Goal: Task Accomplishment & Management: Manage account settings

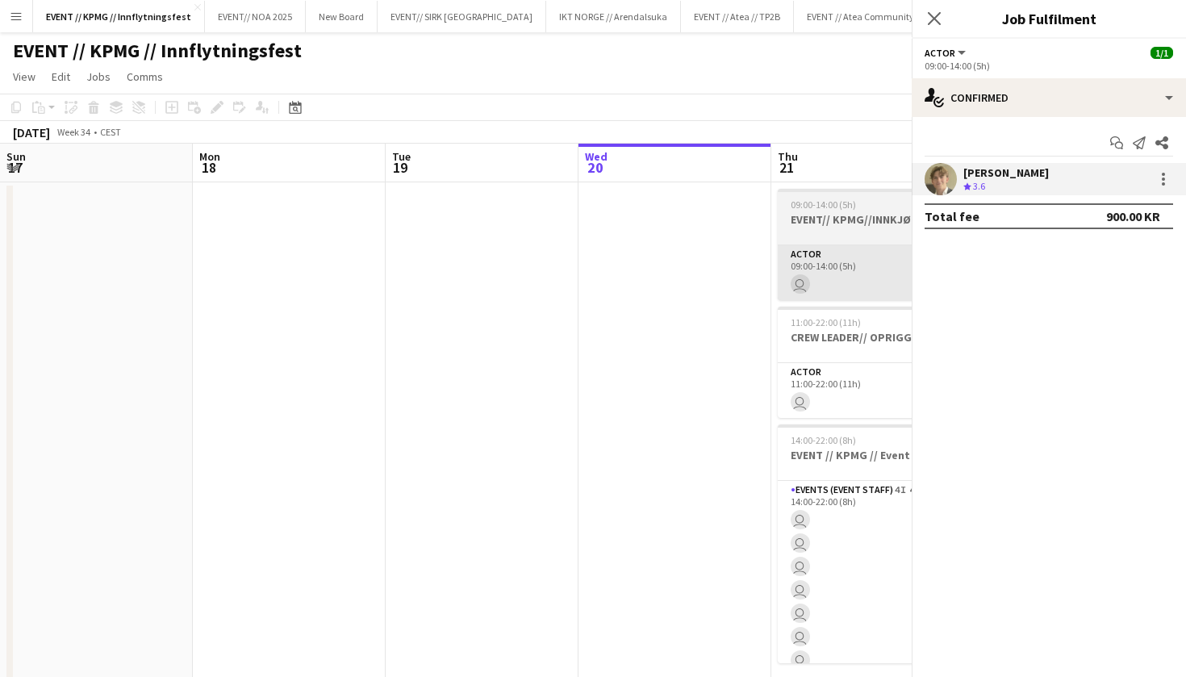
scroll to position [0, 386]
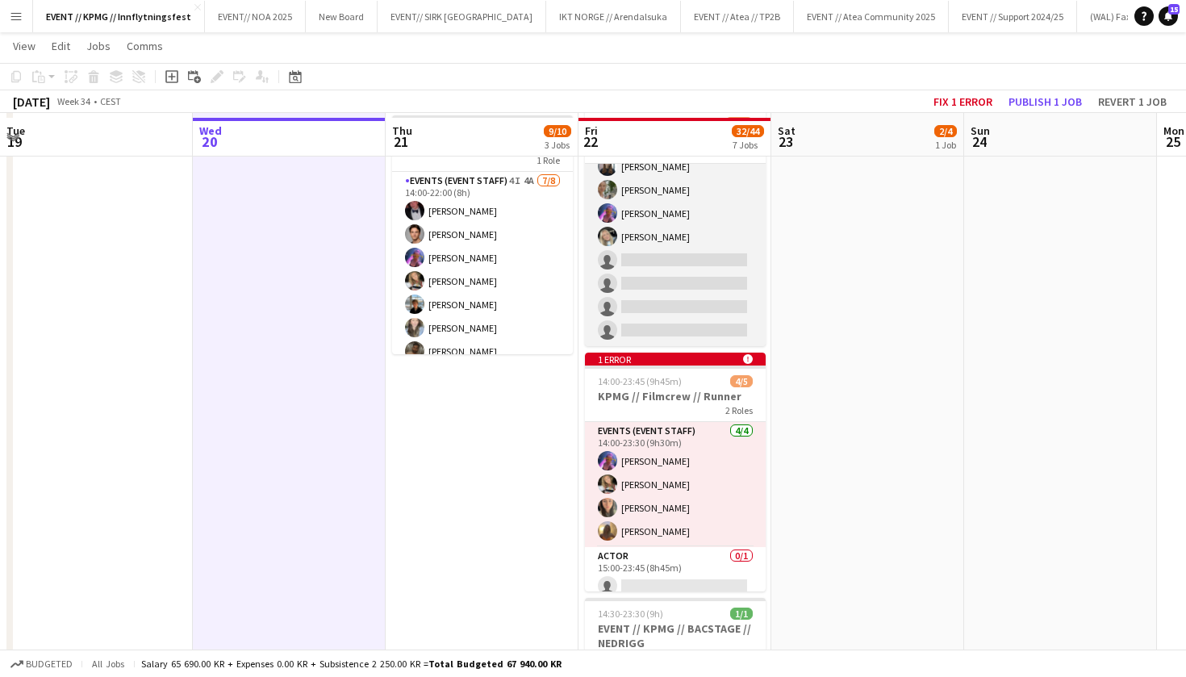
scroll to position [317, 0]
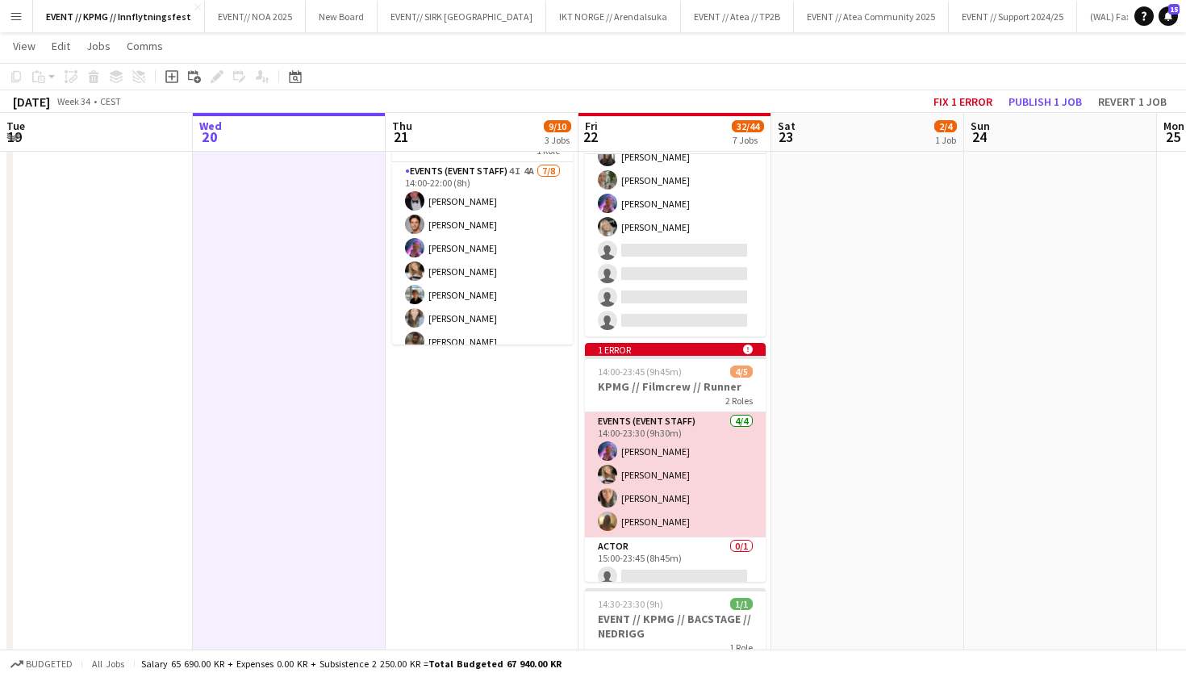
click at [682, 454] on app-card-role "Events (Event Staff) [DATE] 14:00-23:30 (9h30m) [PERSON_NAME] [PERSON_NAME] [PE…" at bounding box center [675, 474] width 181 height 125
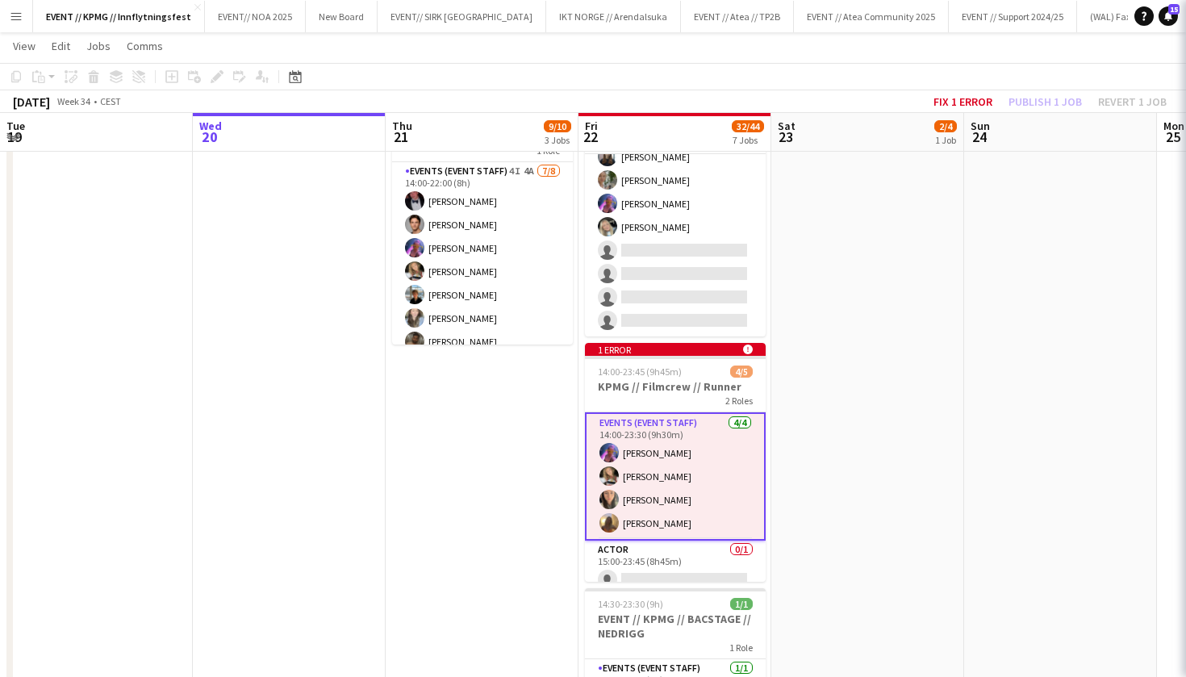
click at [810, 419] on app-date-cell "10:00-16:00 (6h) 2/4 EVENT // KPMG // tilbakelevering 1 Role Events (Event Staf…" at bounding box center [867, 681] width 193 height 1635
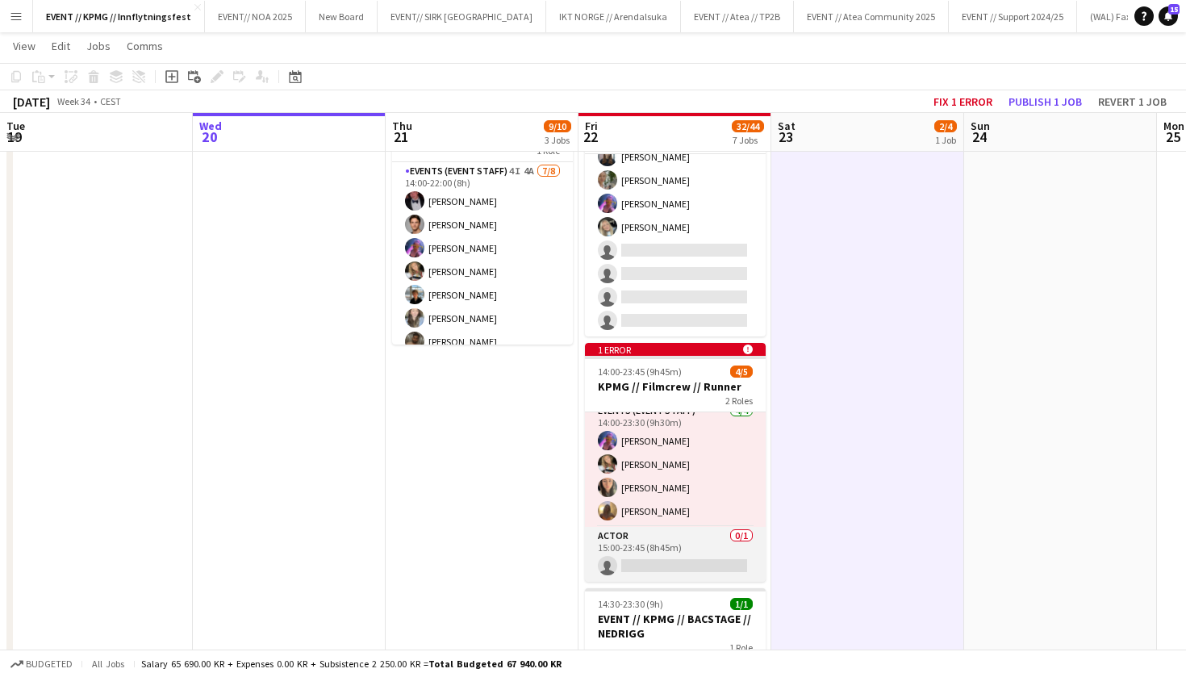
click at [667, 540] on app-card-role "Actor 0/1 15:00-23:45 (8h45m) single-neutral-actions" at bounding box center [675, 554] width 181 height 55
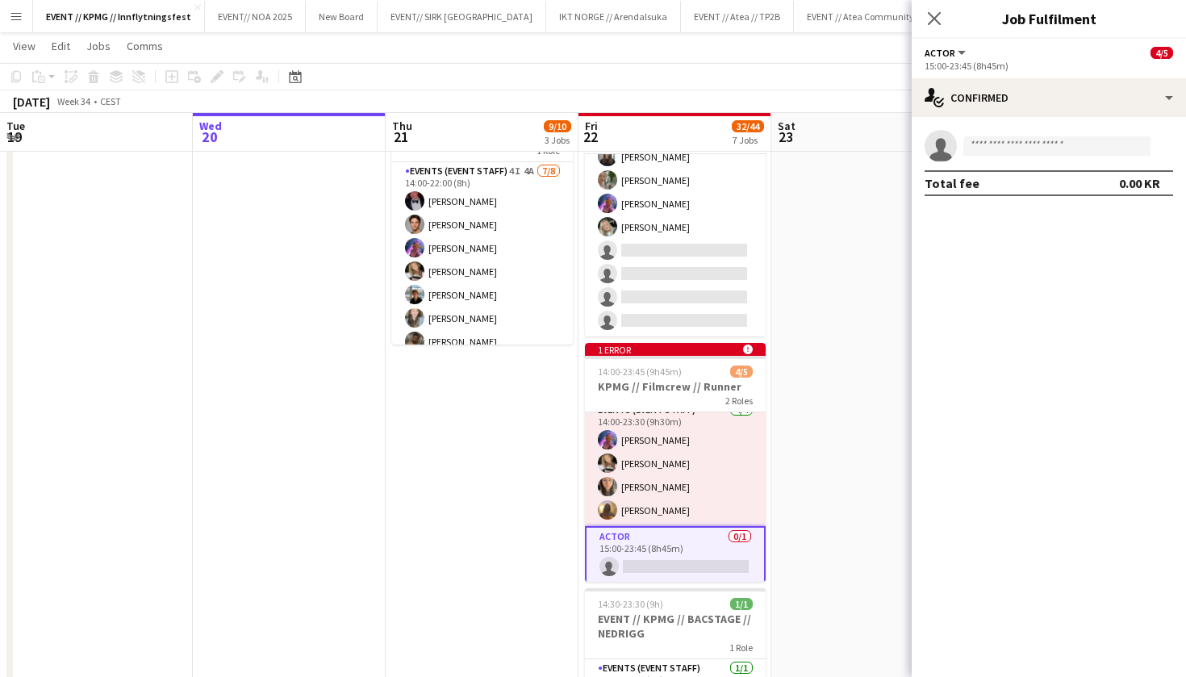
scroll to position [10, 0]
click at [851, 354] on app-date-cell "10:00-16:00 (6h) 2/4 EVENT // KPMG // tilbakelevering 1 Role Events (Event Staf…" at bounding box center [867, 681] width 193 height 1635
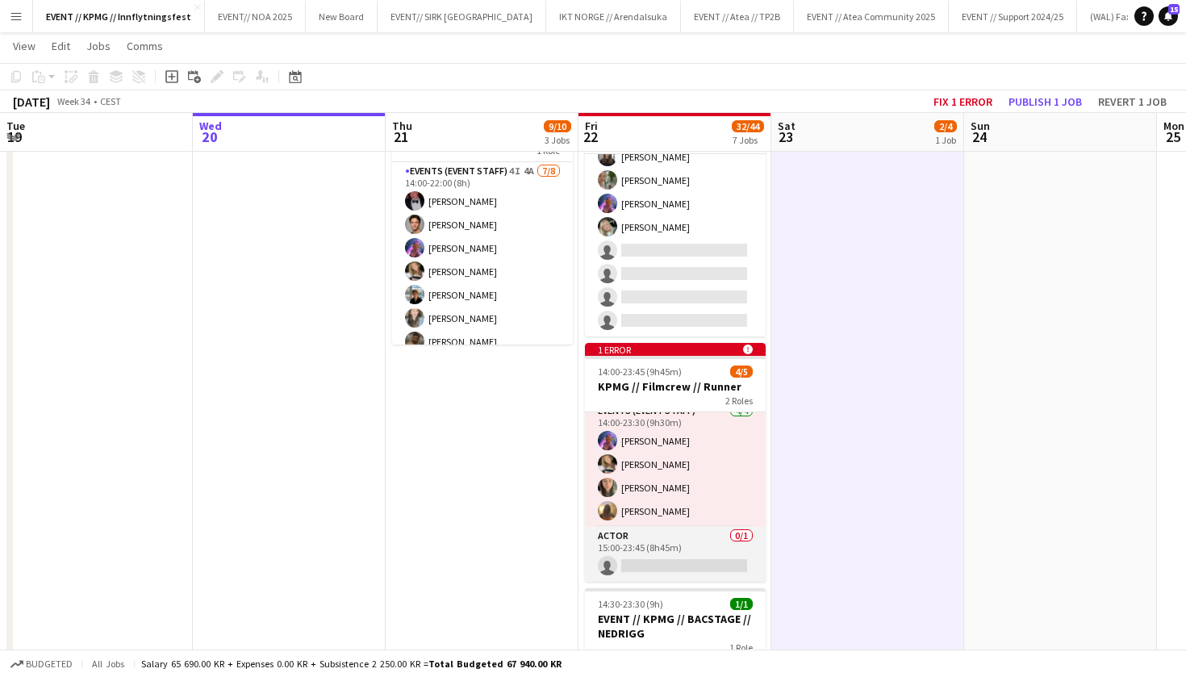
click at [686, 566] on app-card-role "Actor 0/1 15:00-23:45 (8h45m) single-neutral-actions" at bounding box center [675, 554] width 181 height 55
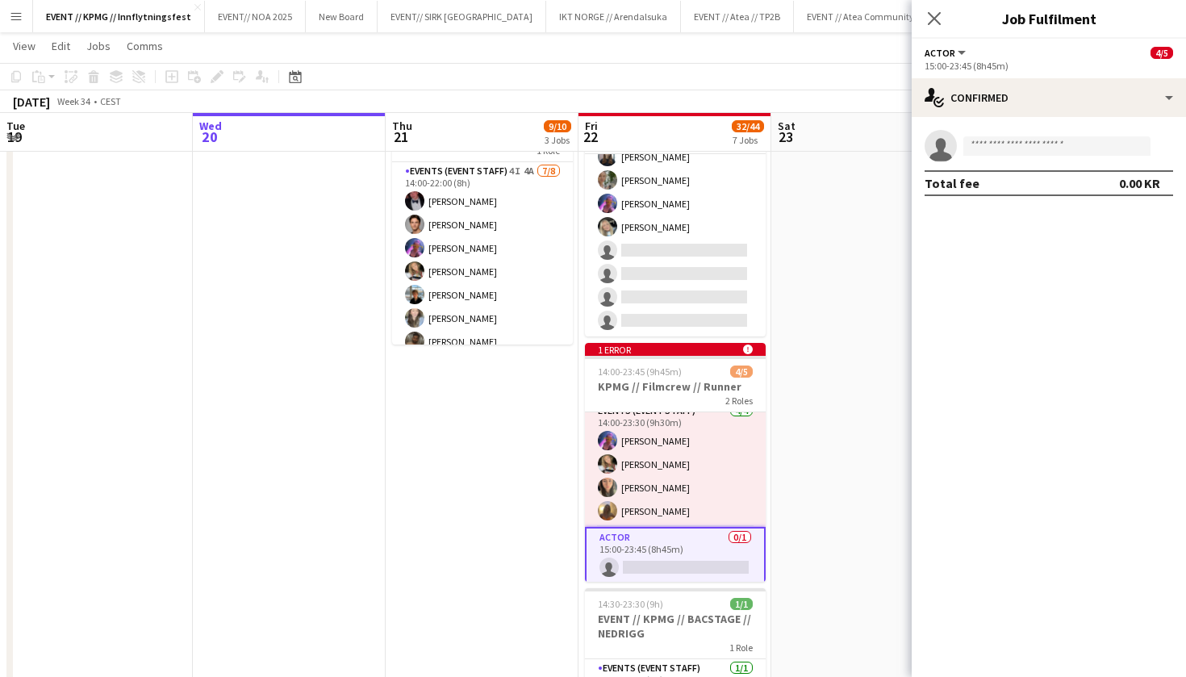
click at [1024, 157] on app-invite-slot "single-neutral-actions" at bounding box center [1049, 146] width 274 height 32
click at [1026, 149] on input at bounding box center [1056, 145] width 187 height 19
click at [869, 314] on app-date-cell "10:00-16:00 (6h) 2/4 EVENT // KPMG // tilbakelevering 1 Role Events (Event Staf…" at bounding box center [867, 681] width 193 height 1635
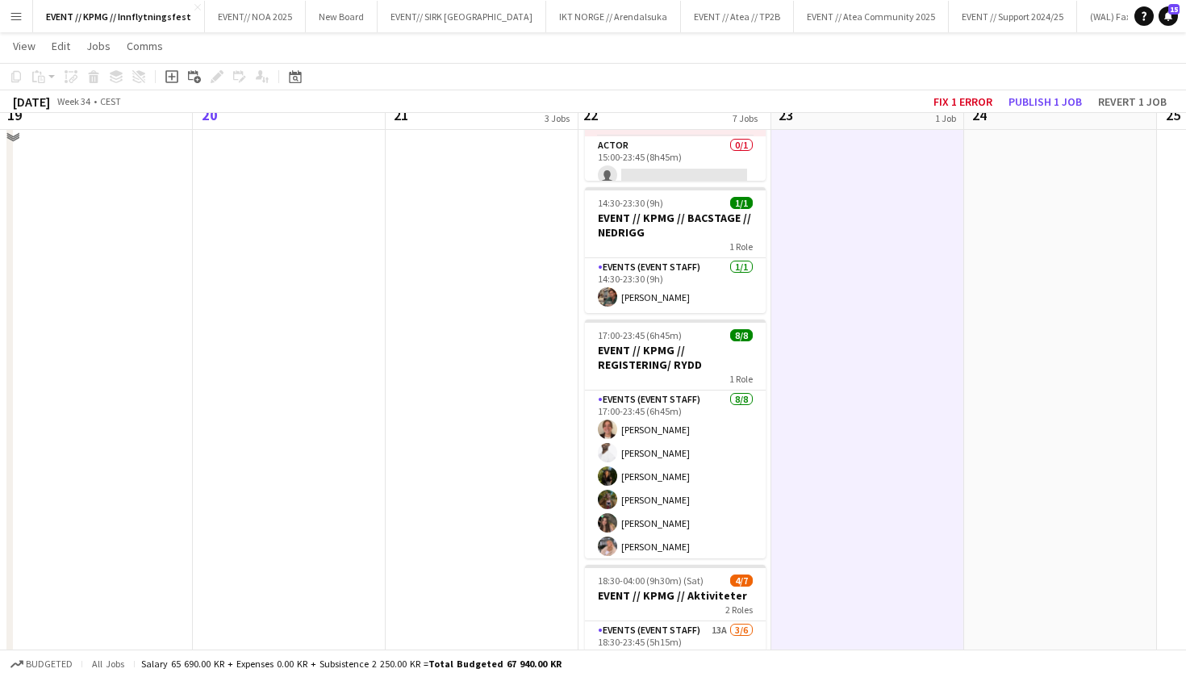
scroll to position [774, 0]
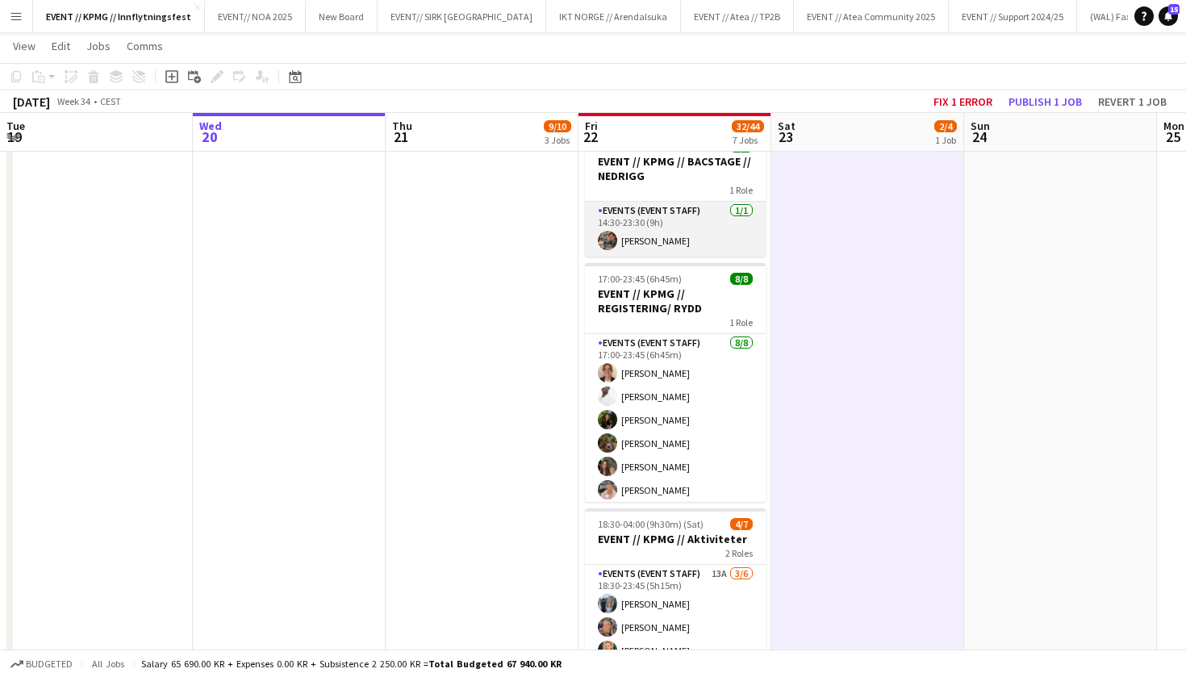
click at [710, 239] on app-card-role "Events (Event Staff) [DATE] 14:30-23:30 (9h) [PERSON_NAME]" at bounding box center [675, 229] width 181 height 55
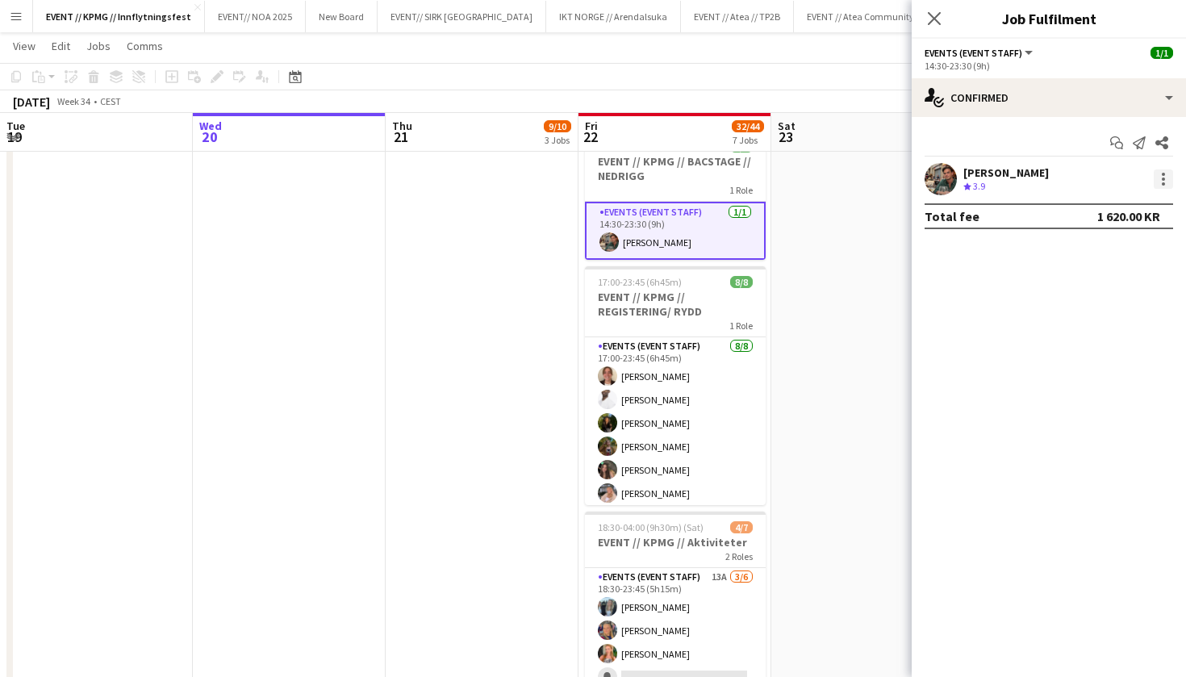
click at [1157, 180] on div at bounding box center [1163, 178] width 19 height 19
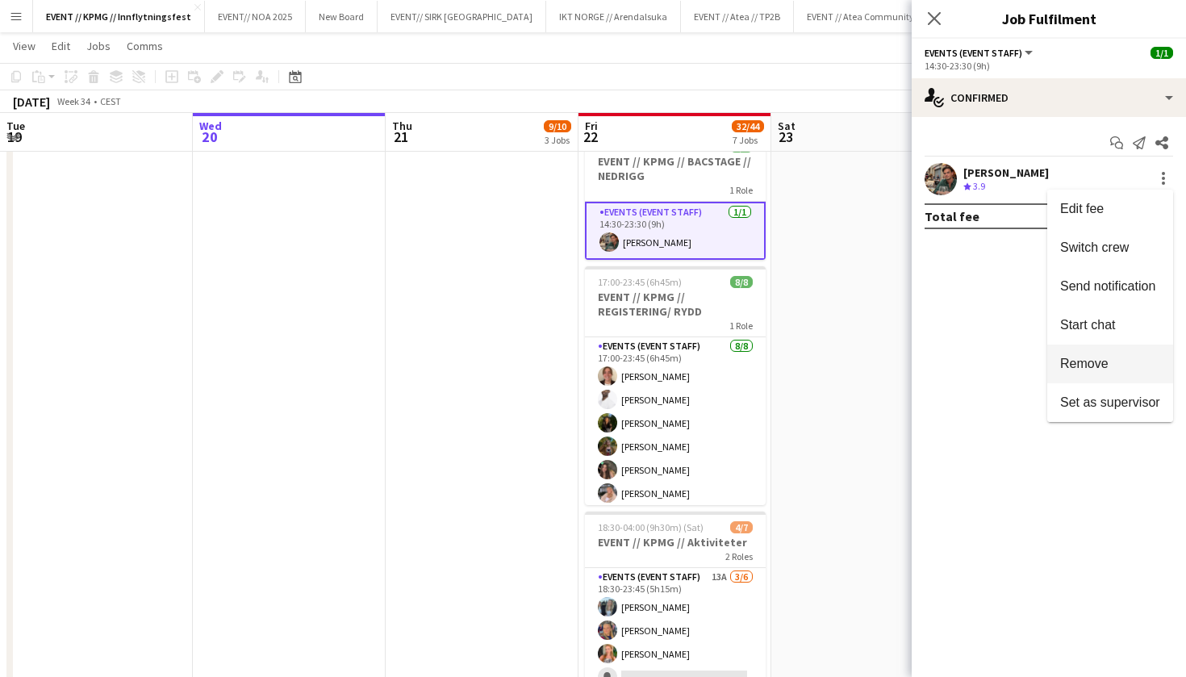
click at [1112, 373] on button "Remove" at bounding box center [1110, 363] width 126 height 39
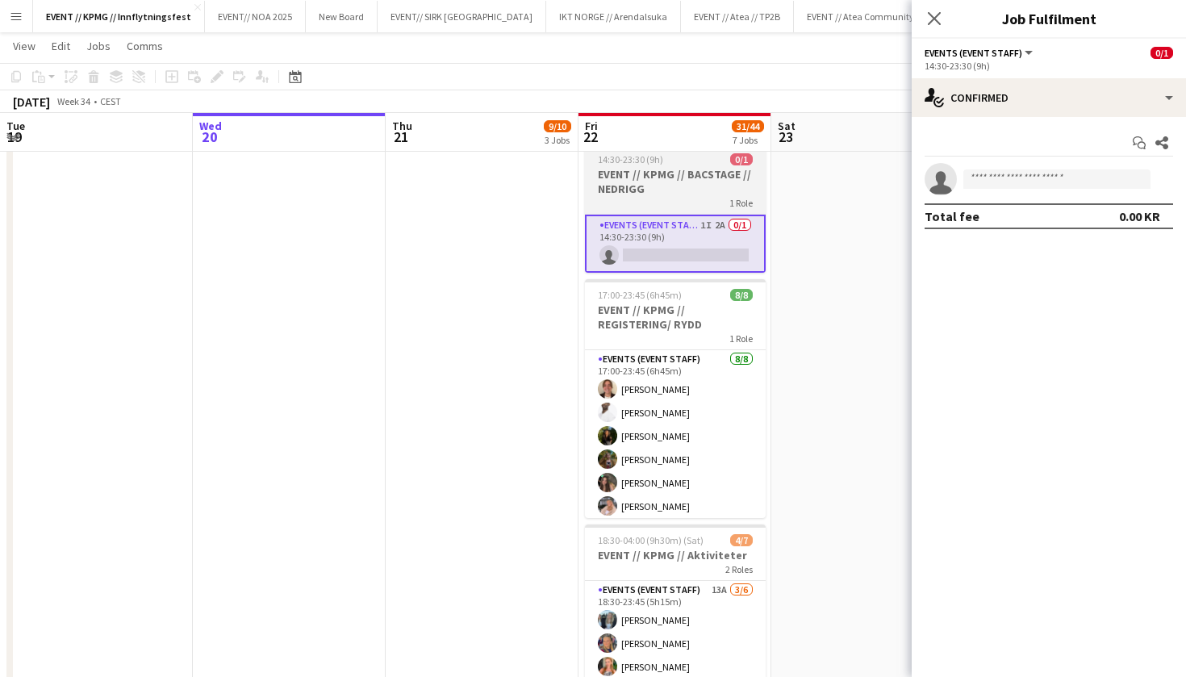
click at [757, 246] on app-card-role "Events (Event Staff) 1I 2A 0/1 14:30-23:30 (9h) single-neutral-actions" at bounding box center [675, 244] width 181 height 58
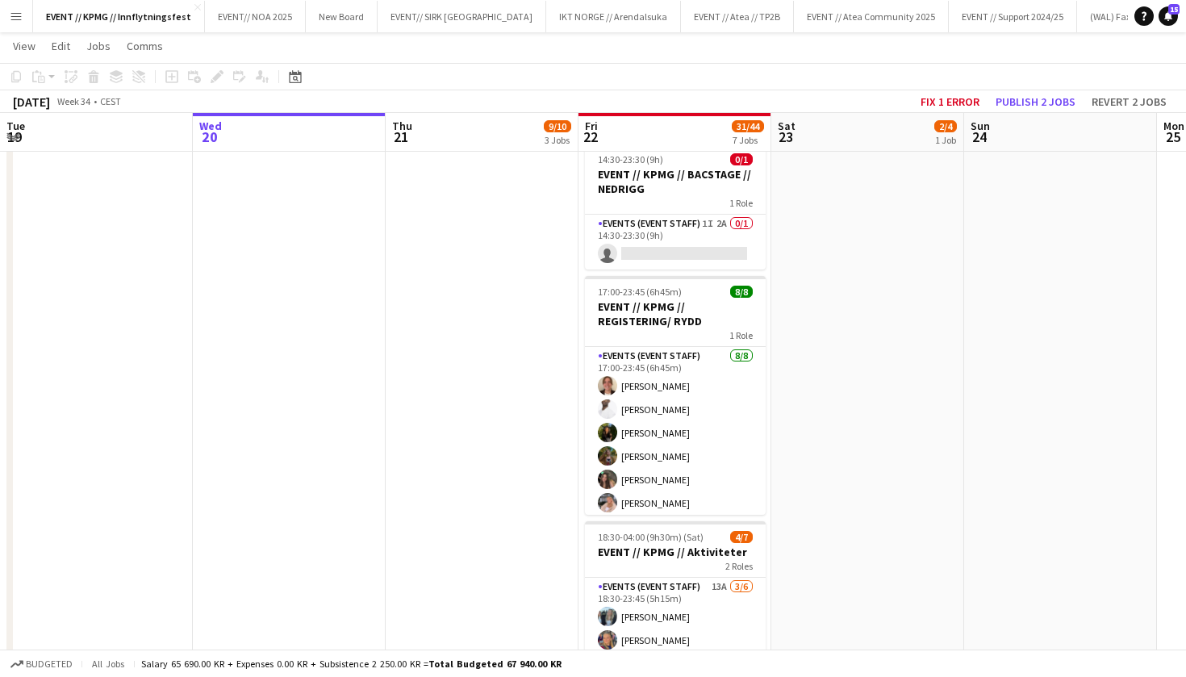
click at [861, 266] on app-date-cell "10:00-16:00 (6h) 2/4 EVENT // KPMG // tilbakelevering 1 Role Events (Event Staf…" at bounding box center [867, 223] width 193 height 1635
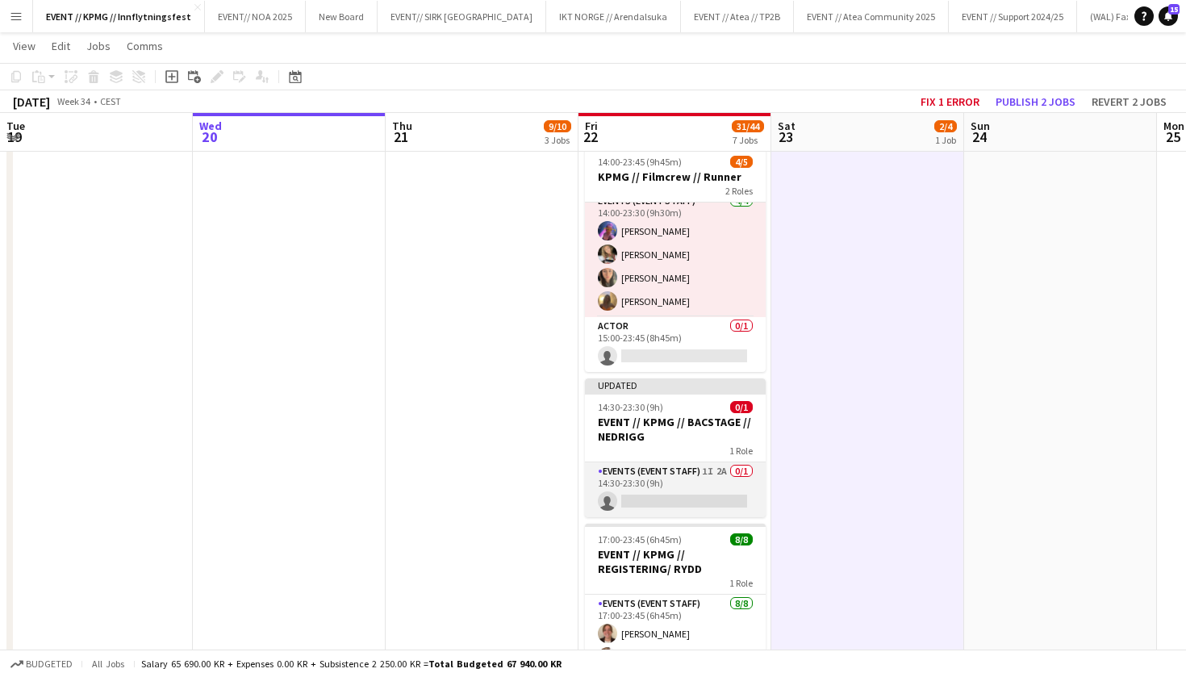
scroll to position [10, 0]
click at [720, 493] on app-card-role "Events (Event Staff) 1I 2A 0/1 14:30-23:30 (9h) single-neutral-actions" at bounding box center [675, 489] width 181 height 55
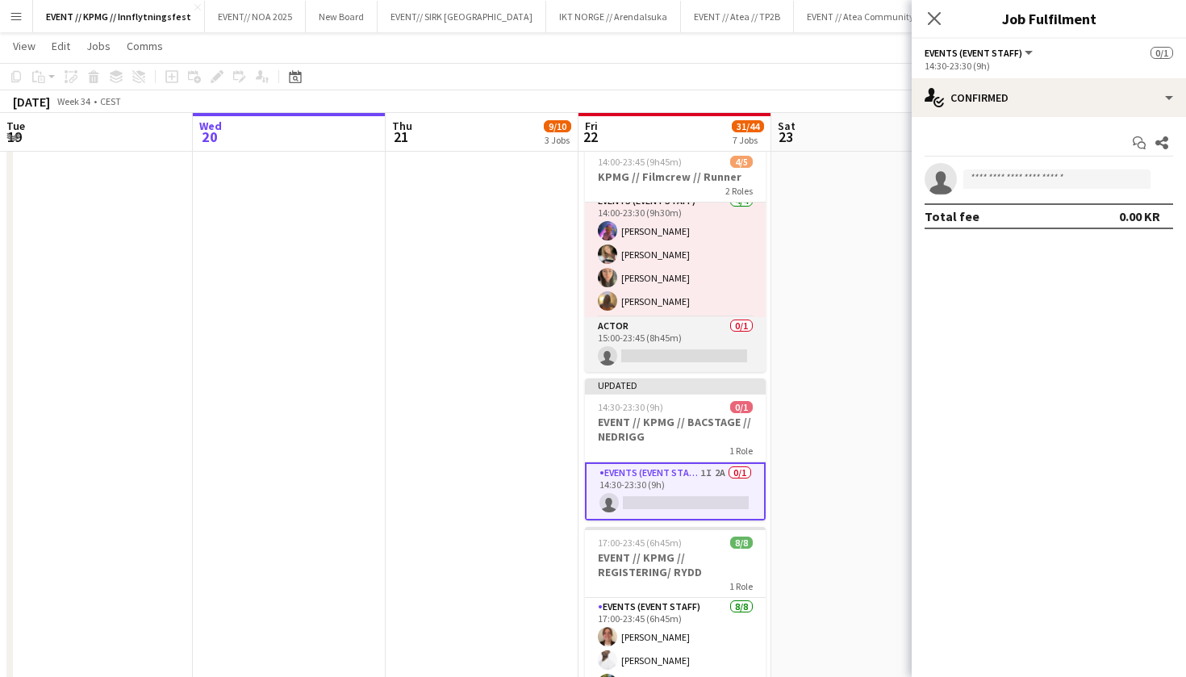
click at [699, 353] on app-card-role "Actor 0/1 15:00-23:45 (8h45m) single-neutral-actions" at bounding box center [675, 344] width 181 height 55
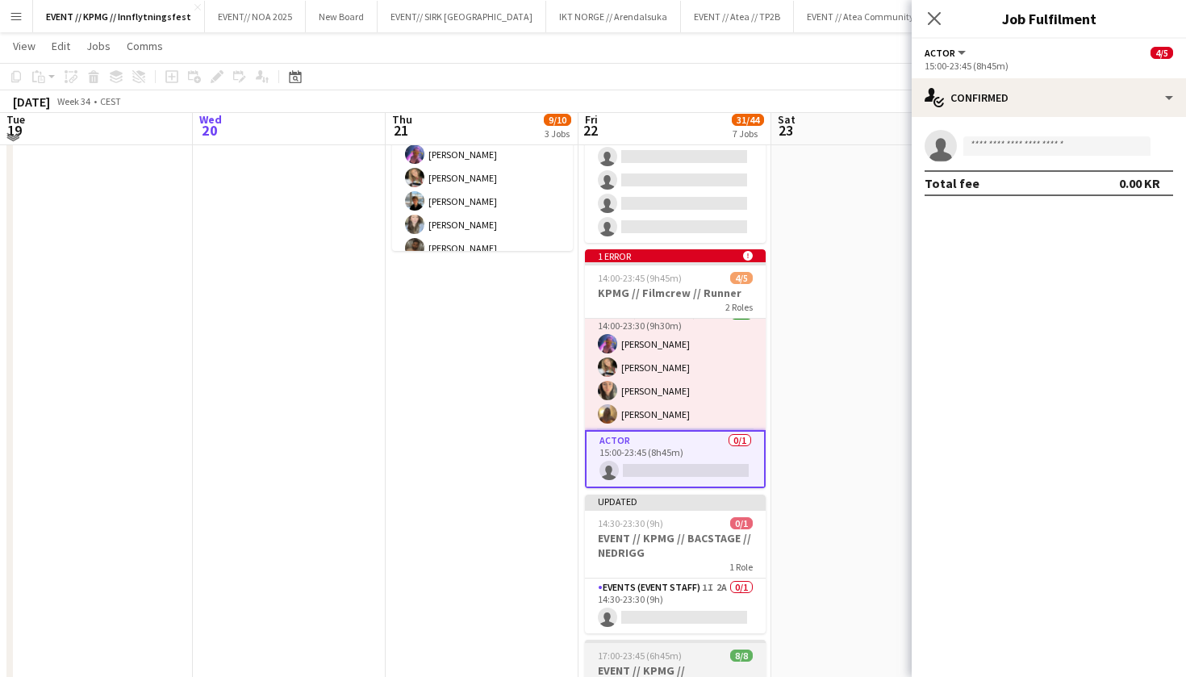
scroll to position [404, 0]
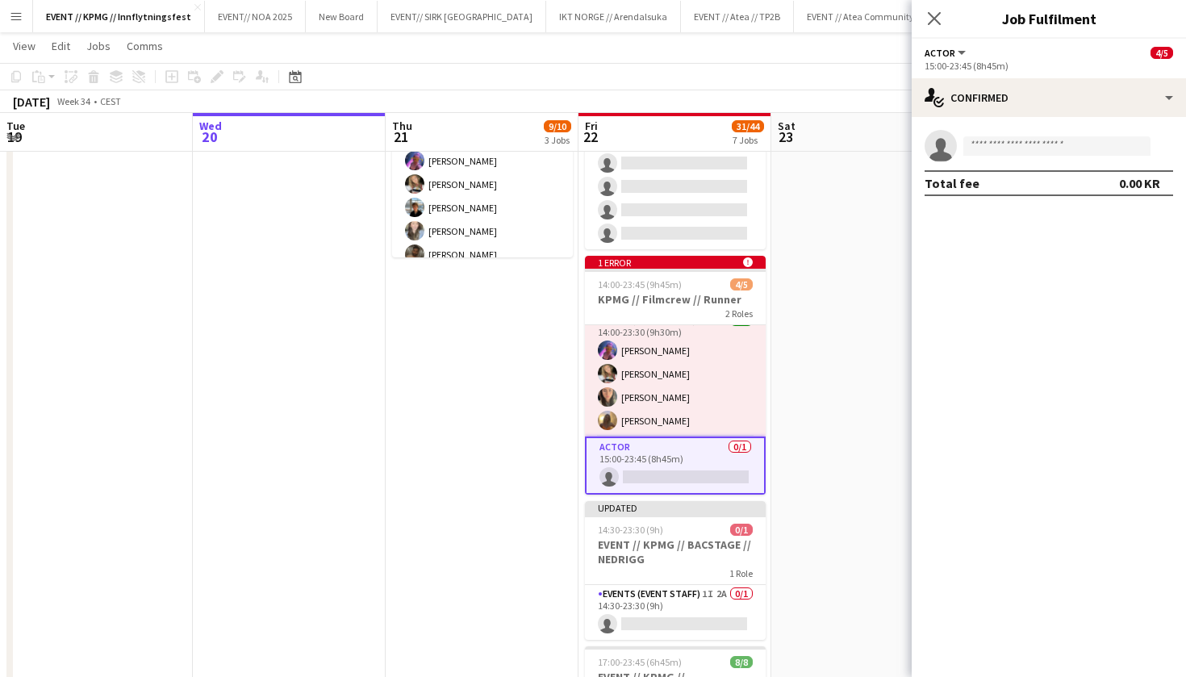
click at [703, 474] on app-card-role "Actor 0/1 15:00-23:45 (8h45m) single-neutral-actions" at bounding box center [675, 465] width 181 height 58
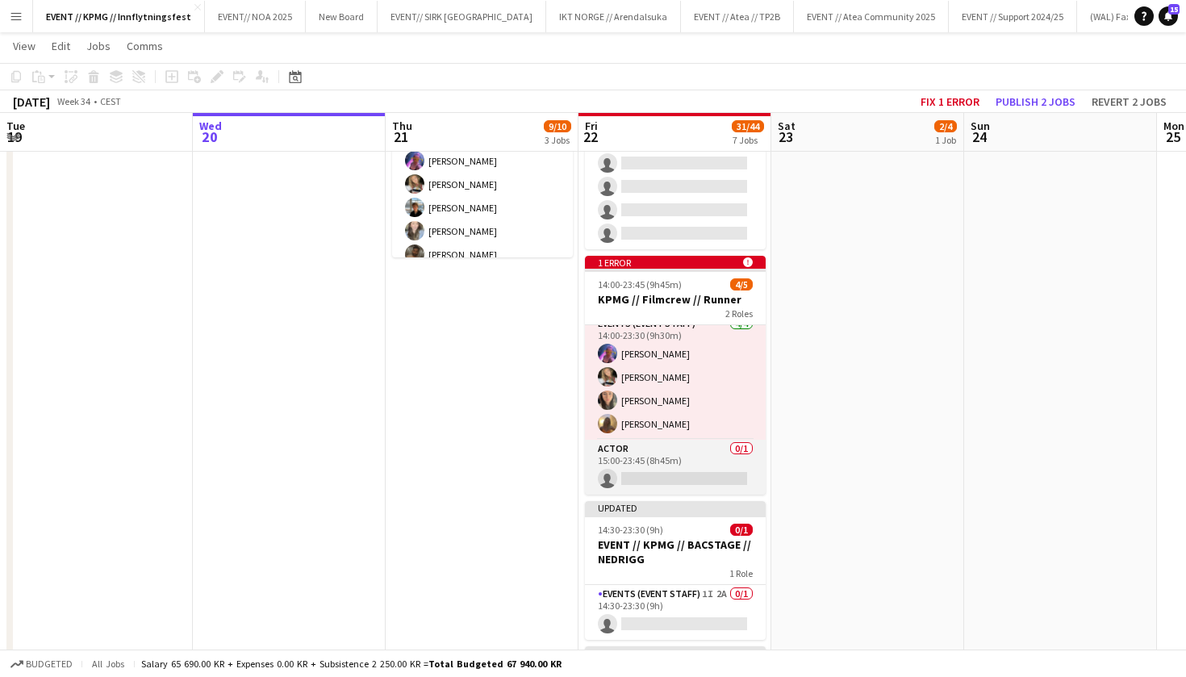
scroll to position [10, 0]
click at [703, 474] on app-card-role "Actor 0/1 15:00-23:45 (8h45m) single-neutral-actions" at bounding box center [675, 467] width 181 height 55
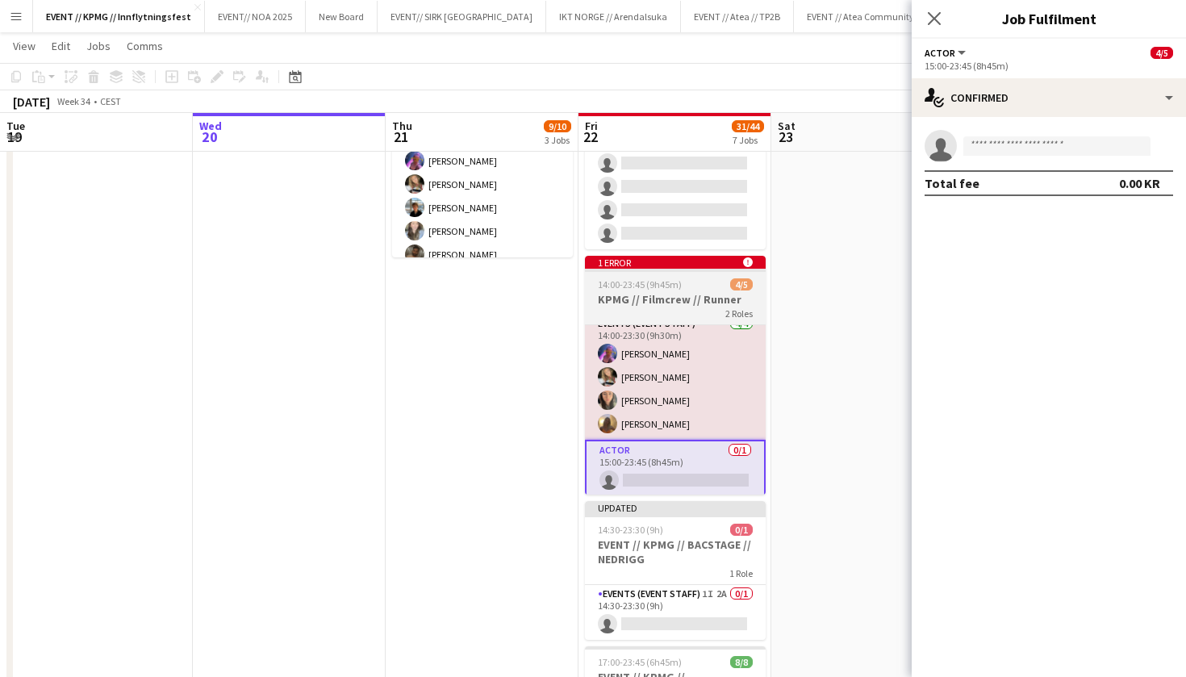
click at [649, 266] on div "1 error alert-circle" at bounding box center [675, 262] width 181 height 13
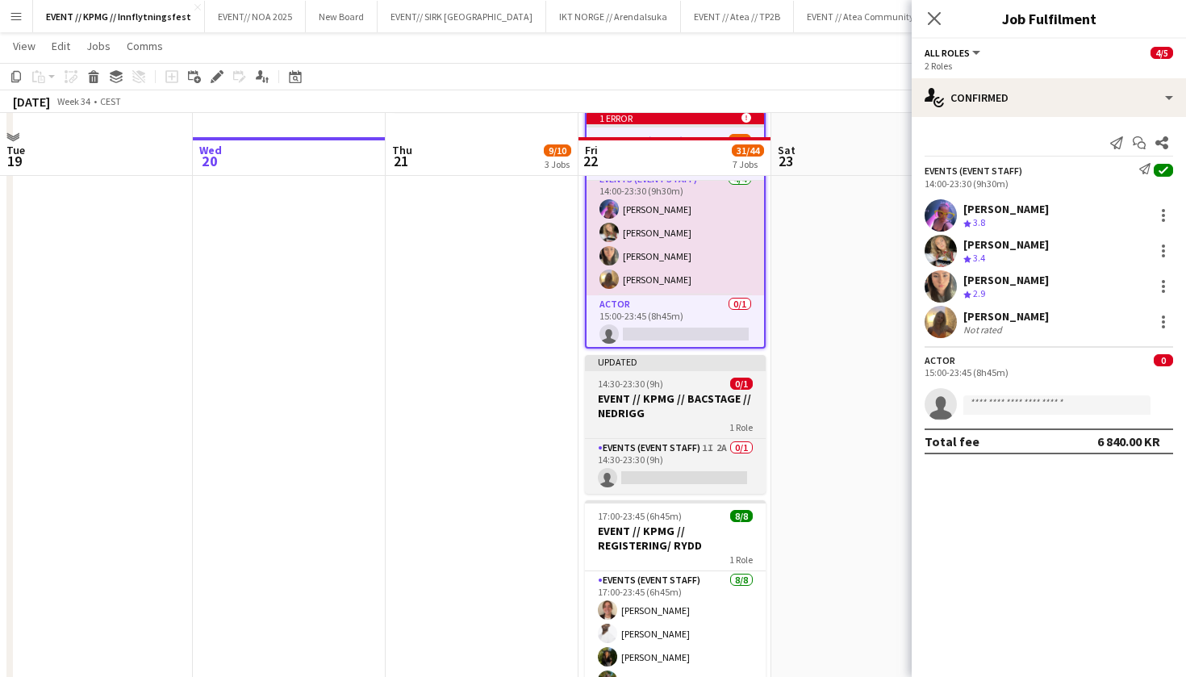
scroll to position [574, 0]
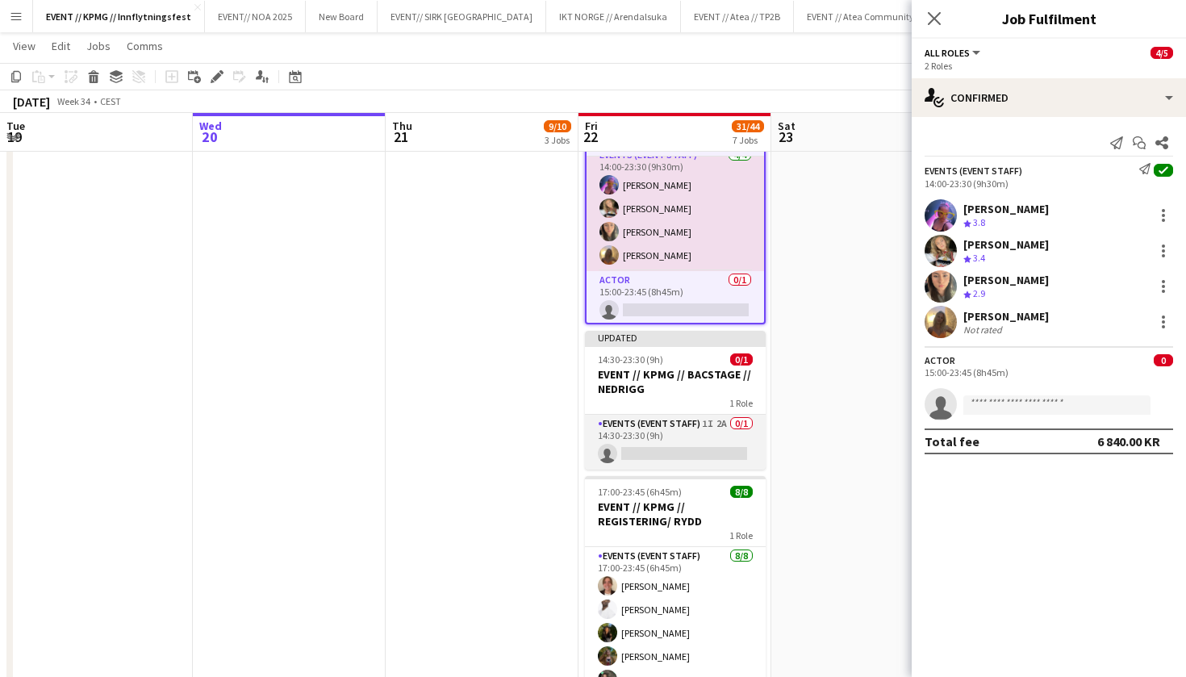
click at [665, 455] on app-card-role "Events (Event Staff) 1I 2A 0/1 14:30-23:30 (9h) single-neutral-actions" at bounding box center [675, 442] width 181 height 55
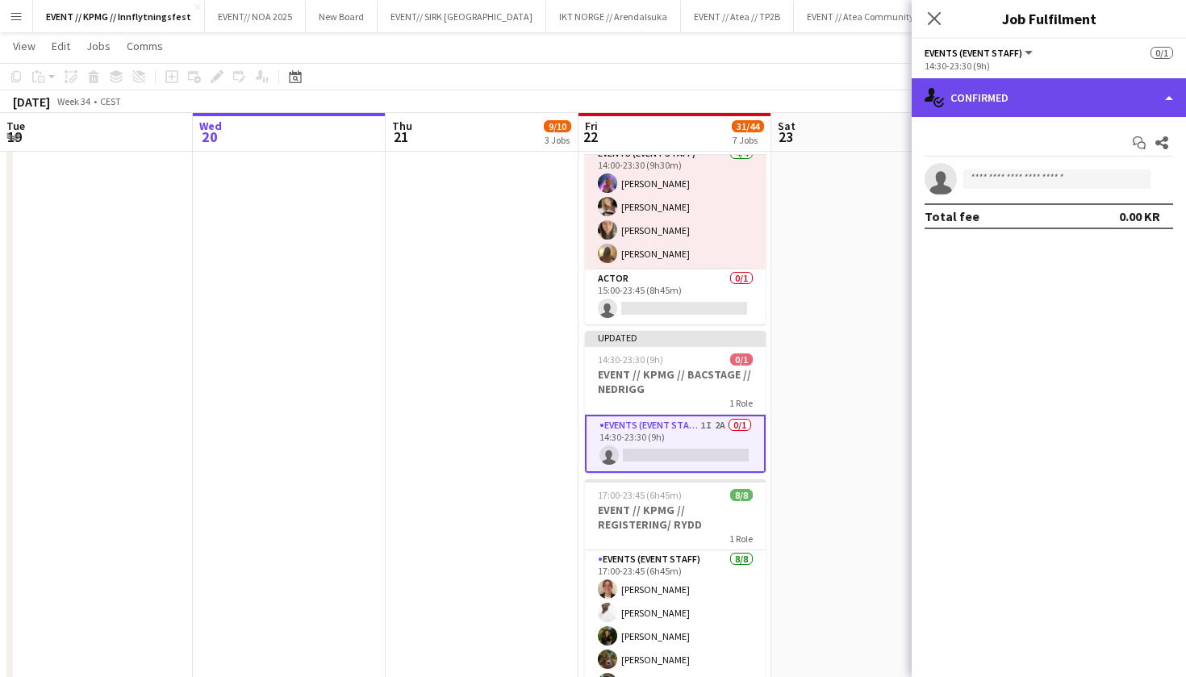
click at [1046, 98] on div "single-neutral-actions-check-2 Confirmed" at bounding box center [1049, 97] width 274 height 39
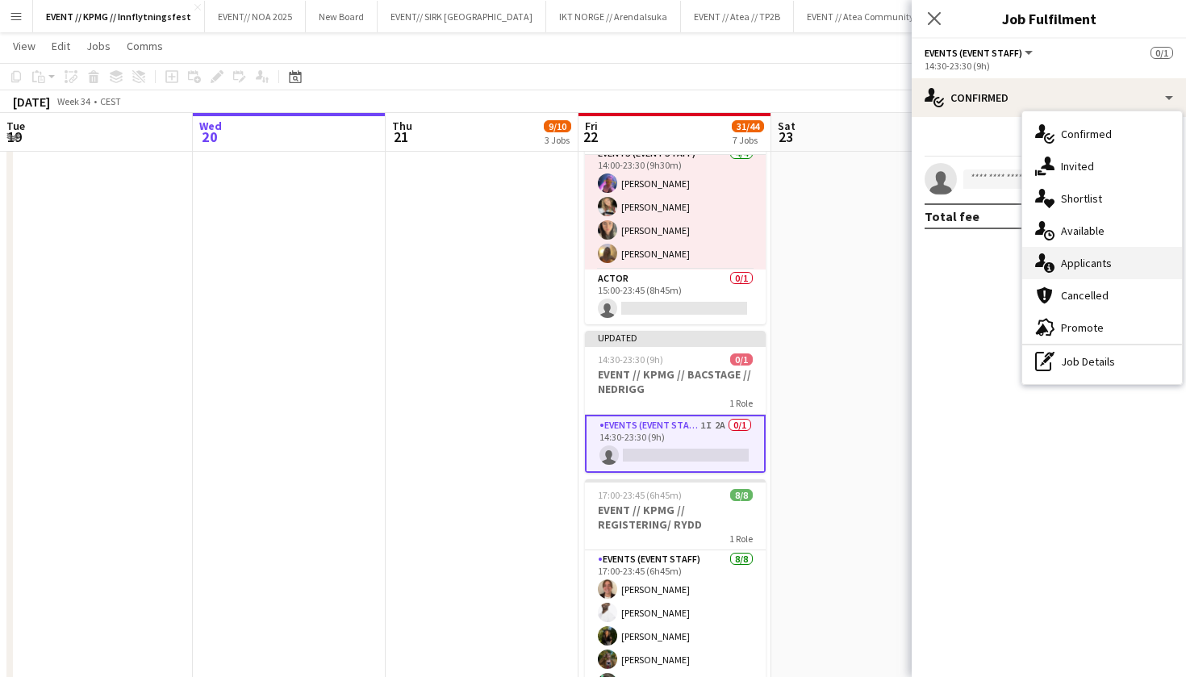
click at [1073, 269] on div "single-neutral-actions-information Applicants" at bounding box center [1102, 263] width 160 height 32
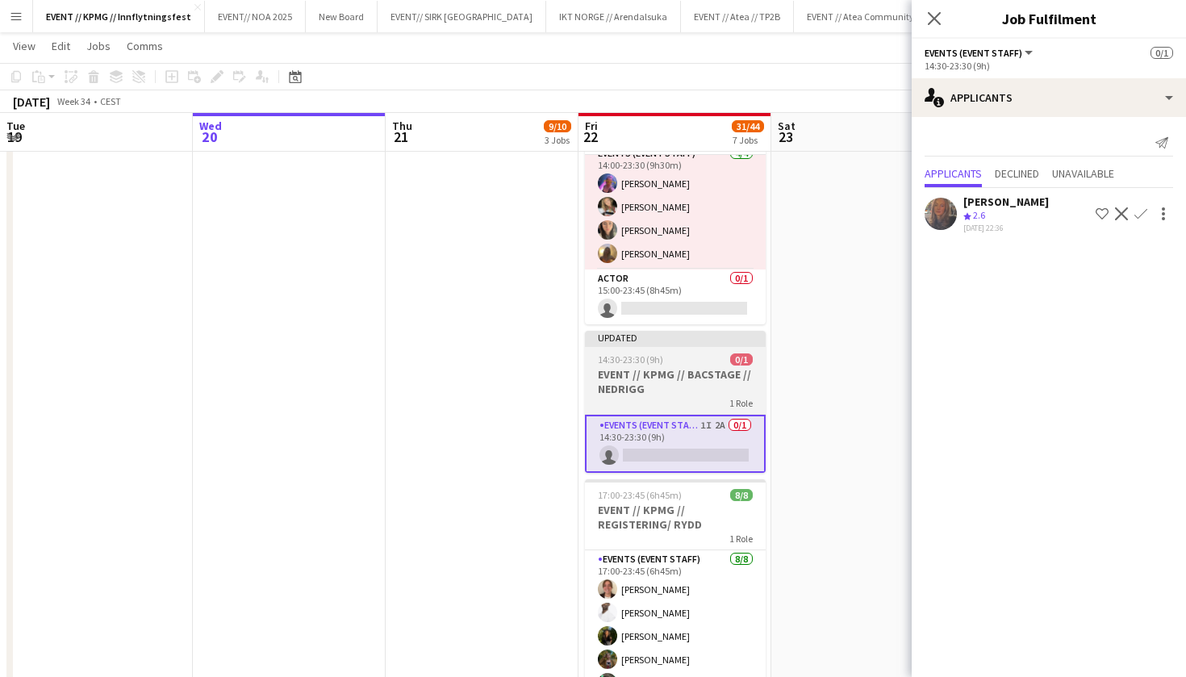
click at [723, 366] on app-job-card "Updated 14:30-23:30 (9h) 0/1 EVENT // KPMG // BACSTAGE // NEDRIGG 1 Role Events…" at bounding box center [675, 402] width 181 height 142
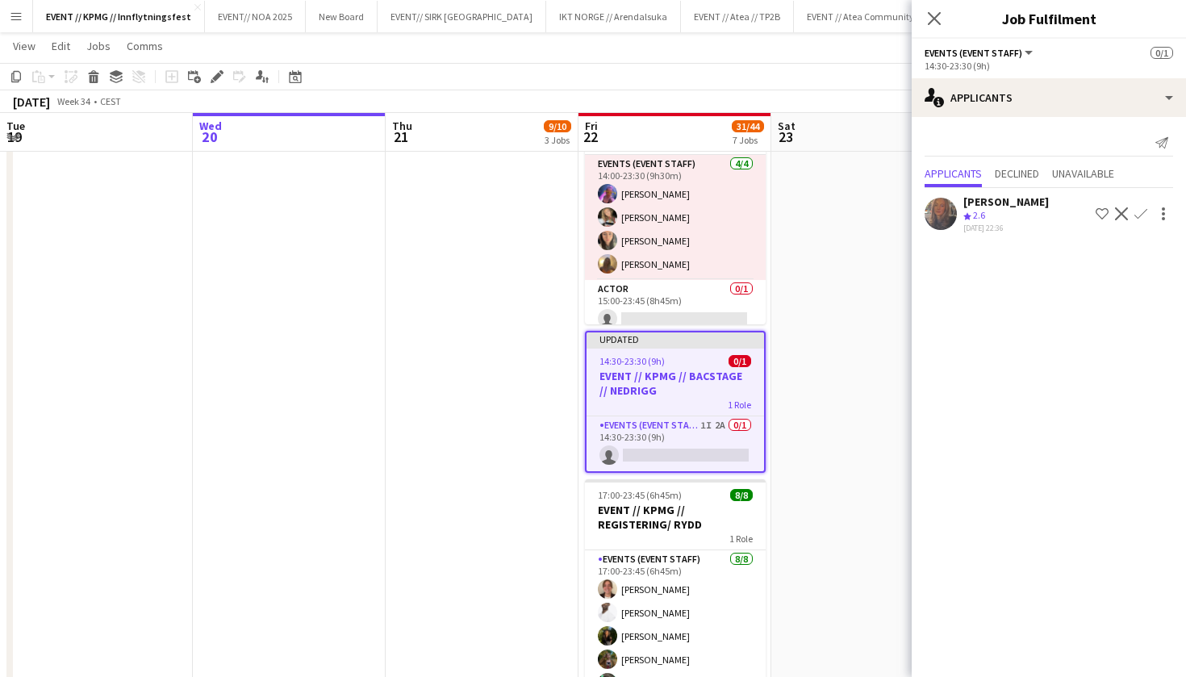
scroll to position [-1, 0]
click at [826, 219] on app-date-cell "10:00-16:00 (6h) 2/4 EVENT // KPMG // tilbakelevering 1 Role Events (Event Staf…" at bounding box center [867, 423] width 193 height 1635
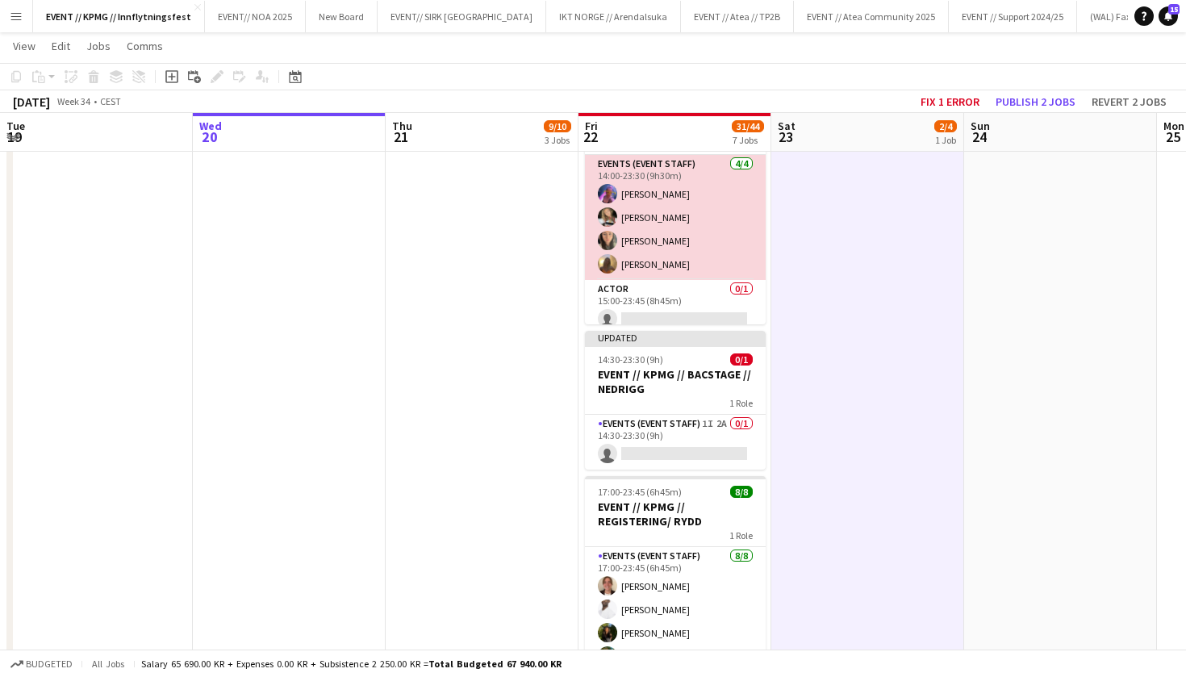
click at [725, 231] on app-card-role "Events (Event Staff) [DATE] 14:00-23:30 (9h30m) [PERSON_NAME] [PERSON_NAME] [PE…" at bounding box center [675, 217] width 181 height 125
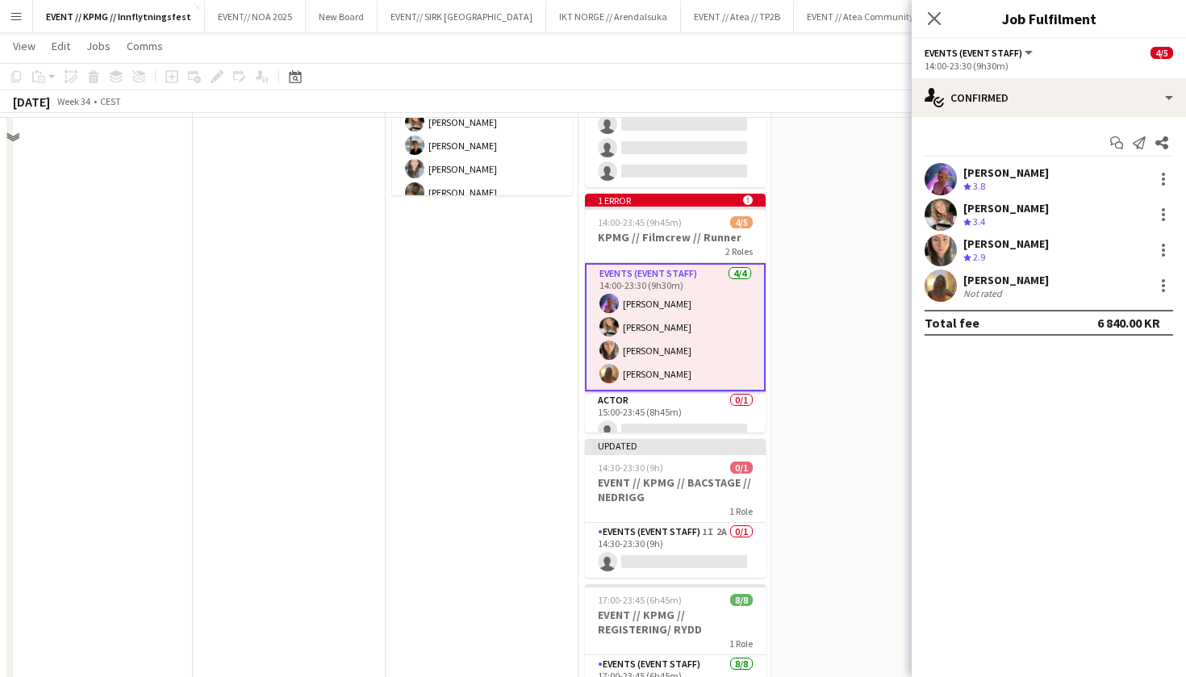
scroll to position [428, 0]
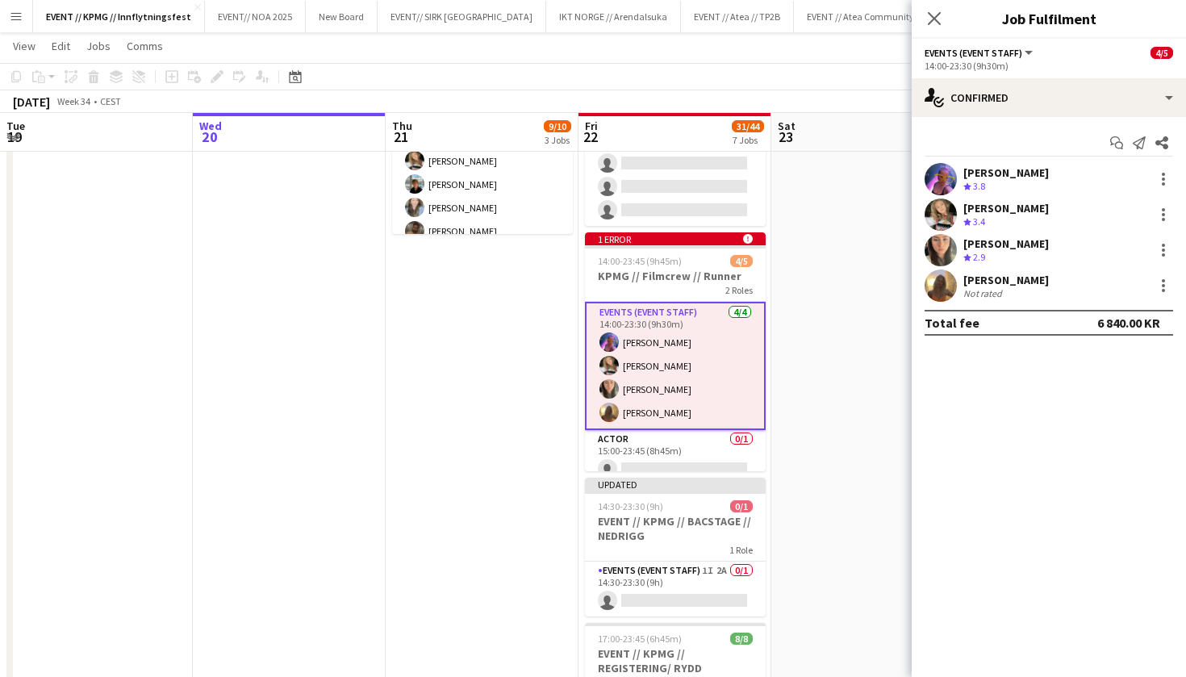
click at [793, 289] on app-date-cell "10:00-16:00 (6h) 2/4 EVENT // KPMG // tilbakelevering 1 Role Events (Event Staf…" at bounding box center [867, 570] width 193 height 1635
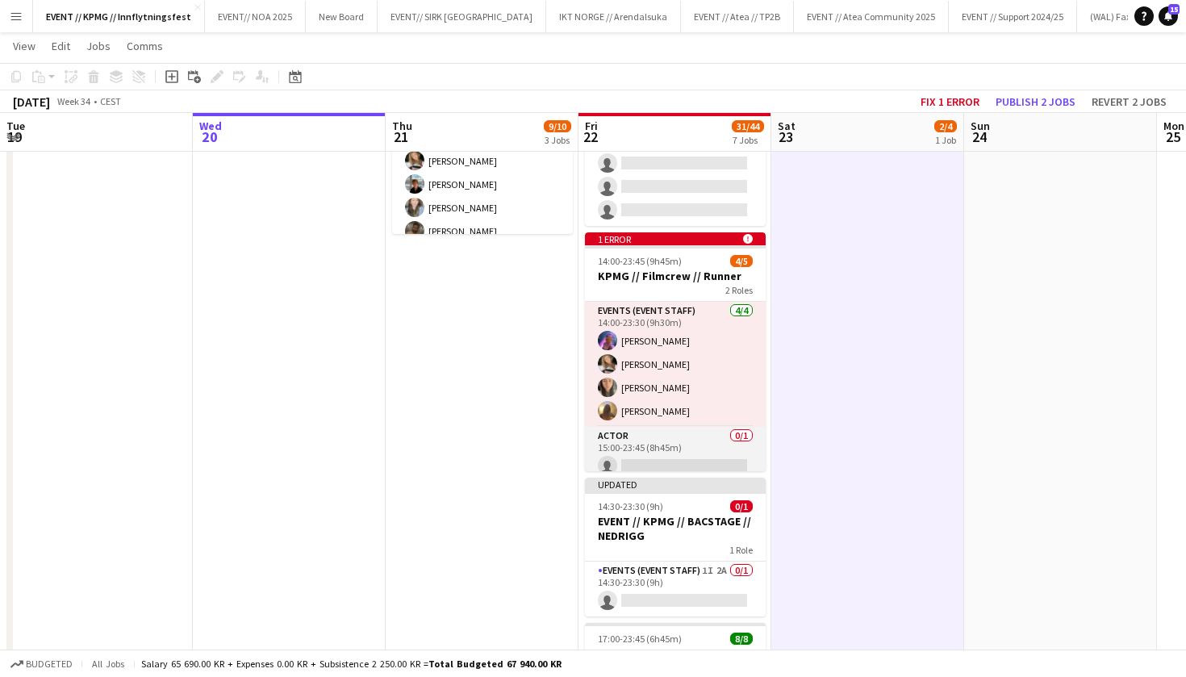
click at [620, 468] on app-card-role "Actor 0/1 15:00-23:45 (8h45m) single-neutral-actions" at bounding box center [675, 454] width 181 height 55
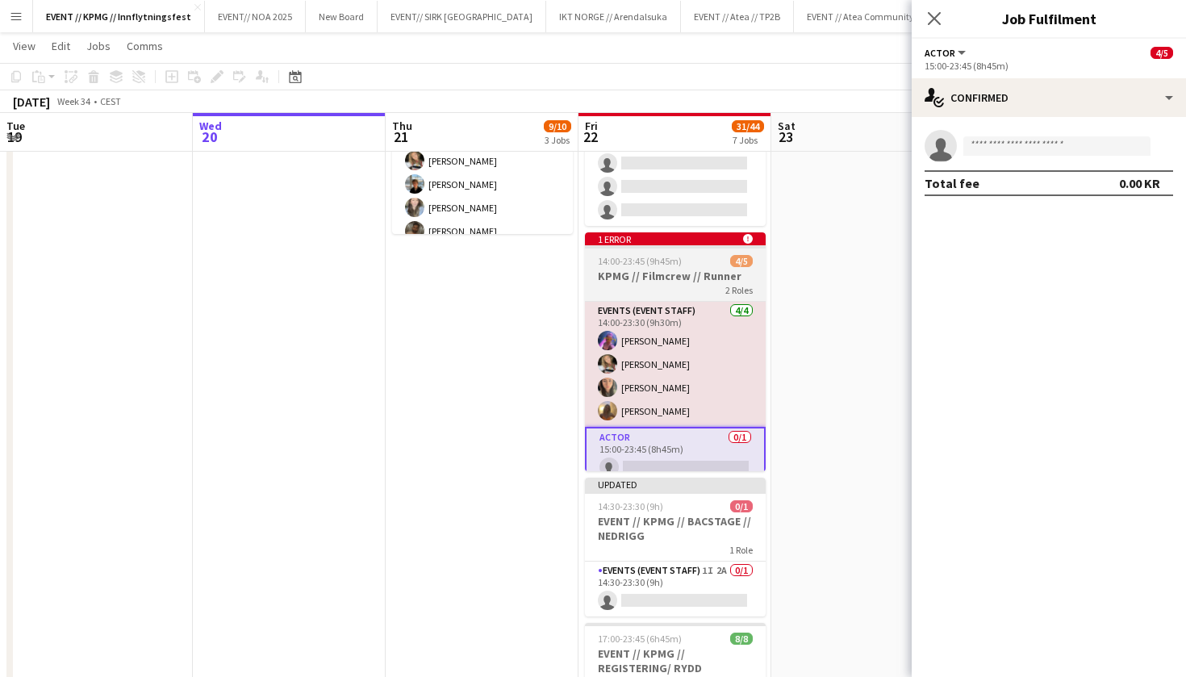
click at [684, 257] on div "14:00-23:45 (9h45m) 4/5" at bounding box center [675, 261] width 181 height 12
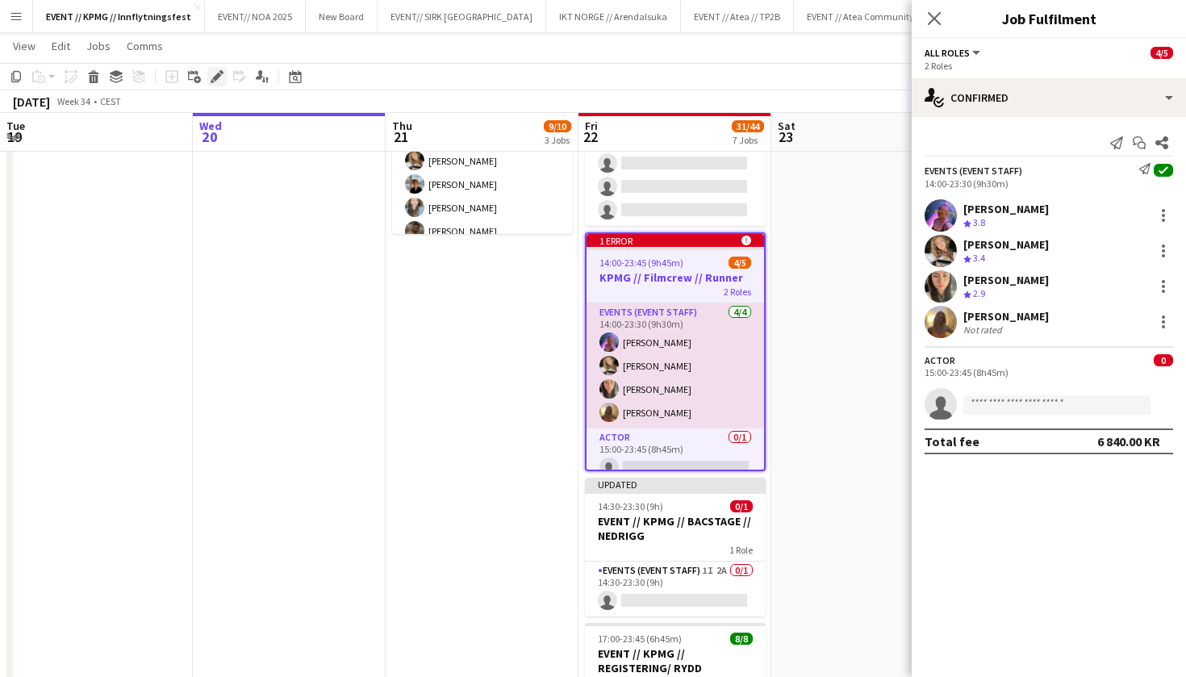
click at [213, 81] on icon at bounding box center [213, 81] width 4 height 4
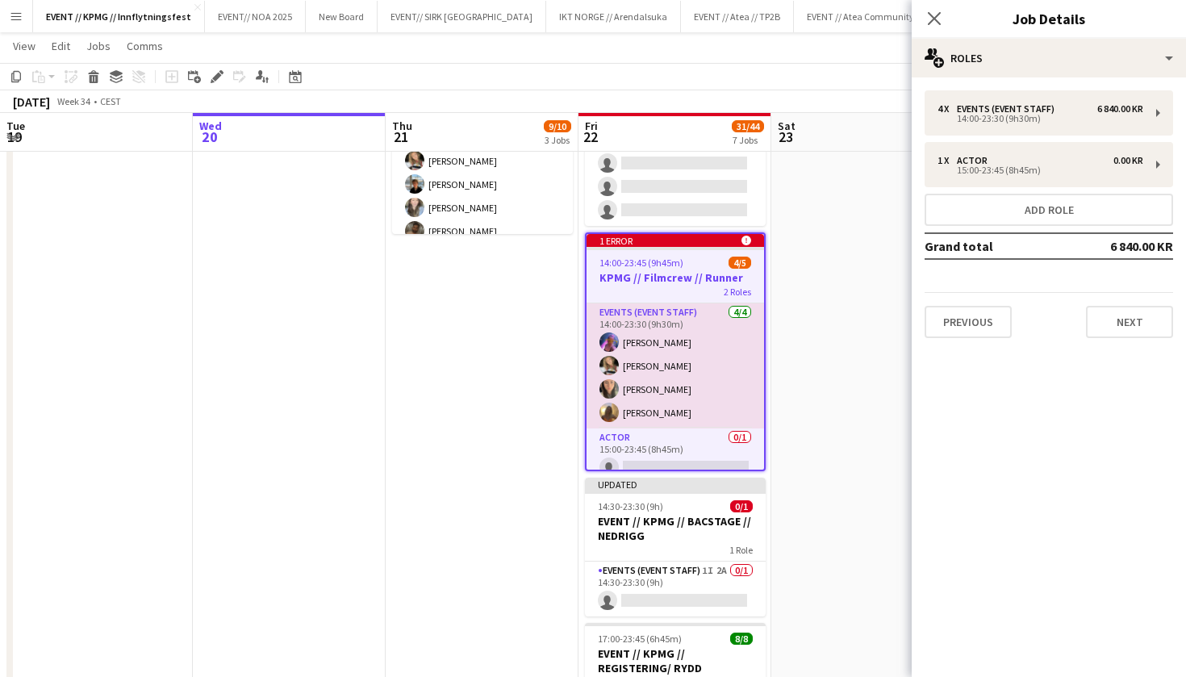
click at [411, 320] on app-date-cell "09:00-14:00 (5h) 1/1 EVENT// KPMG//INNKJØP 1 Role Actor [DATE] 09:00-14:00 (5h)…" at bounding box center [482, 570] width 193 height 1635
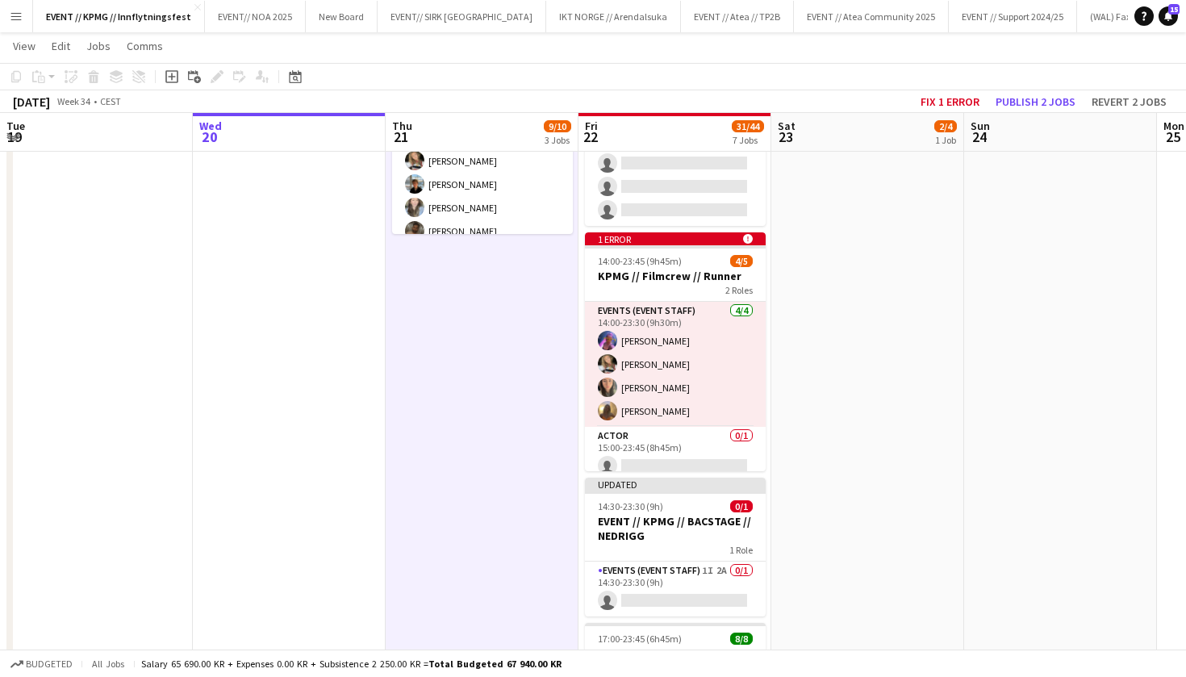
click at [796, 311] on app-date-cell "10:00-16:00 (6h) 2/4 EVENT // KPMG // tilbakelevering 1 Role Events (Event Staf…" at bounding box center [867, 570] width 193 height 1635
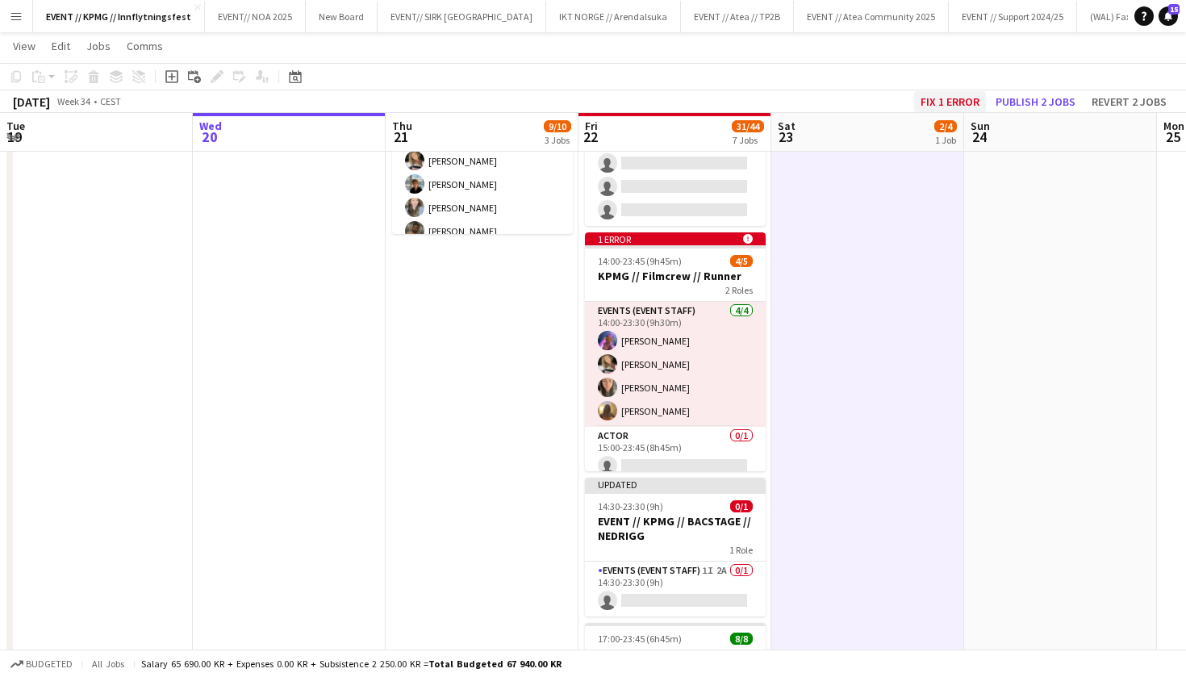
click at [956, 95] on button "Fix 1 error" at bounding box center [950, 101] width 72 height 21
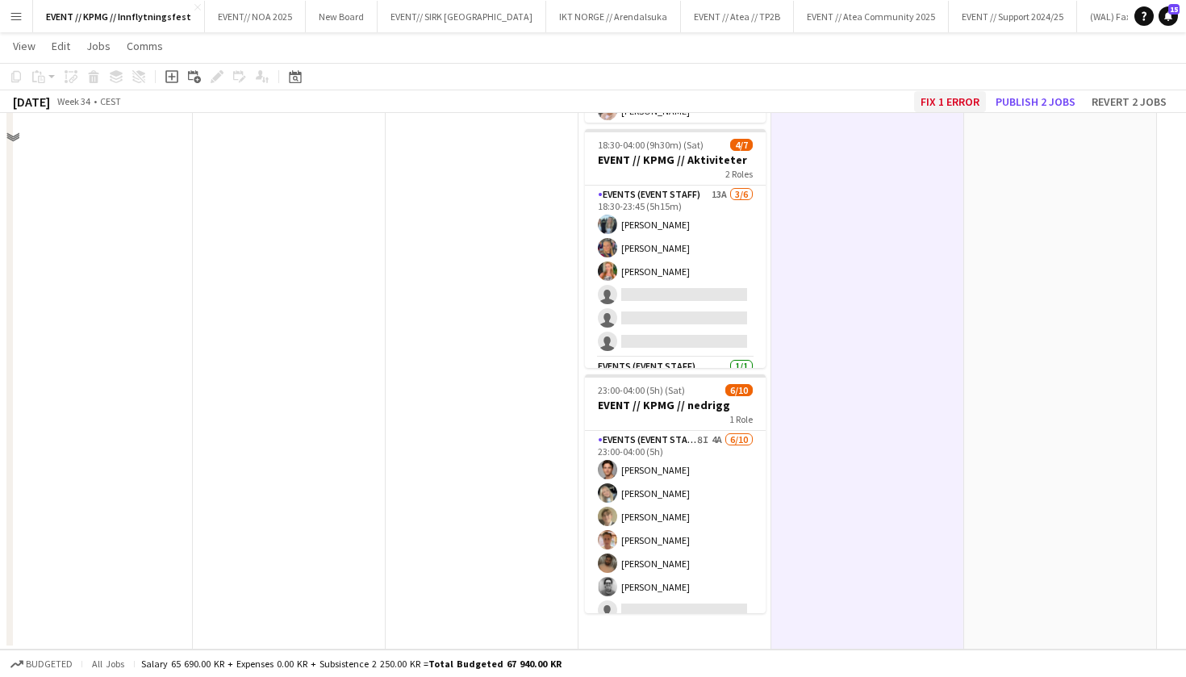
scroll to position [0, 554]
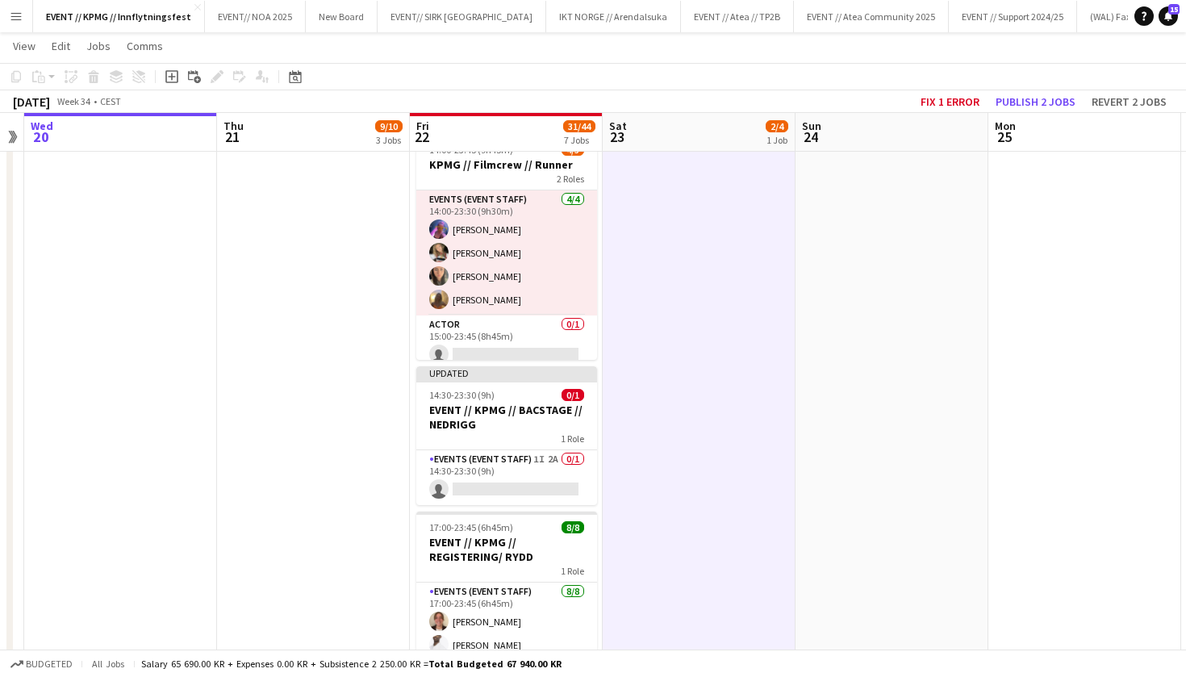
scroll to position [536, 0]
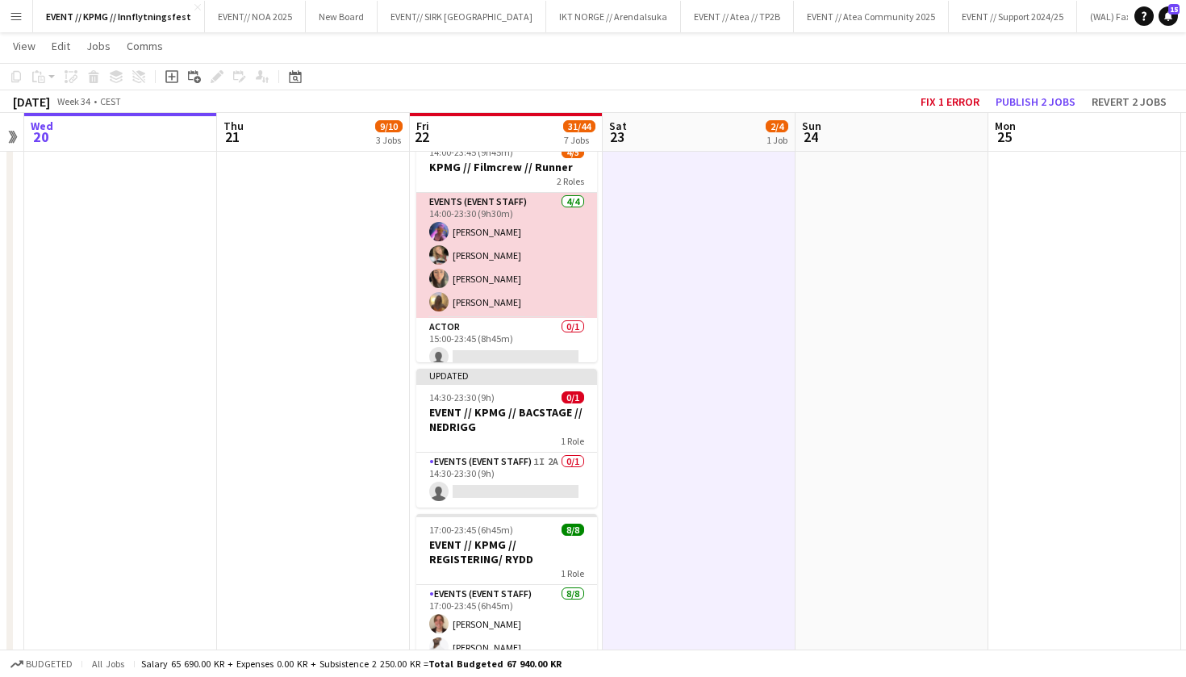
click at [517, 314] on app-card-role "Events (Event Staff) [DATE] 14:00-23:30 (9h30m) [PERSON_NAME] [PERSON_NAME] [PE…" at bounding box center [506, 255] width 181 height 125
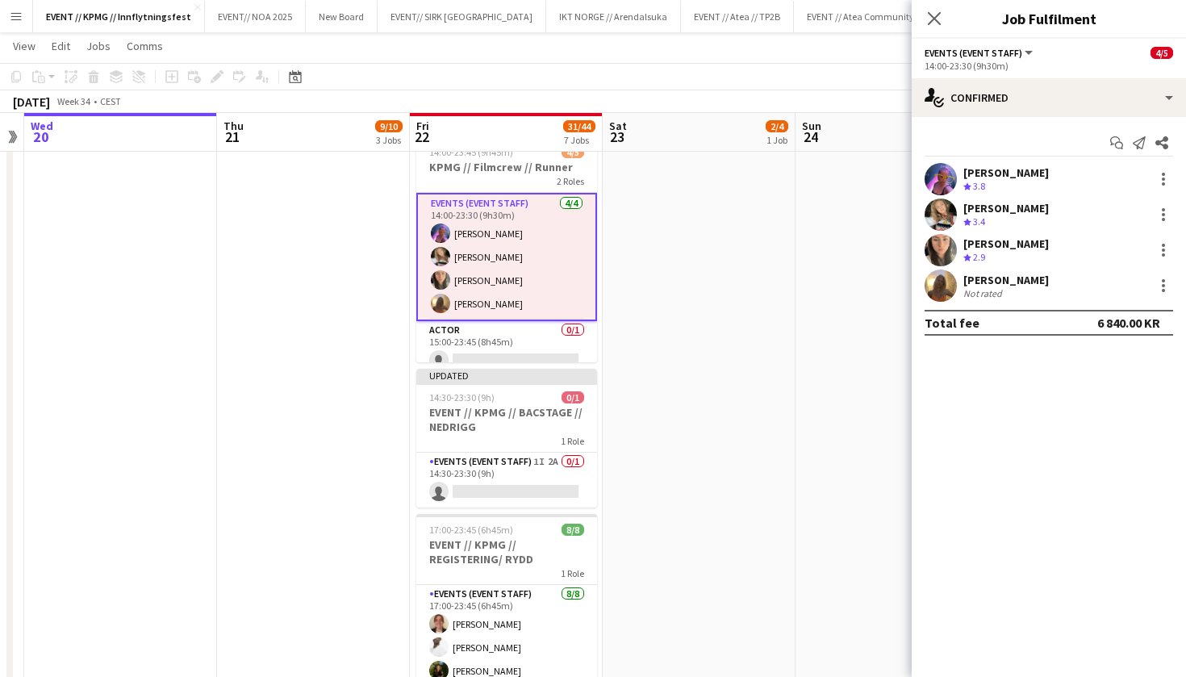
click at [1015, 273] on div "[PERSON_NAME]" at bounding box center [1006, 280] width 86 height 15
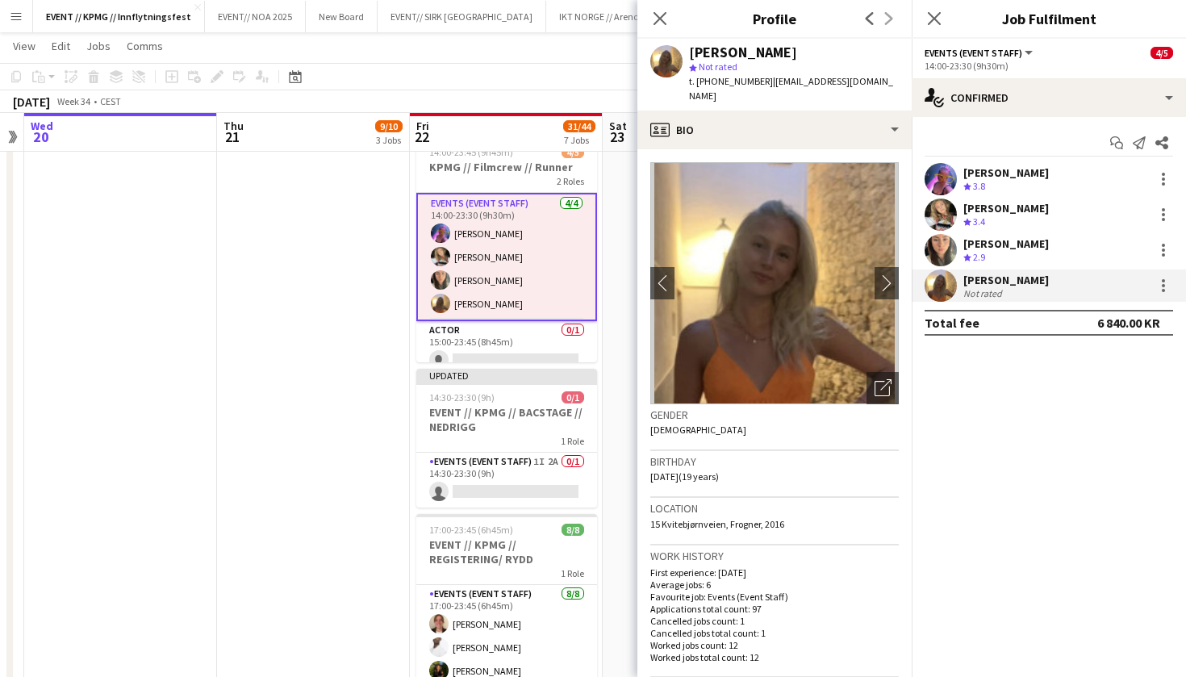
click at [399, 273] on app-date-cell "09:00-14:00 (5h) 1/1 EVENT// KPMG//INNKJØP 1 Role Actor [DATE] 09:00-14:00 (5h)…" at bounding box center [313, 461] width 193 height 1635
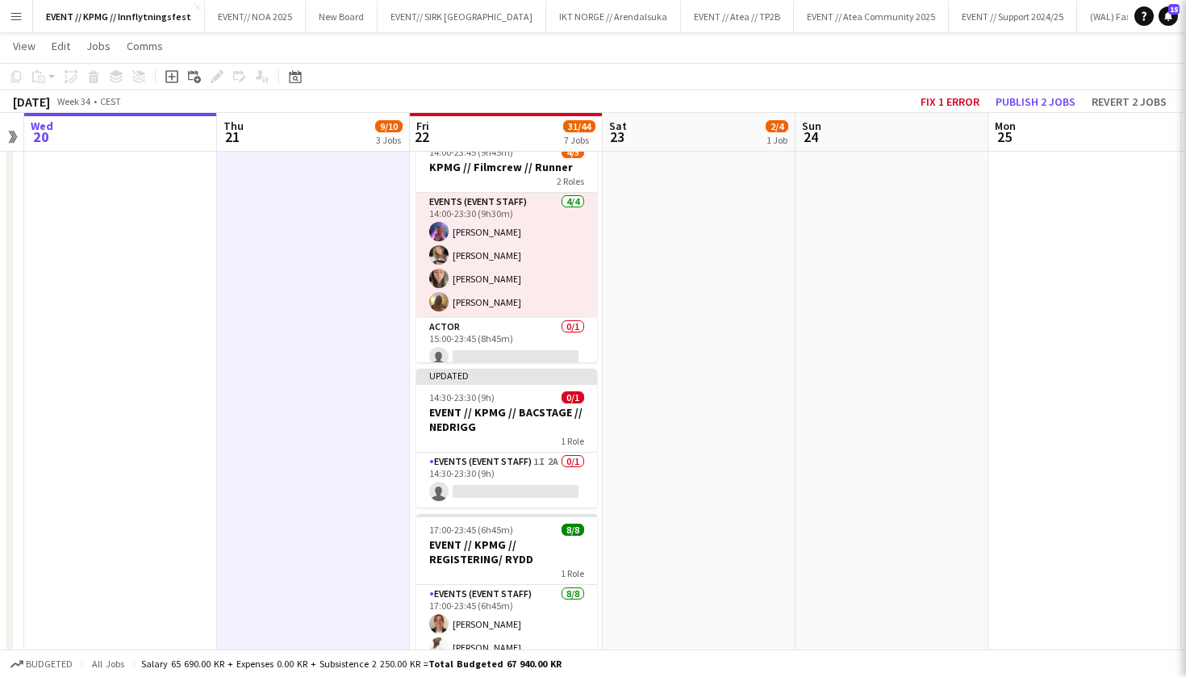
click at [375, 278] on app-date-cell "09:00-14:00 (5h) 1/1 EVENT// KPMG//INNKJØP 1 Role Actor [DATE] 09:00-14:00 (5h)…" at bounding box center [313, 461] width 193 height 1635
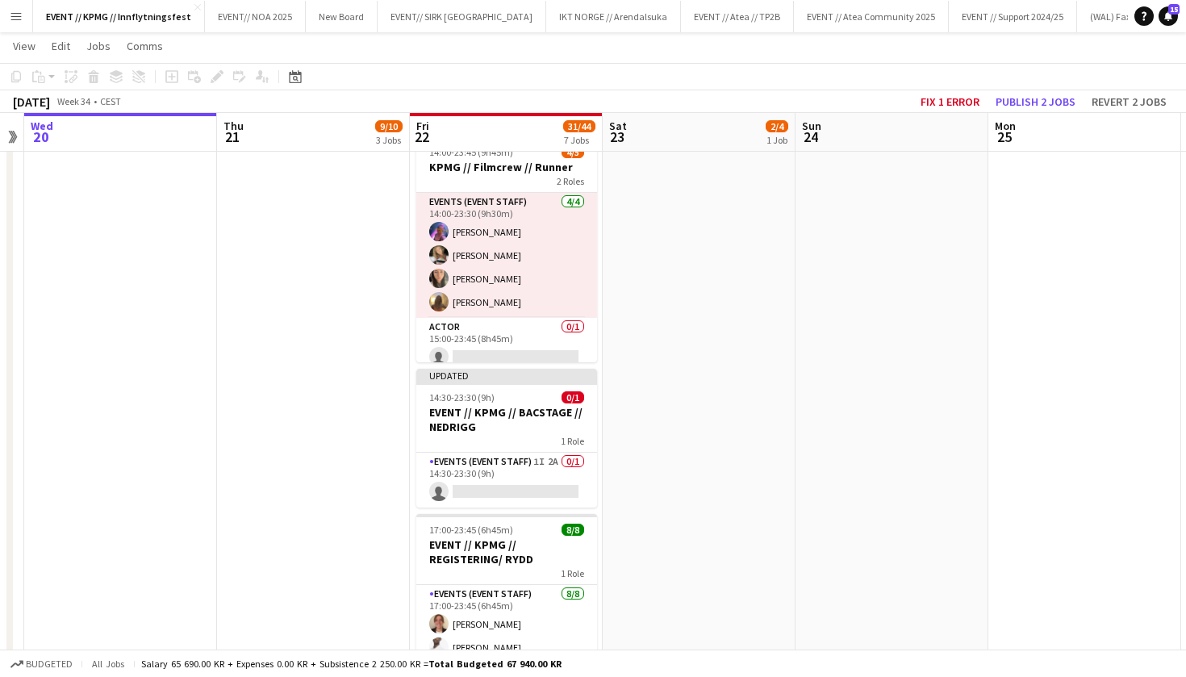
click at [696, 252] on app-date-cell "10:00-16:00 (6h) 2/4 EVENT // KPMG // tilbakelevering 1 Role Events (Event Staf…" at bounding box center [699, 461] width 193 height 1635
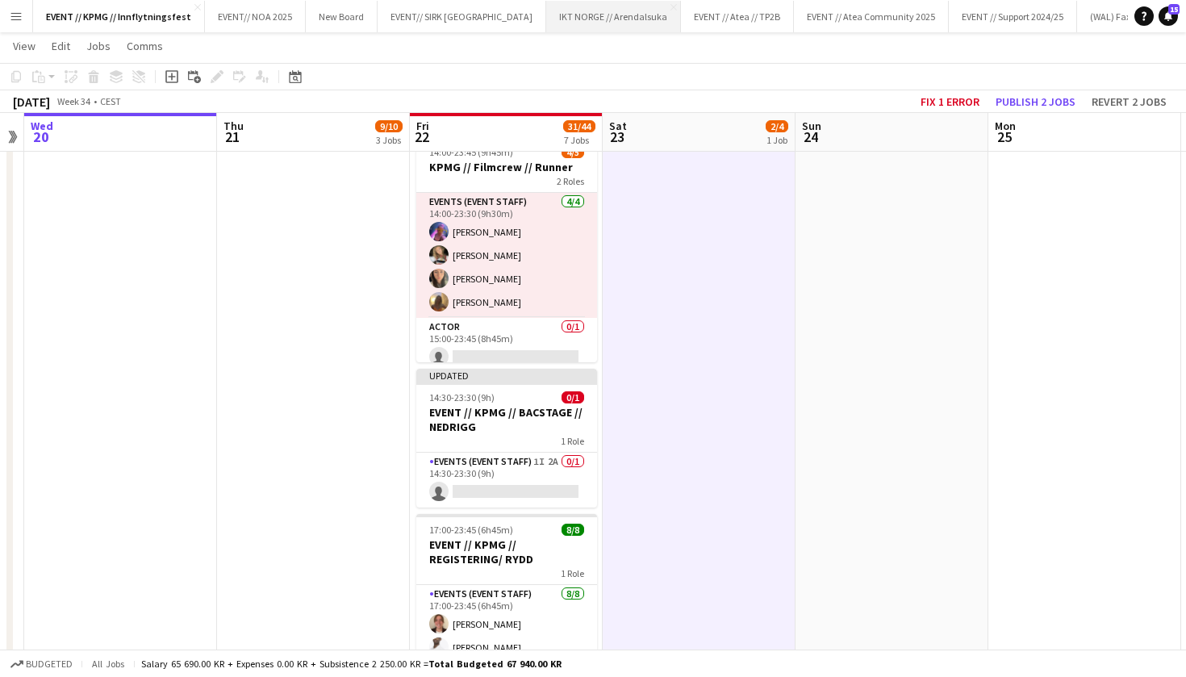
click at [546, 19] on button "IKT NORGE // Arendalsuka Close" at bounding box center [613, 16] width 135 height 31
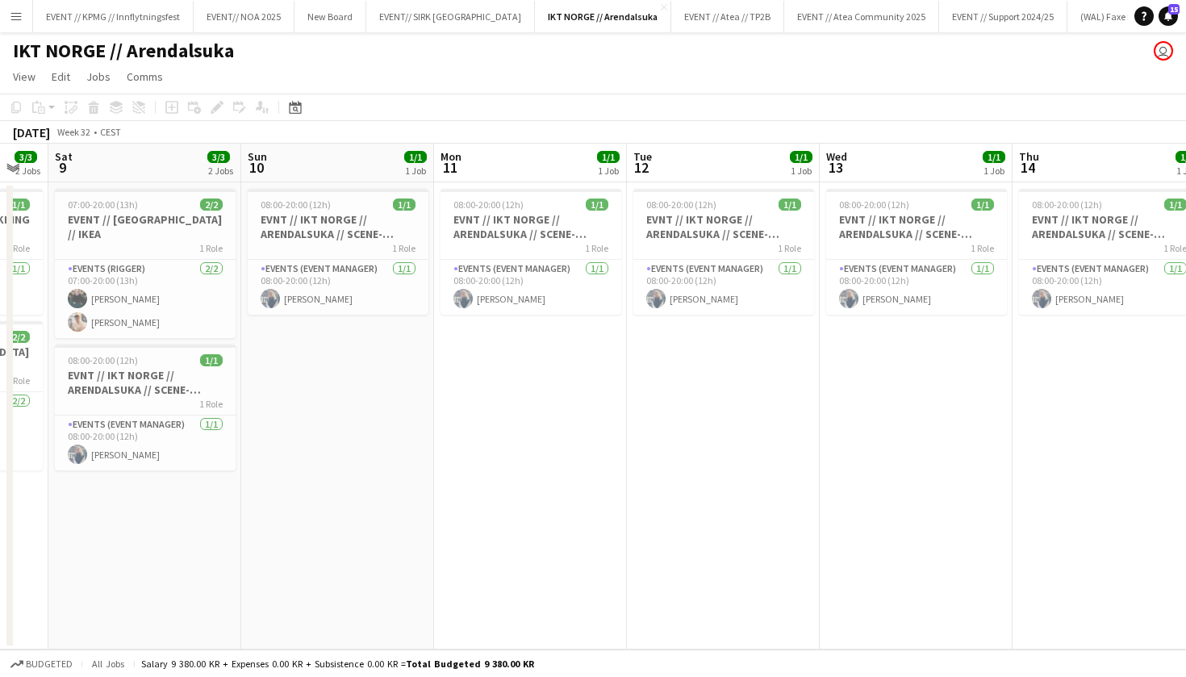
scroll to position [0, 722]
click at [544, 281] on app-card-role "Events (Event Manager) [DATE] 08:00-20:00 (12h) [PERSON_NAME]" at bounding box center [531, 287] width 181 height 55
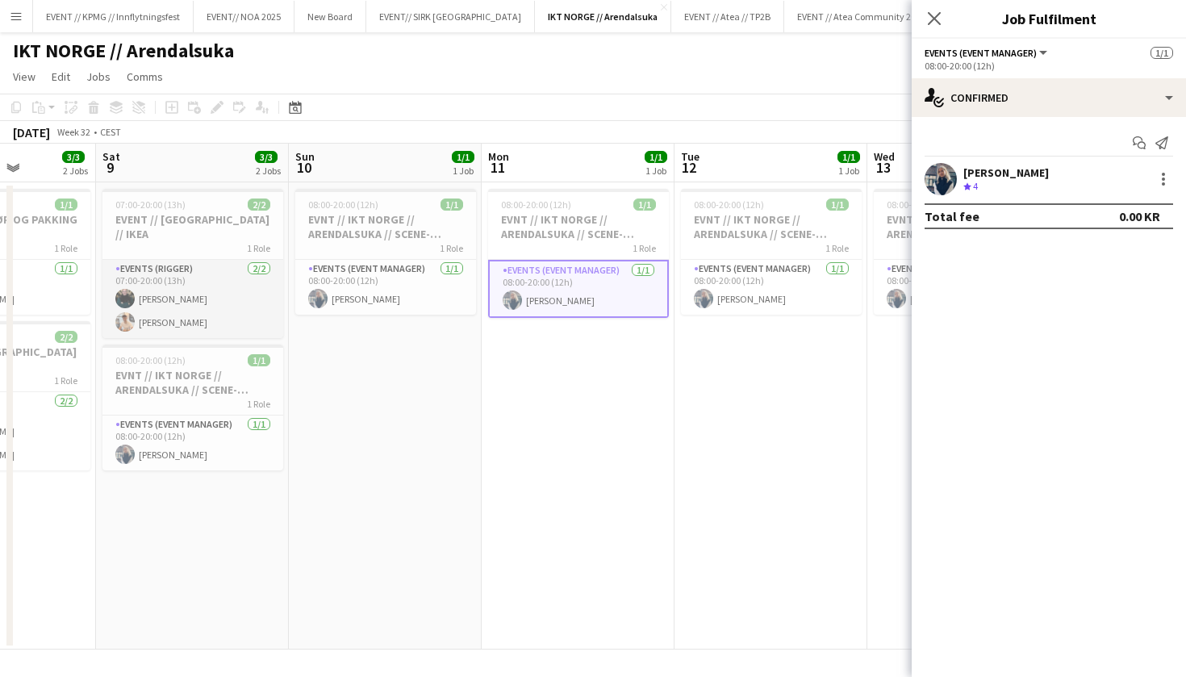
scroll to position [0, 674]
click at [218, 241] on div "1 Role" at bounding box center [194, 247] width 181 height 13
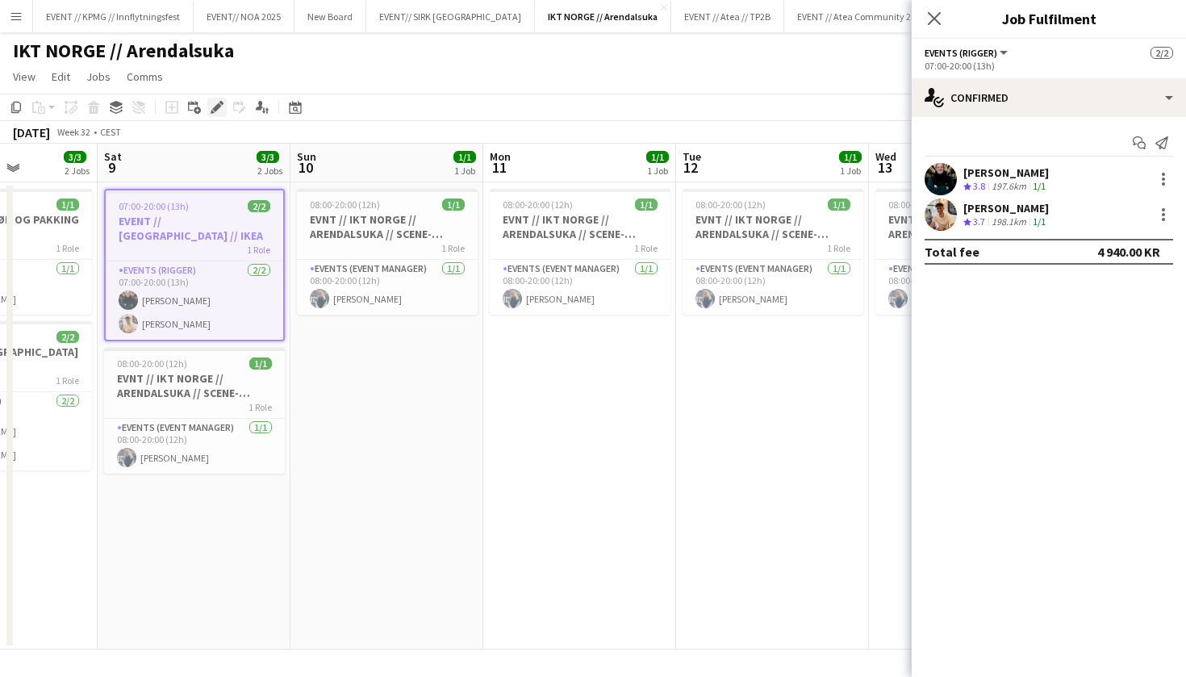
click at [209, 110] on div "Edit" at bounding box center [216, 107] width 19 height 19
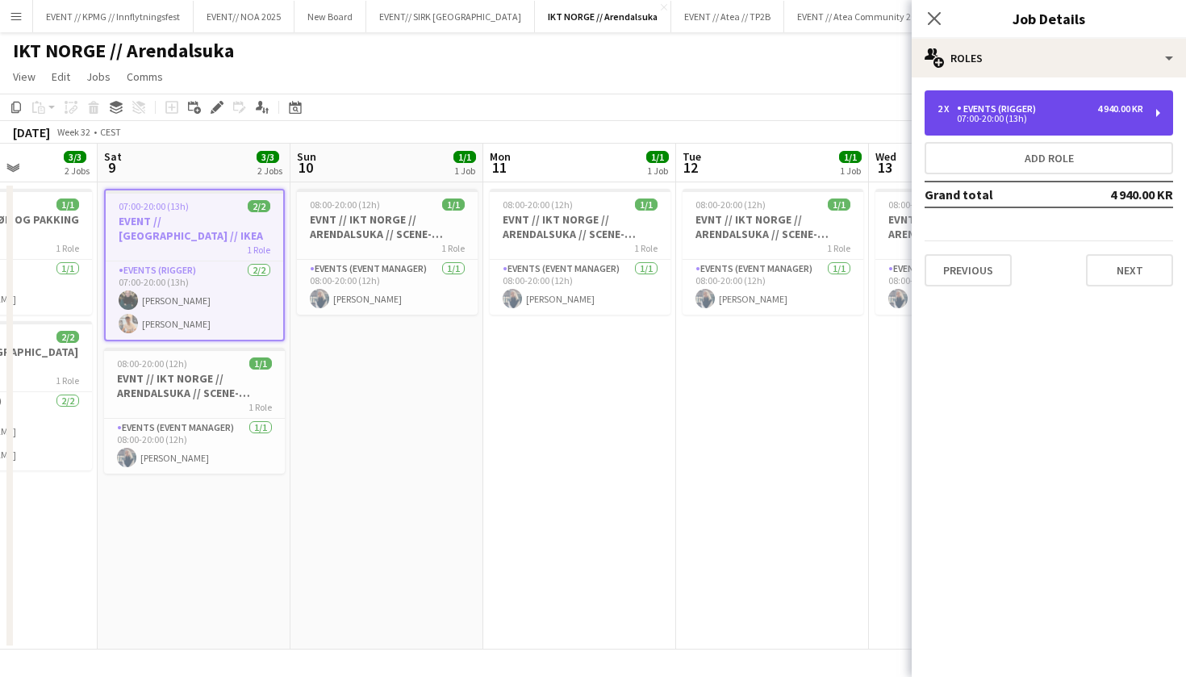
click at [1104, 109] on div "4 940.00 KR" at bounding box center [1120, 108] width 46 height 11
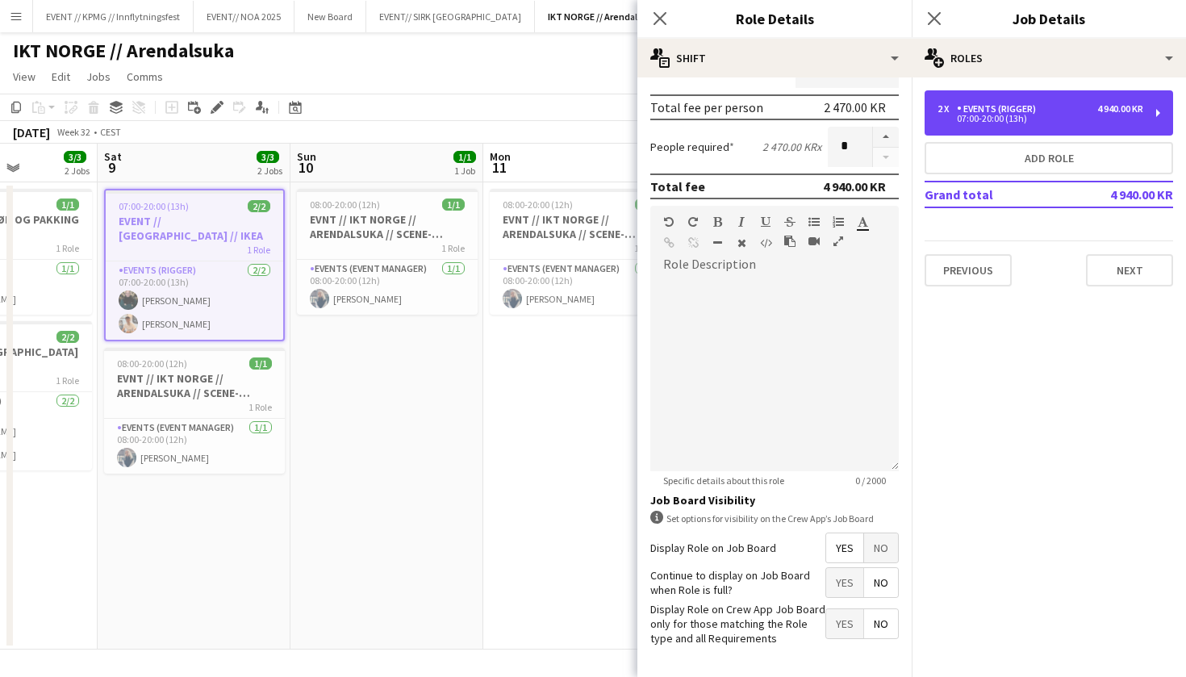
scroll to position [364, 0]
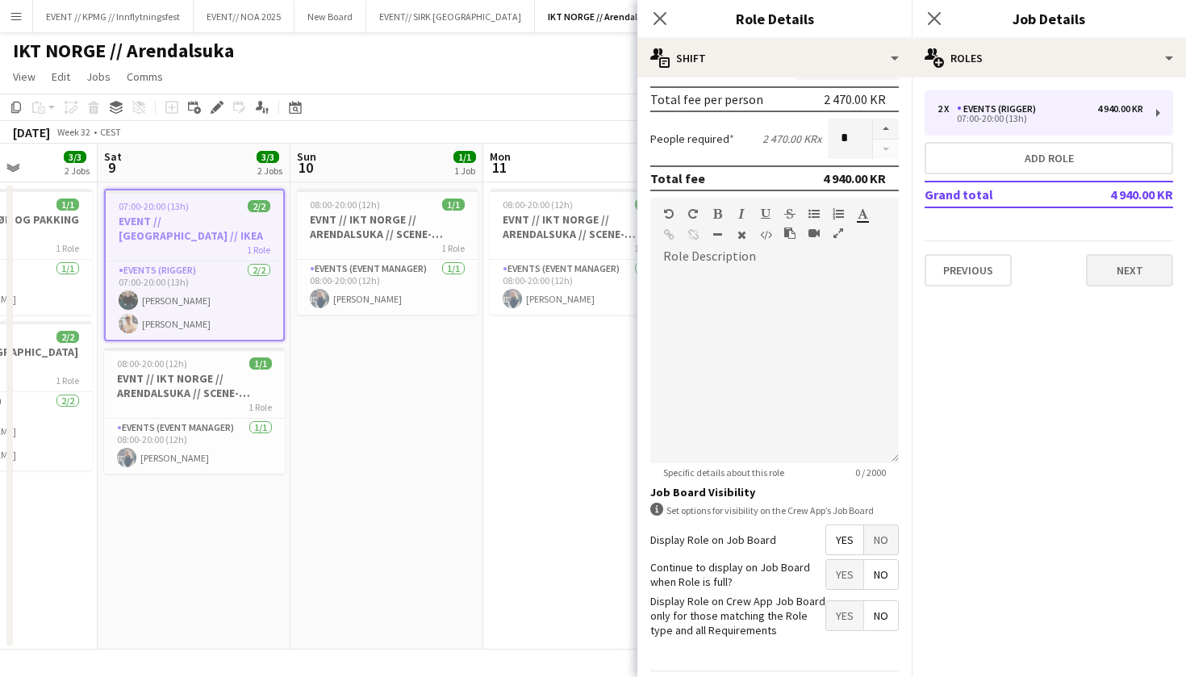
click at [1106, 269] on button "Next" at bounding box center [1129, 270] width 87 height 32
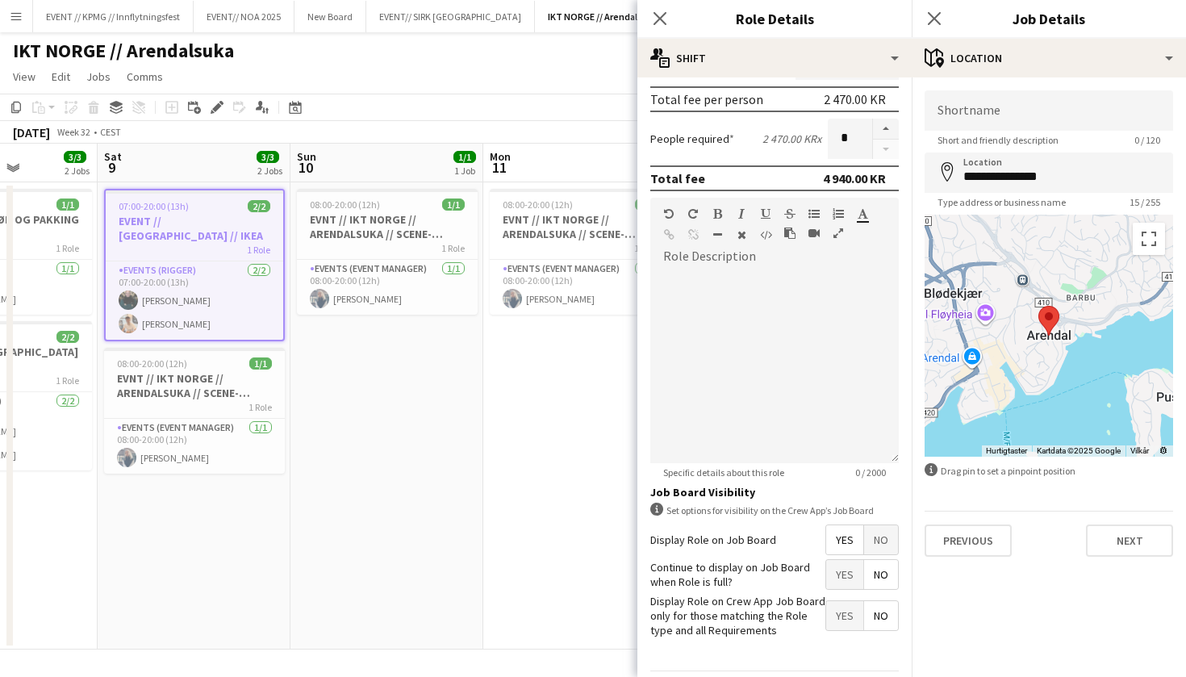
click at [1133, 563] on div "**********" at bounding box center [1049, 323] width 274 height 492
click at [1133, 542] on button "Next" at bounding box center [1129, 540] width 87 height 32
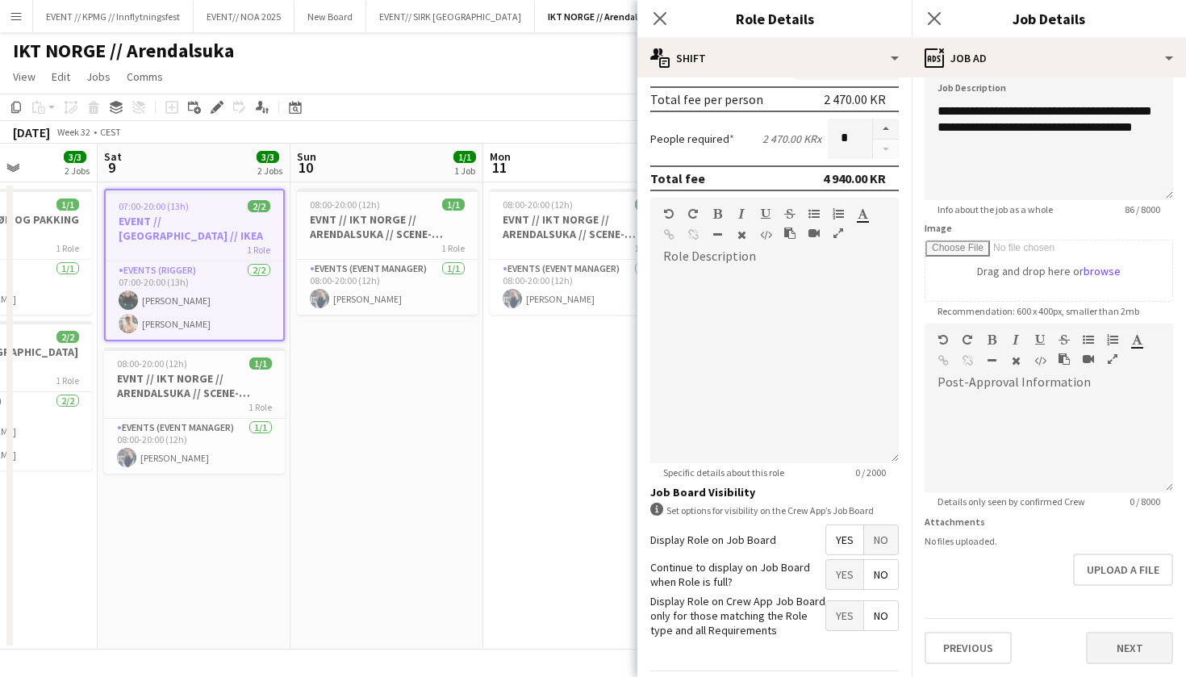
scroll to position [121, 0]
click at [1132, 646] on button "Next" at bounding box center [1129, 648] width 87 height 32
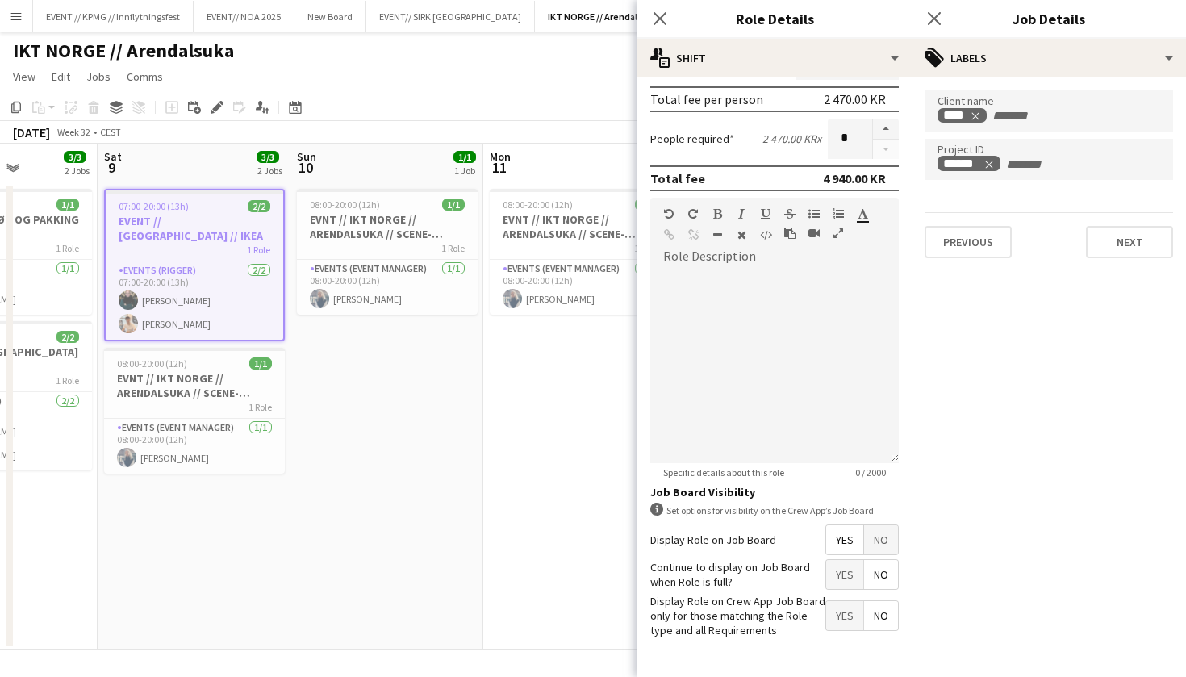
scroll to position [0, 0]
click at [386, 236] on h3 "EVNT // IKT NORGE // ARENDALSUKA // SCENE-MESTER" at bounding box center [387, 226] width 181 height 29
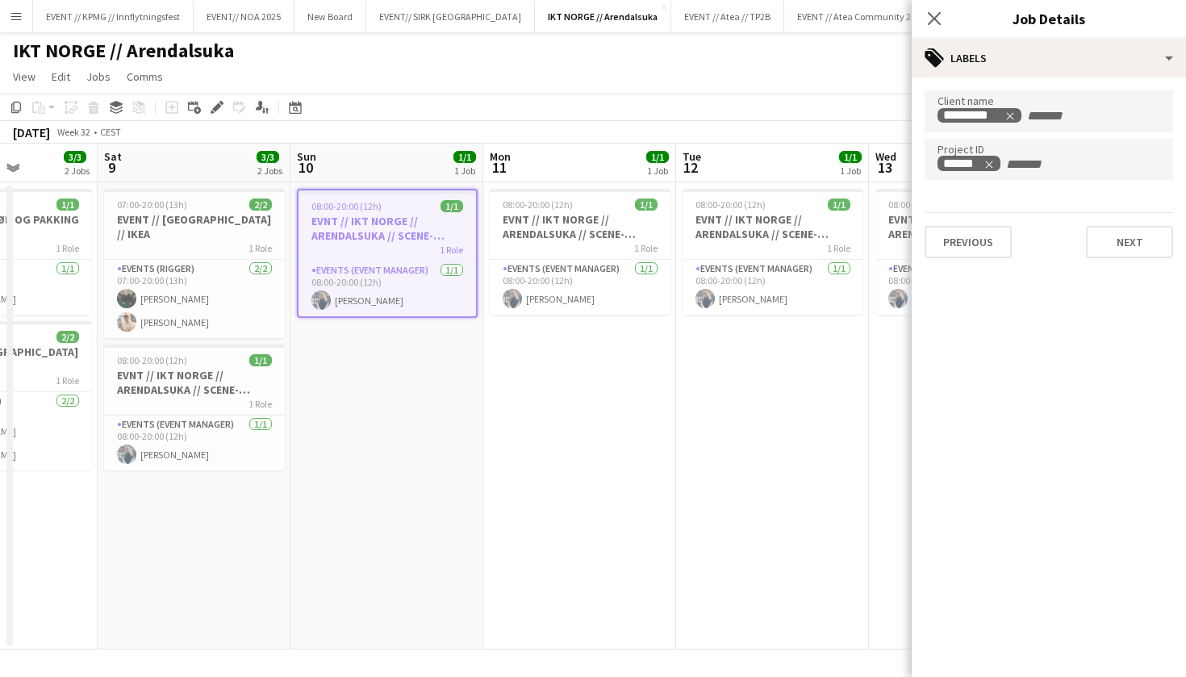
click at [766, 419] on app-date-cell "08:00-20:00 (12h) 1/1 EVNT // IKT NORGE // ARENDALSUKA // SCENE-MESTER 1 Role E…" at bounding box center [772, 415] width 193 height 467
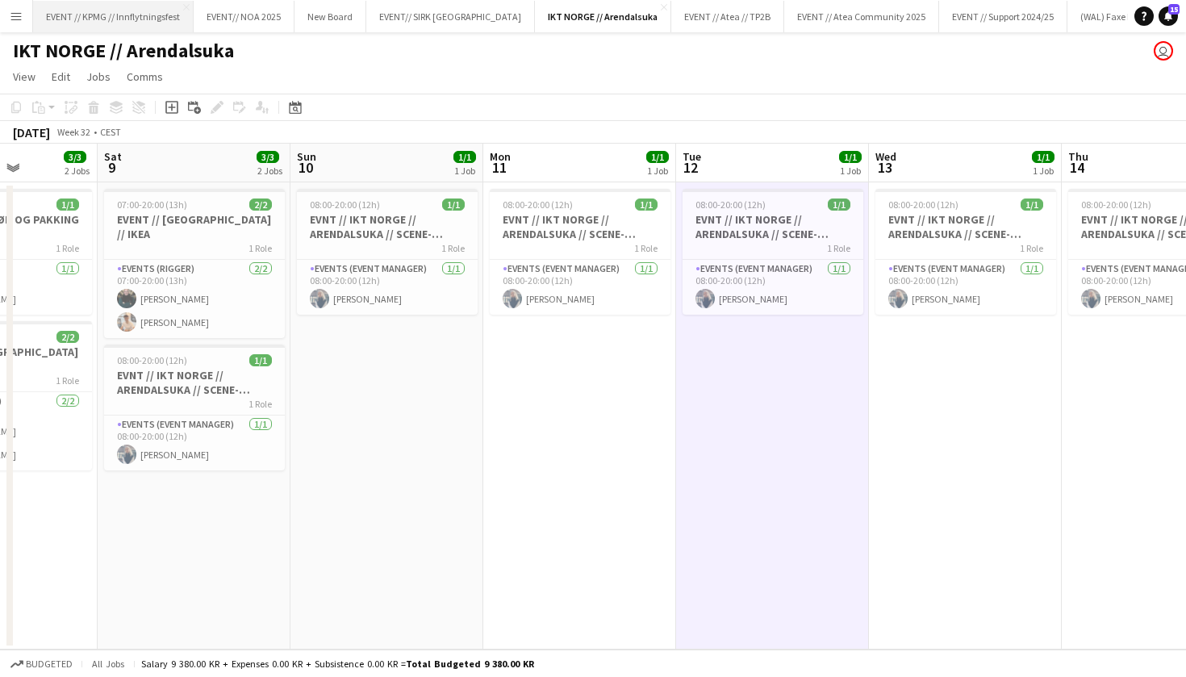
click at [170, 25] on button "EVENT // KPMG // Innflytningsfest Close" at bounding box center [113, 16] width 161 height 31
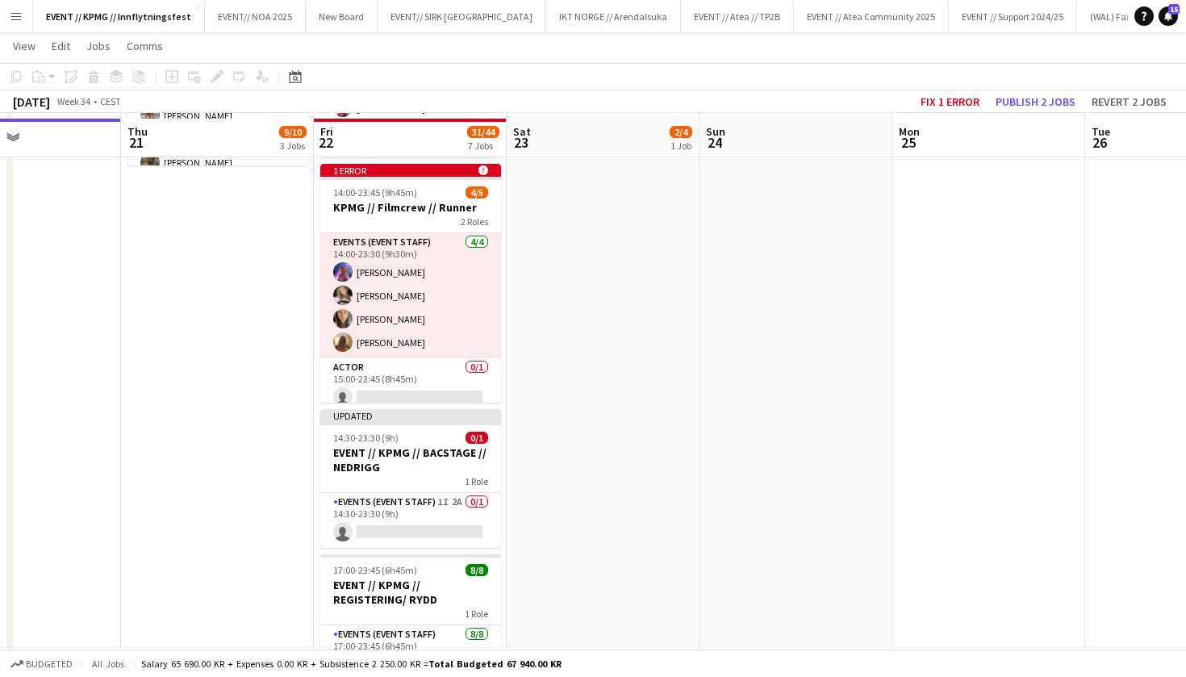
scroll to position [491, 0]
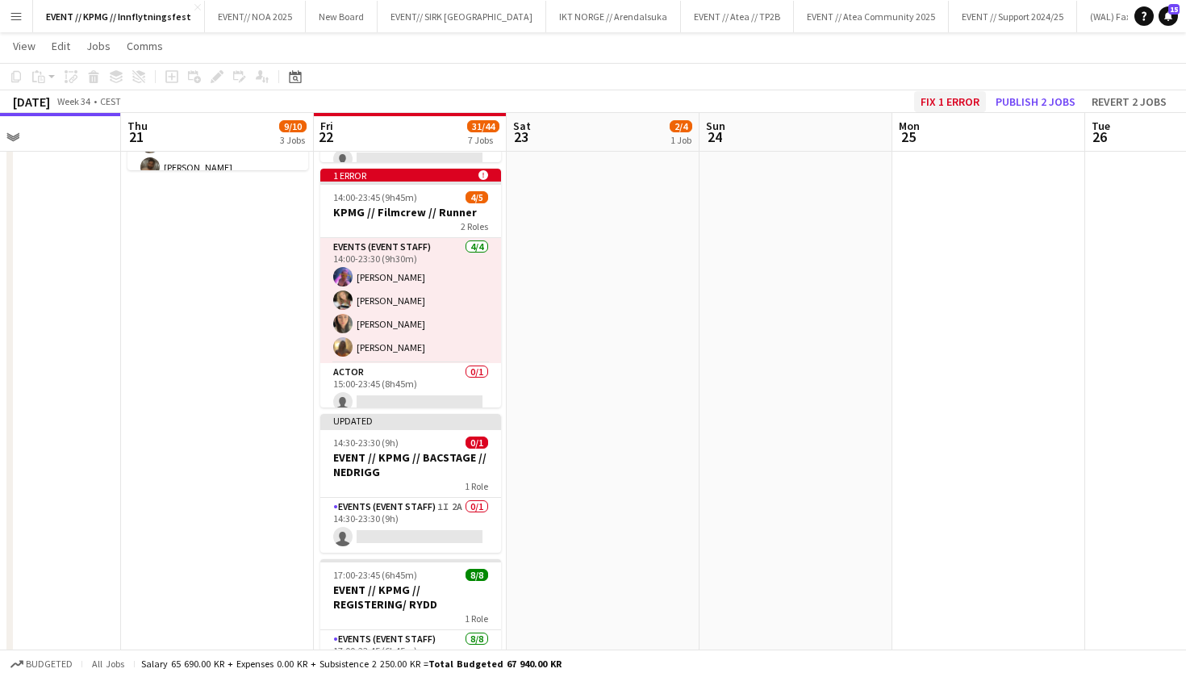
click at [966, 98] on button "Fix 1 error" at bounding box center [950, 101] width 72 height 21
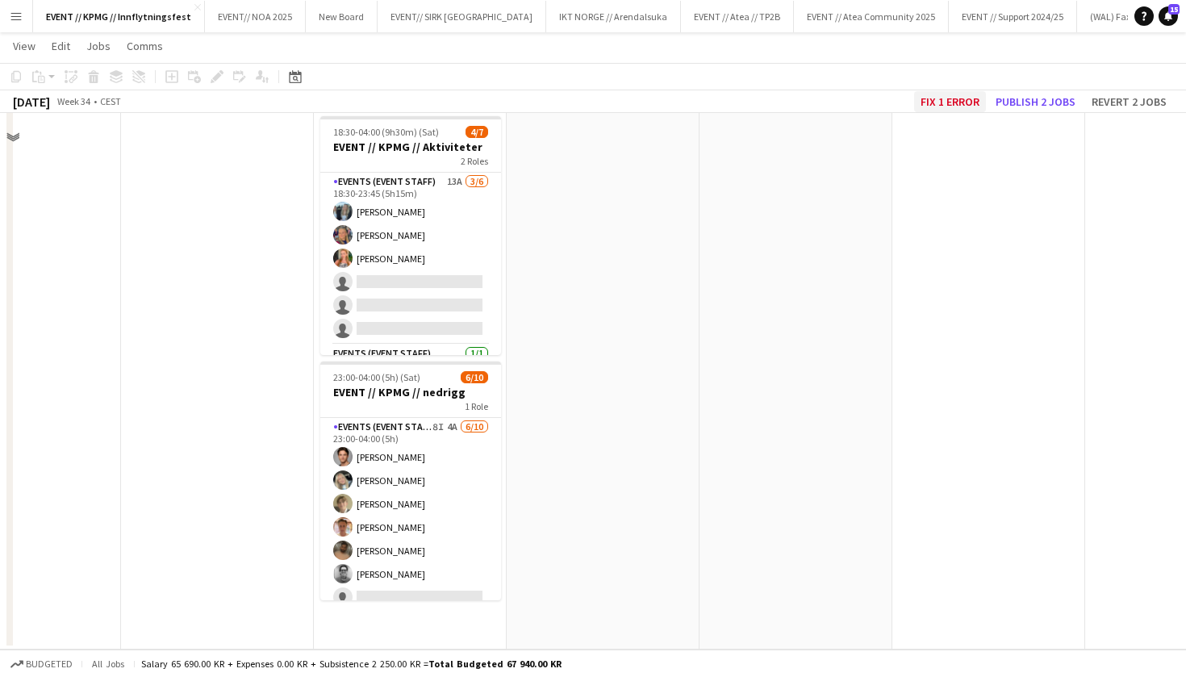
scroll to position [0, 554]
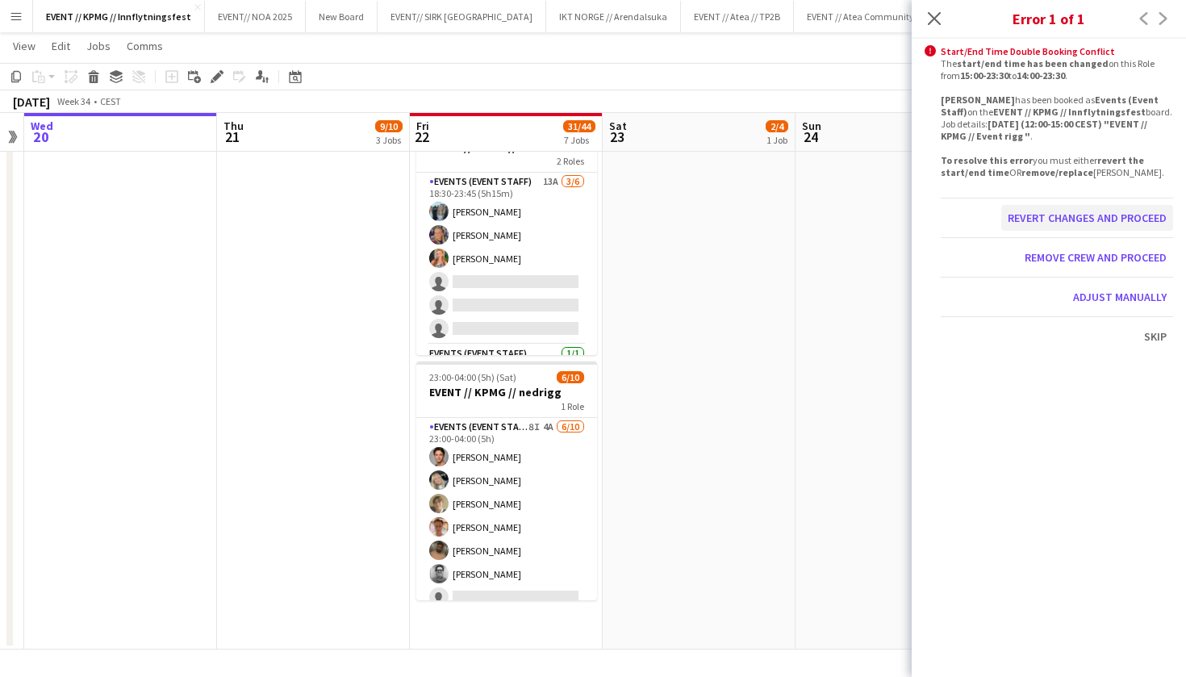
click at [1108, 231] on button "Revert changes and proceed" at bounding box center [1087, 218] width 172 height 26
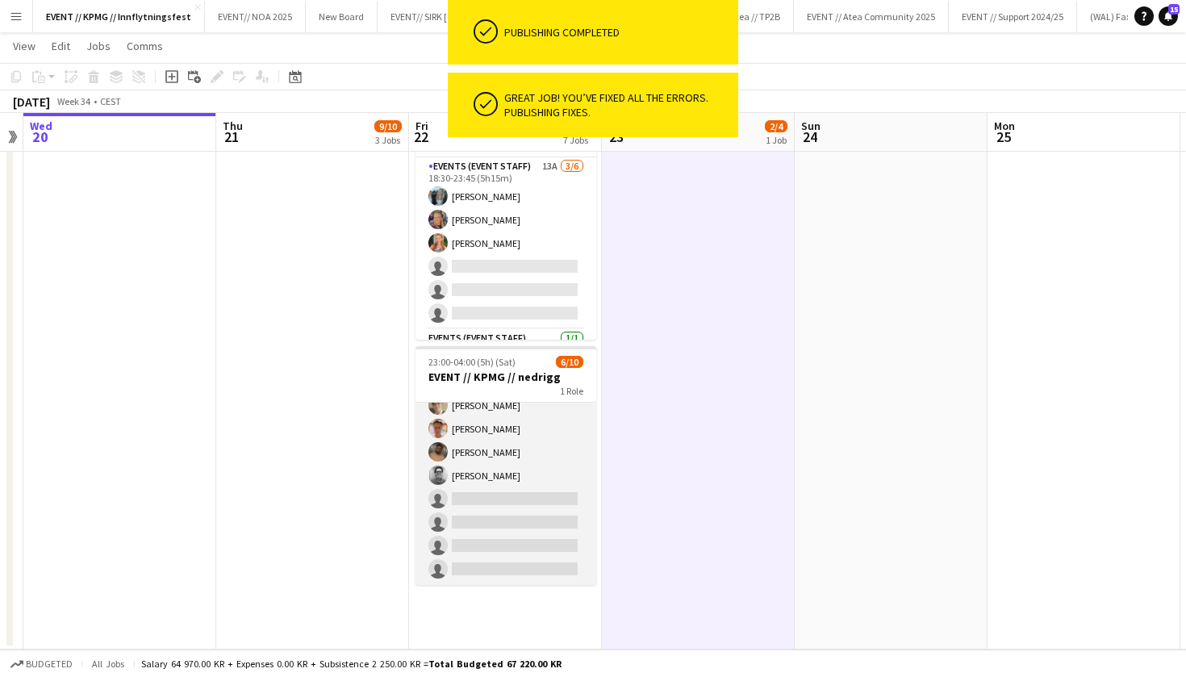
scroll to position [77, 0]
click at [496, 526] on app-card-role "Events (Event Staff) 8I 4A [DATE] 23:00-04:00 (5h) [PERSON_NAME] [PERSON_NAME] …" at bounding box center [505, 458] width 181 height 265
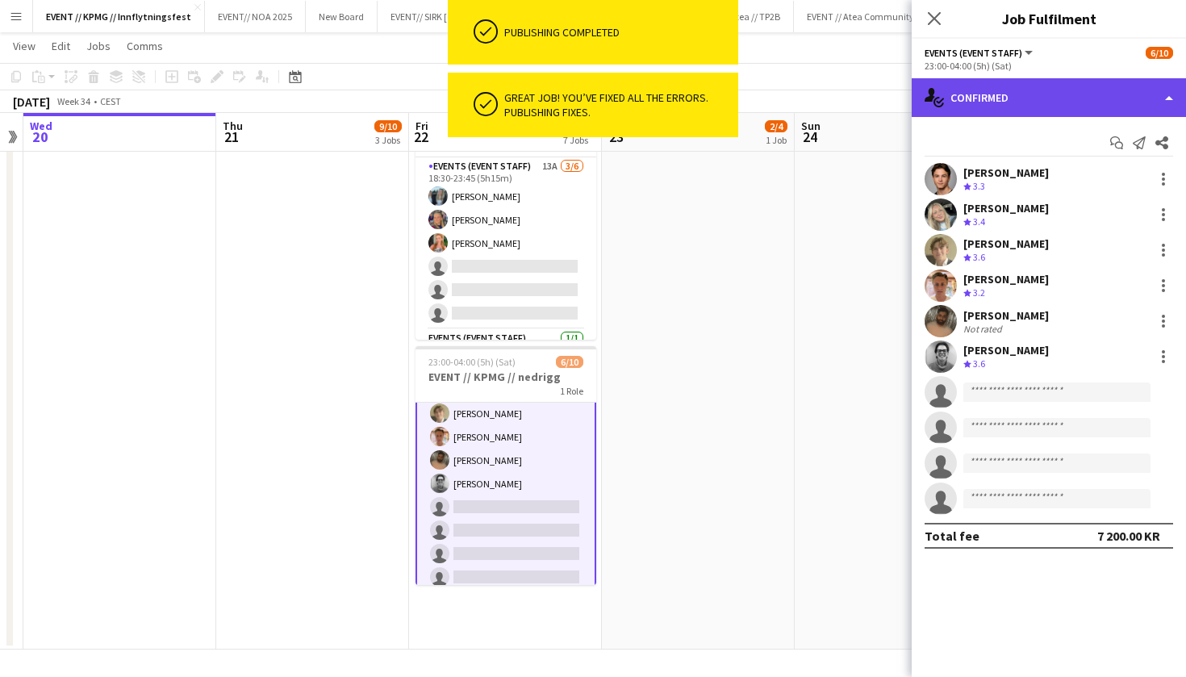
click at [998, 82] on div "single-neutral-actions-check-2 Confirmed" at bounding box center [1049, 97] width 274 height 39
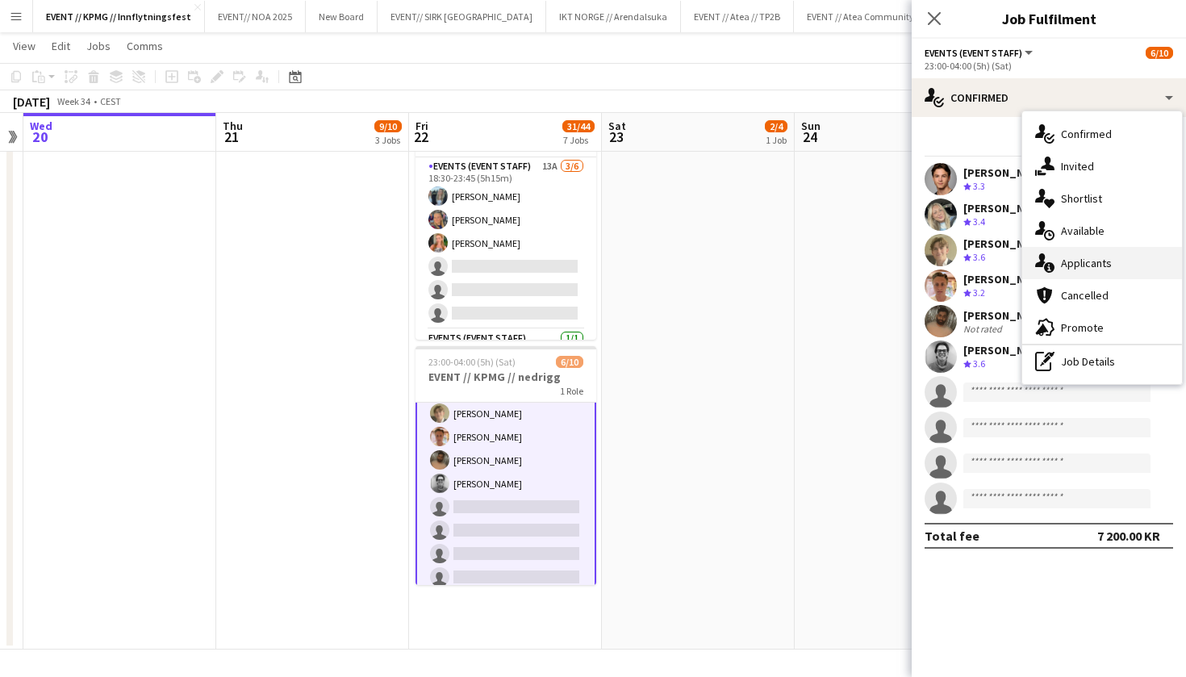
click at [1077, 260] on div "single-neutral-actions-information Applicants" at bounding box center [1102, 263] width 160 height 32
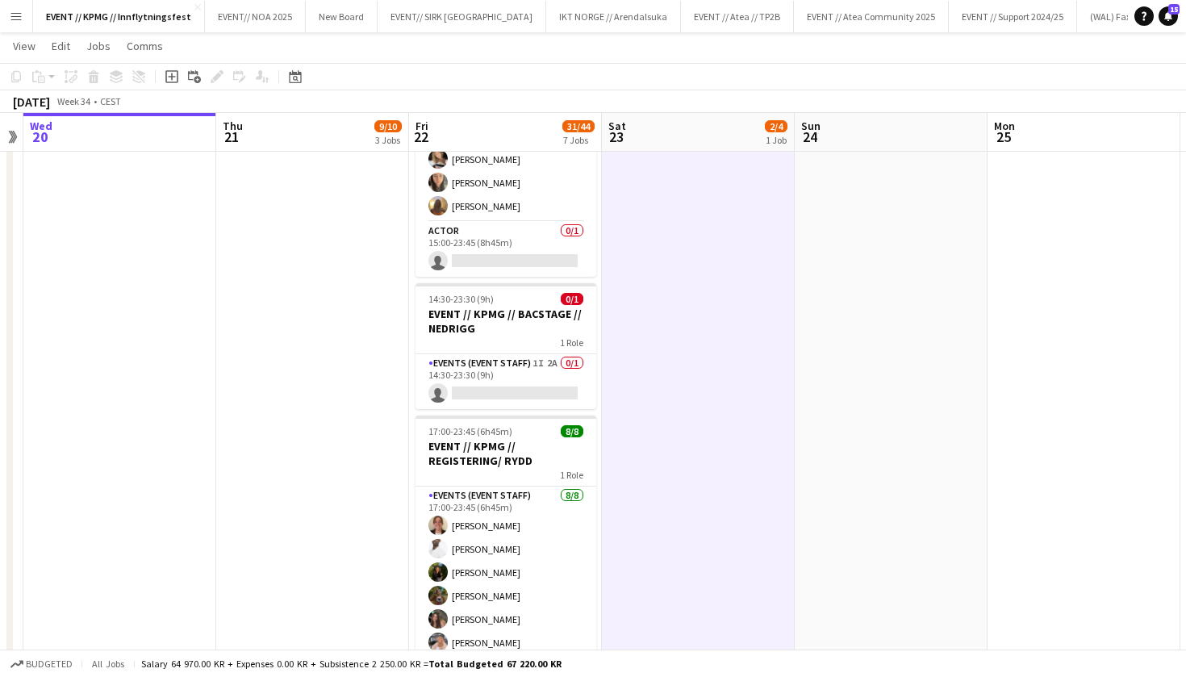
scroll to position [612, 0]
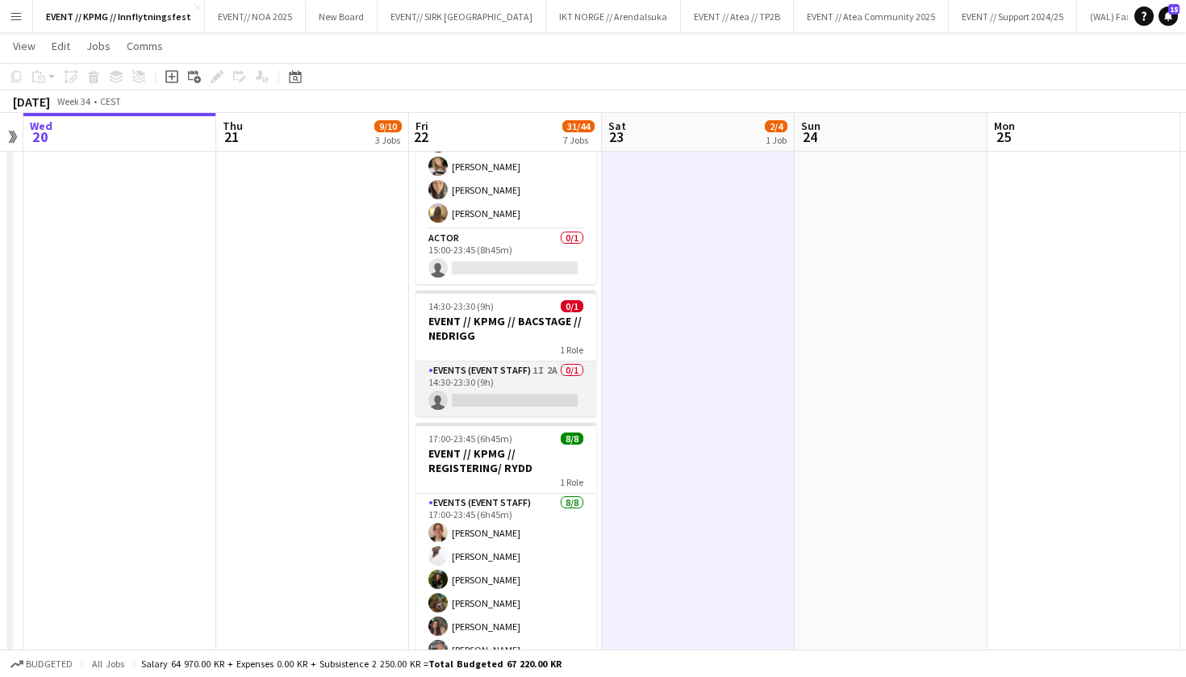
click at [493, 396] on app-card-role "Events (Event Staff) 1I 2A 0/1 14:30-23:30 (9h) single-neutral-actions" at bounding box center [505, 388] width 181 height 55
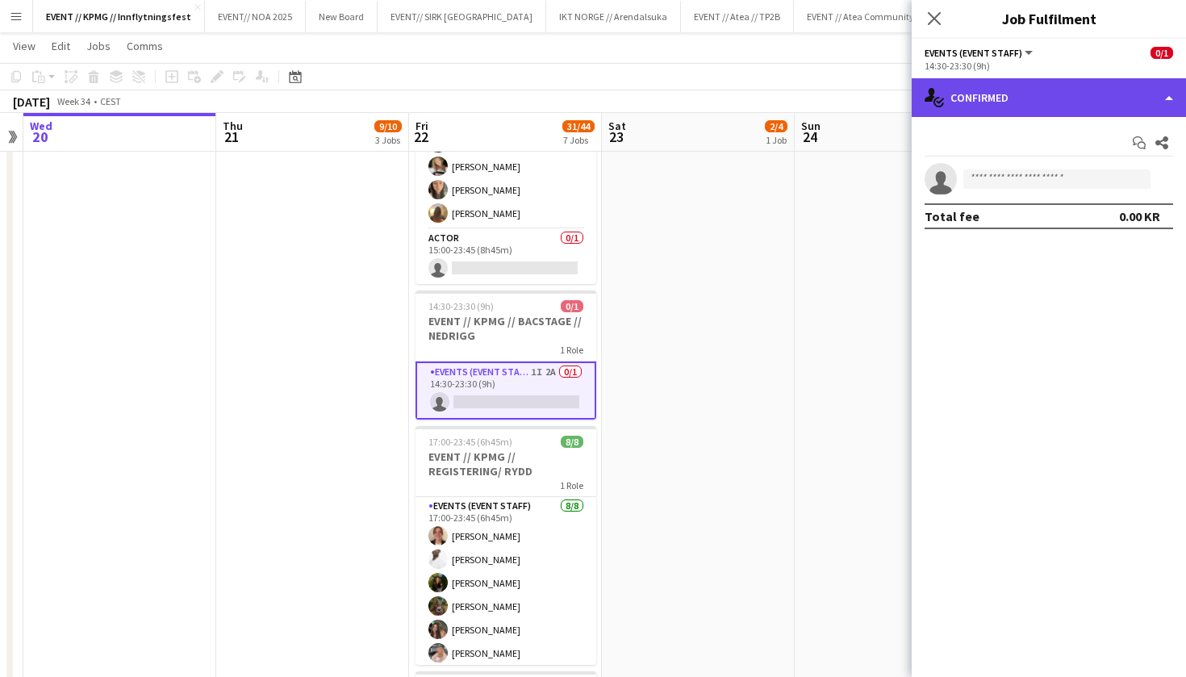
click at [1049, 86] on div "single-neutral-actions-check-2 Confirmed" at bounding box center [1049, 97] width 274 height 39
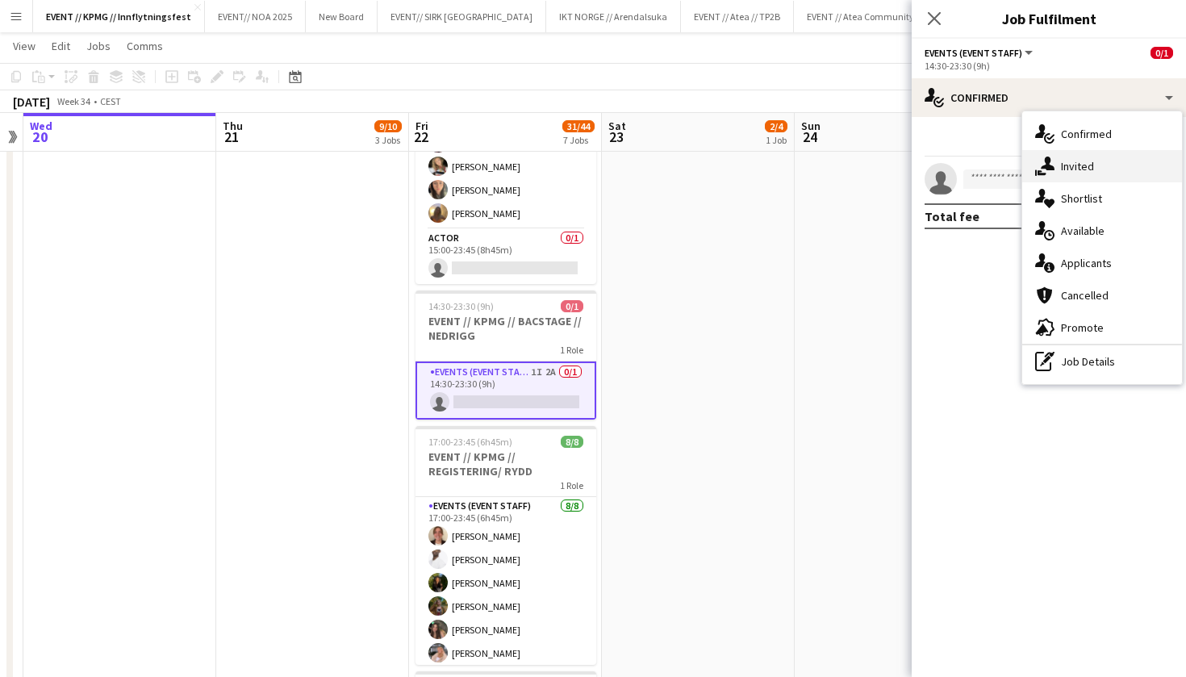
click at [1067, 157] on div "single-neutral-actions-share-1 Invited" at bounding box center [1102, 166] width 160 height 32
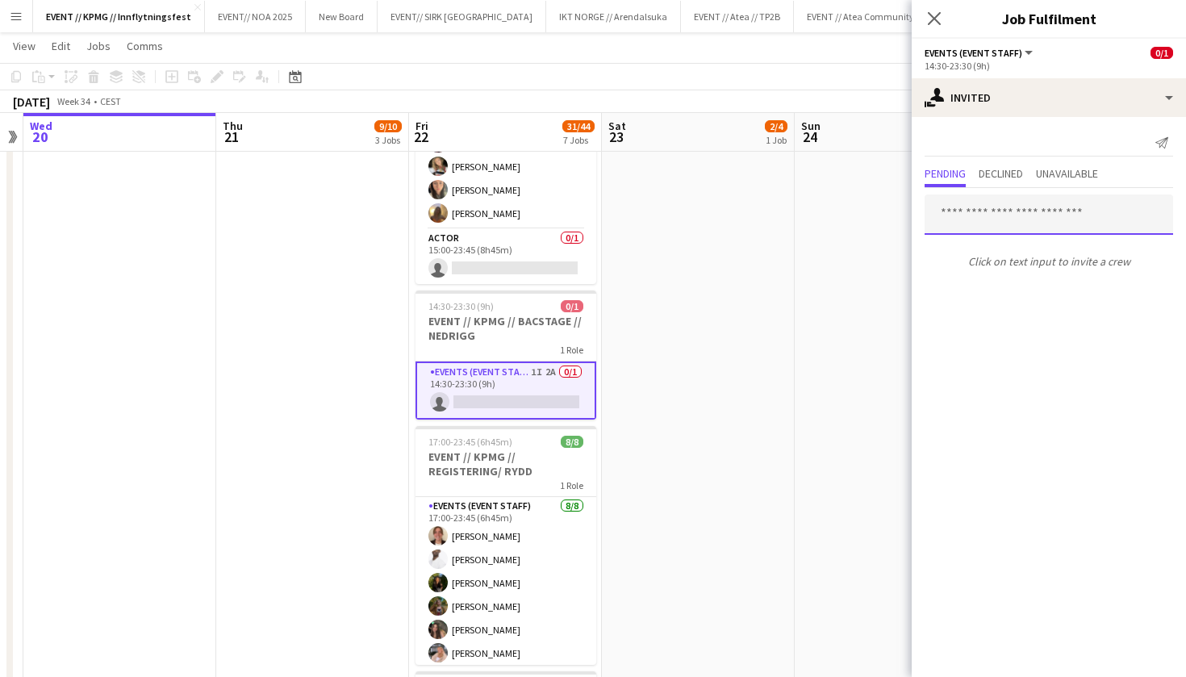
click at [1012, 205] on input "text" at bounding box center [1048, 214] width 248 height 40
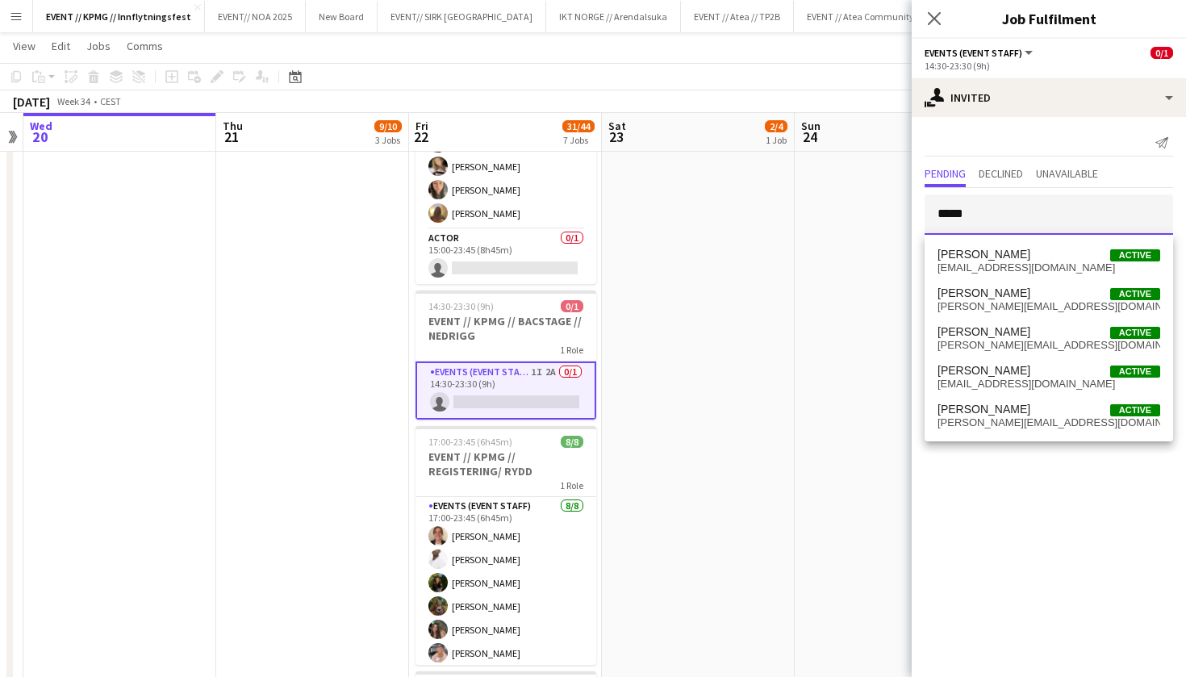
type input "*****"
drag, startPoint x: 1012, startPoint y: 205, endPoint x: 1020, endPoint y: 257, distance: 52.9
click at [1020, 257] on span "[PERSON_NAME] Active" at bounding box center [1048, 255] width 223 height 14
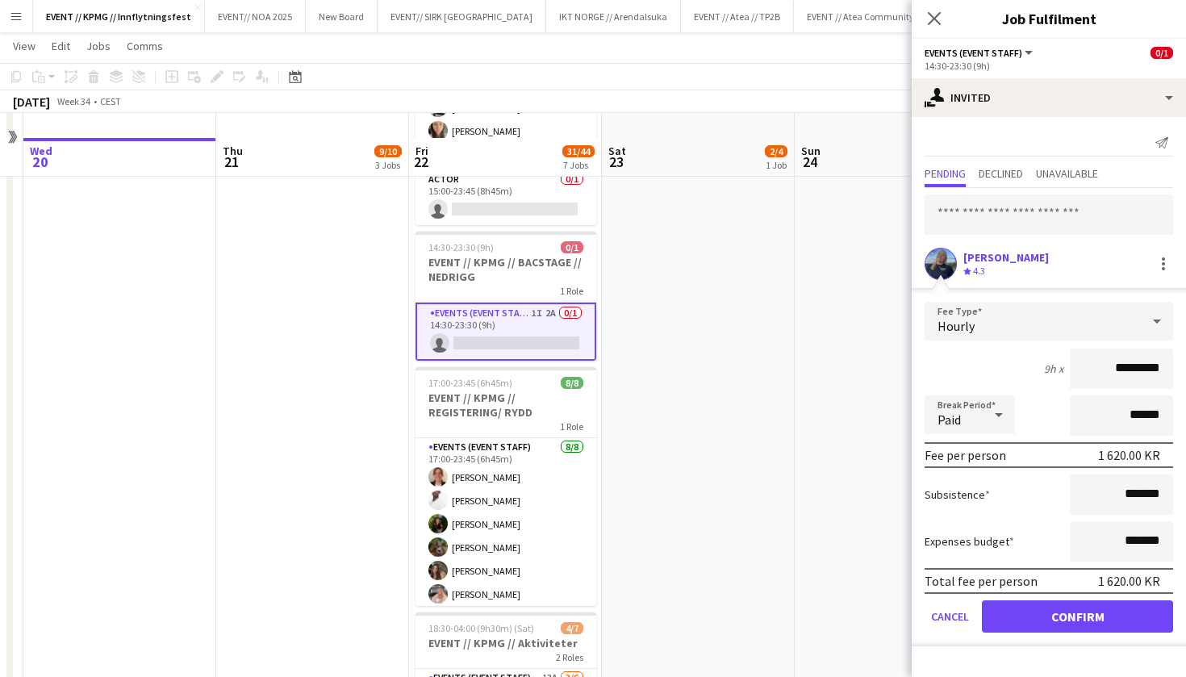
scroll to position [736, 0]
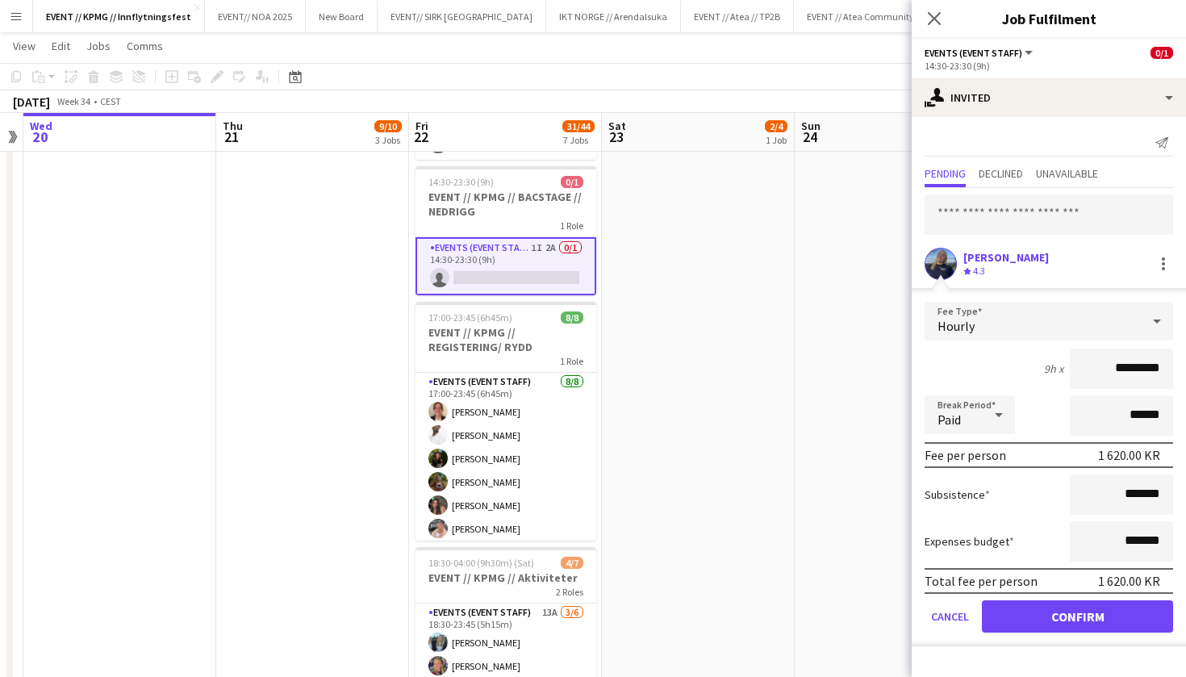
click at [1008, 620] on button "Confirm" at bounding box center [1077, 616] width 191 height 32
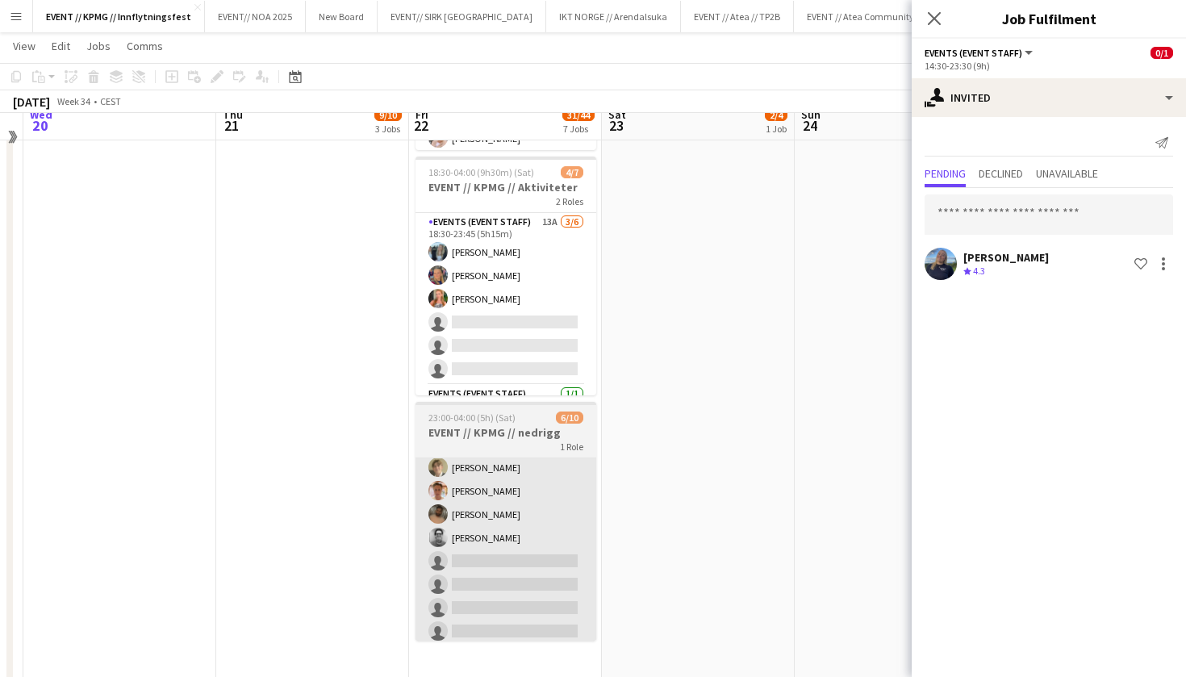
scroll to position [1144, 0]
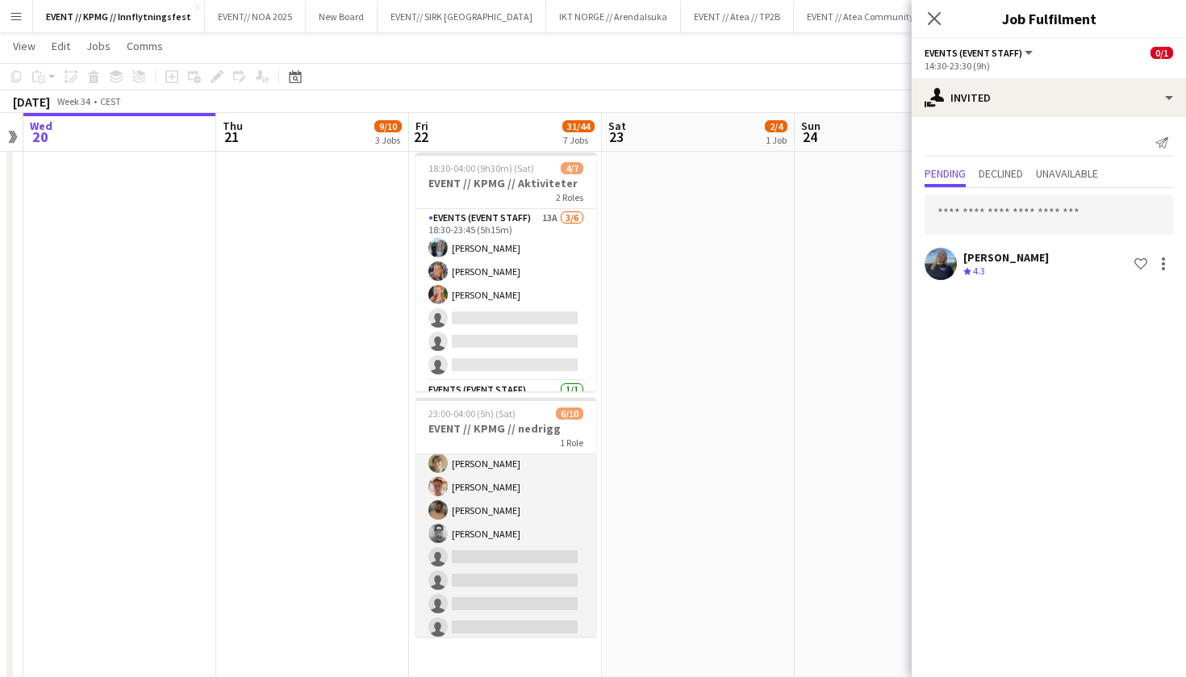
click at [535, 533] on app-card-role "Events (Event Staff) 8I 4A [DATE] 23:00-04:00 (5h) [PERSON_NAME] [PERSON_NAME] …" at bounding box center [505, 510] width 181 height 265
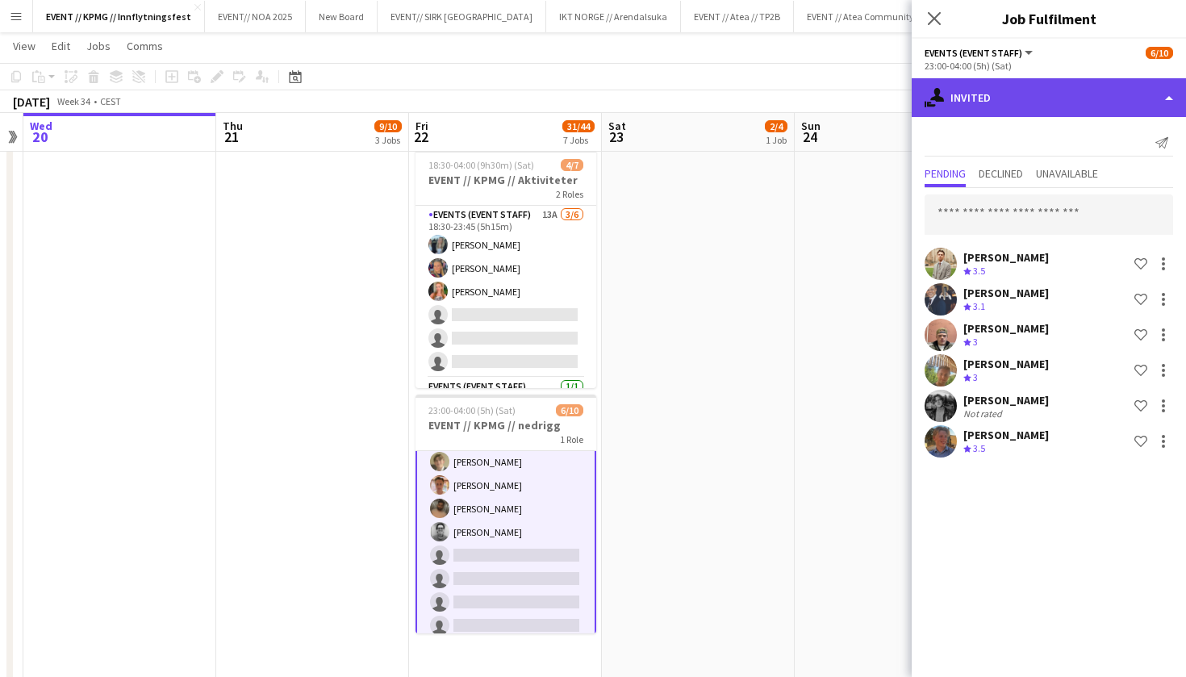
click at [1091, 100] on div "single-neutral-actions-share-1 Invited" at bounding box center [1049, 97] width 274 height 39
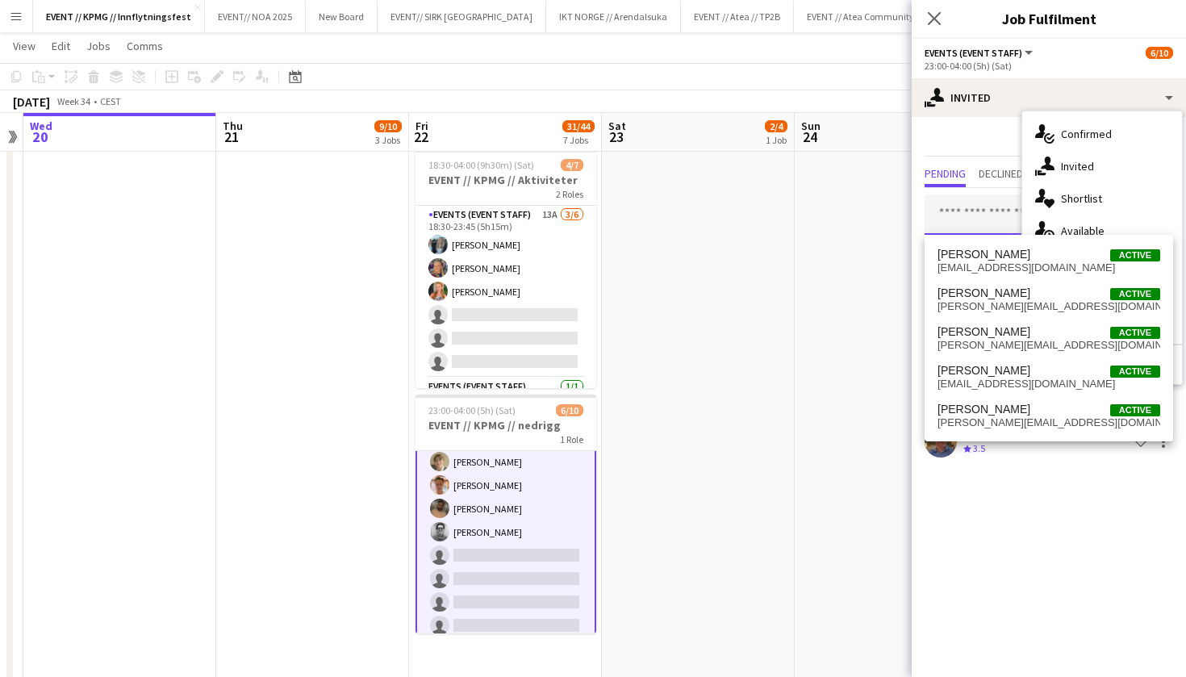
click at [981, 230] on input "text" at bounding box center [1048, 214] width 248 height 40
type input "*"
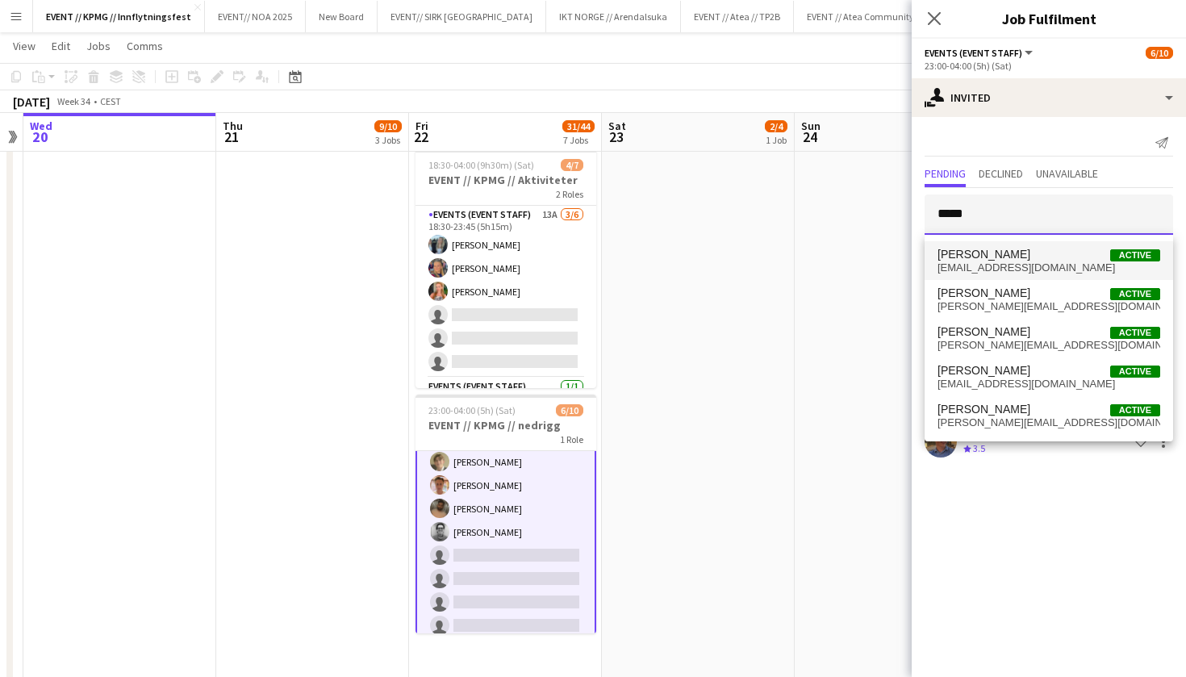
type input "*****"
click at [1020, 265] on span "[EMAIL_ADDRESS][DOMAIN_NAME]" at bounding box center [1048, 267] width 223 height 13
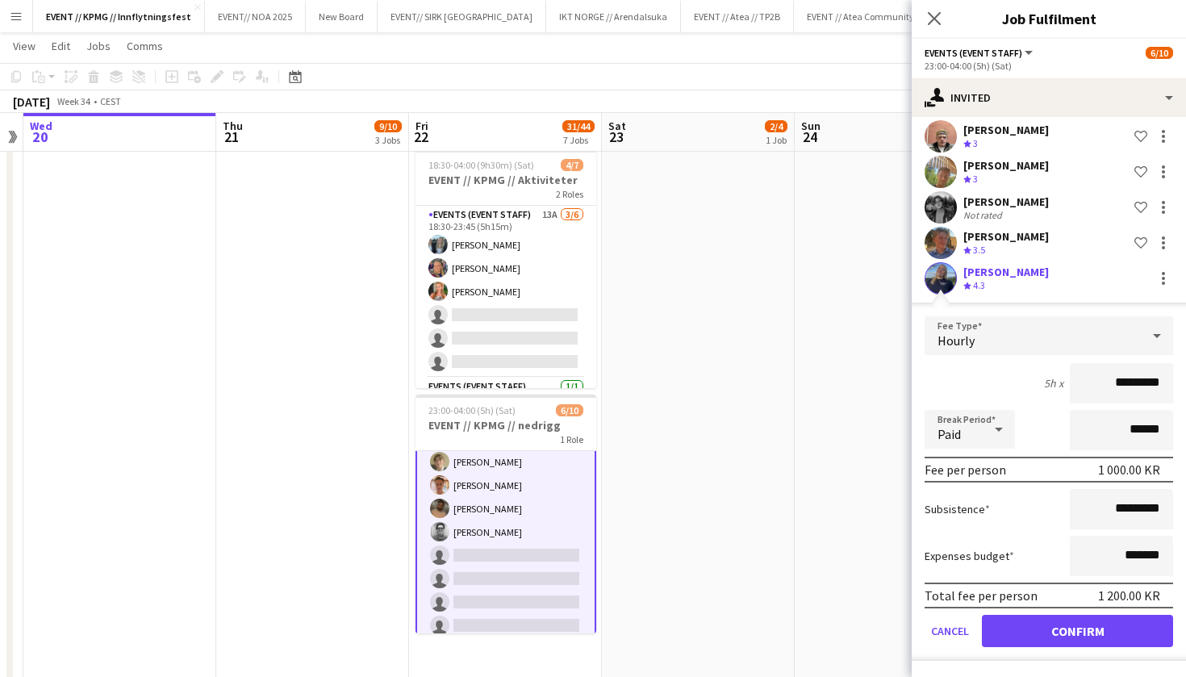
scroll to position [199, 0]
click at [1028, 634] on button "Confirm" at bounding box center [1077, 631] width 191 height 32
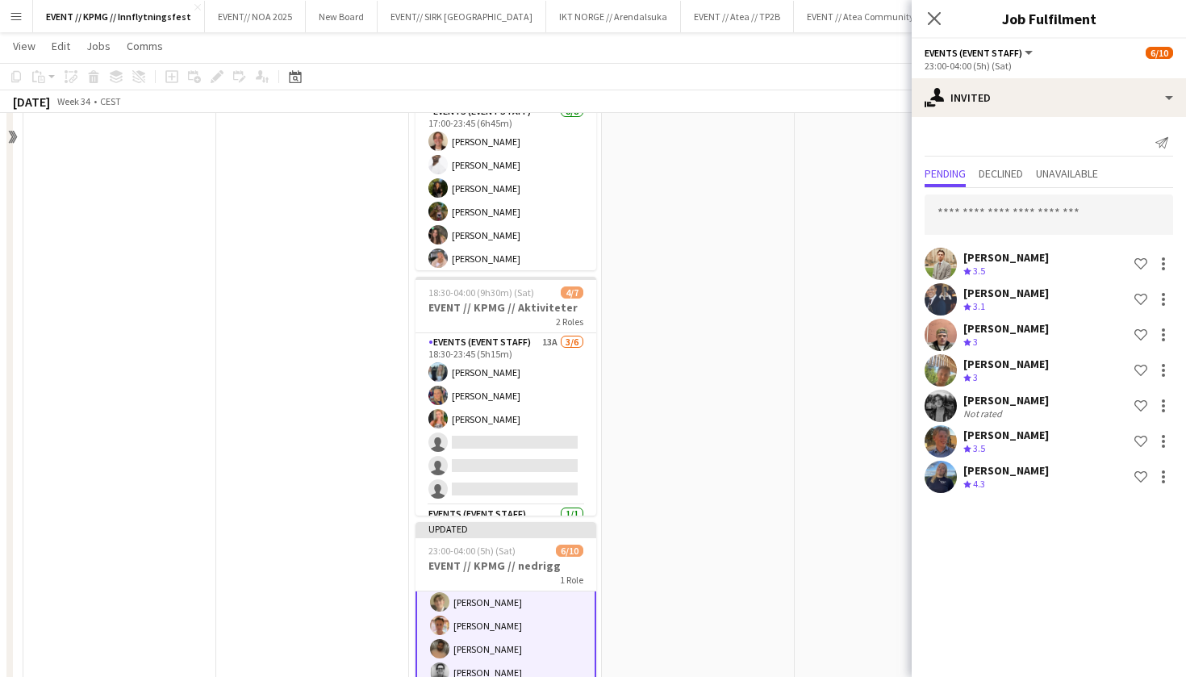
scroll to position [892, 0]
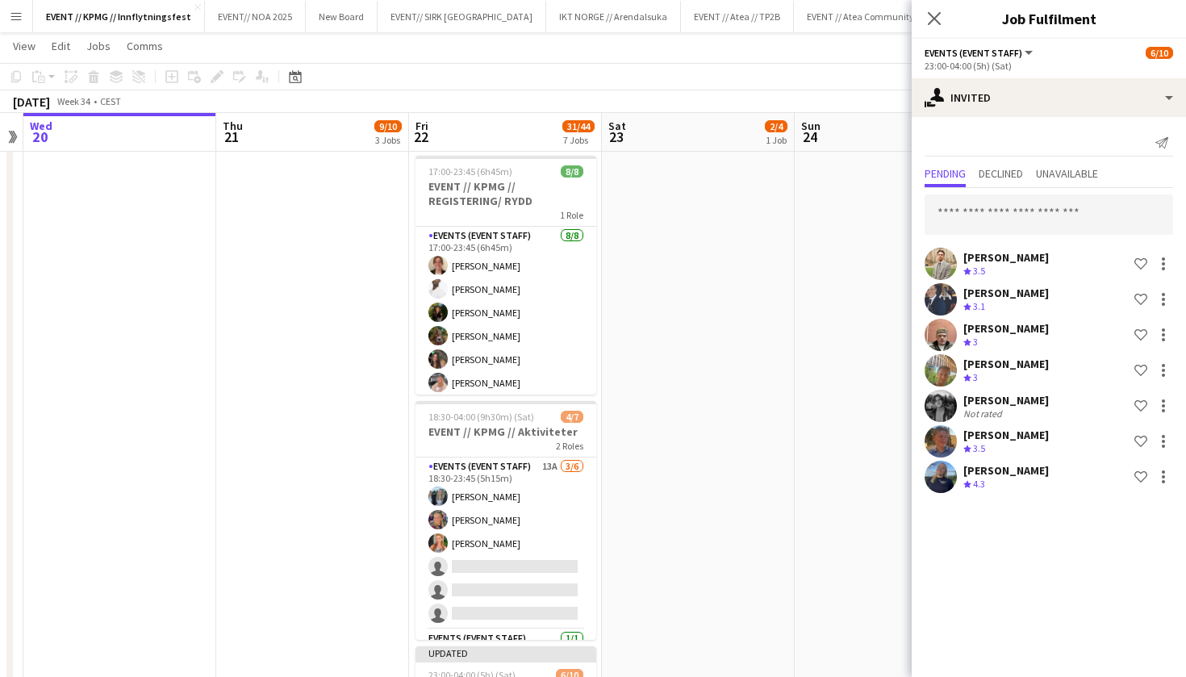
click at [799, 429] on app-date-cell at bounding box center [891, 113] width 193 height 1648
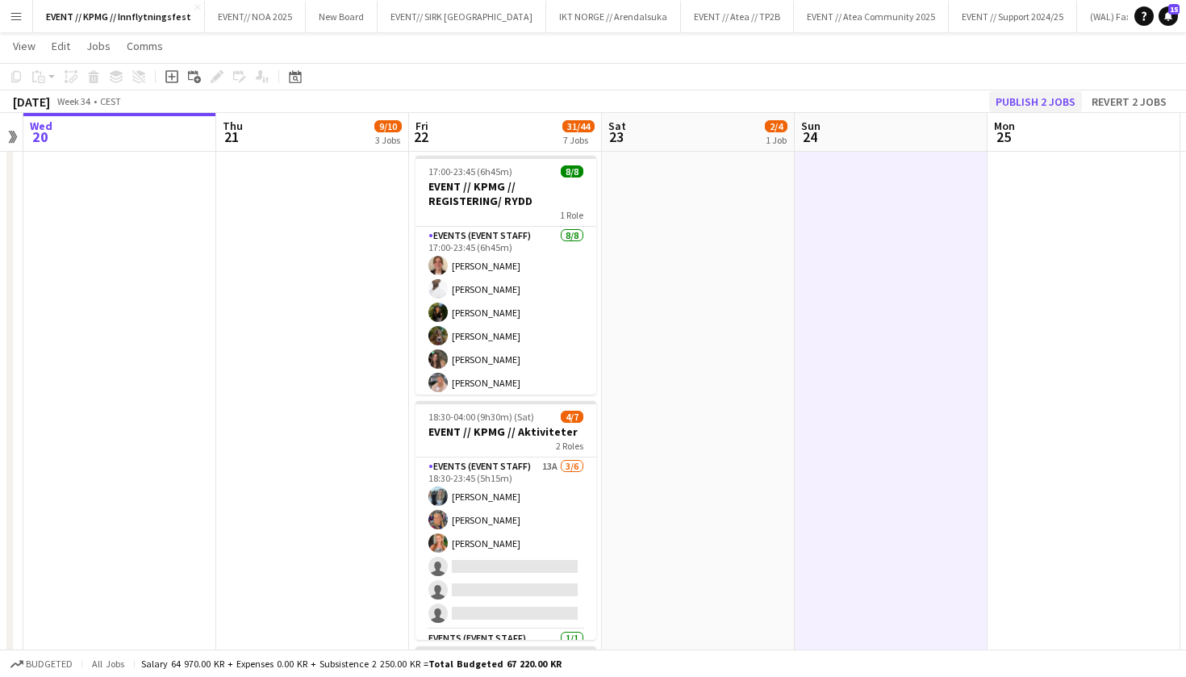
click at [1050, 103] on button "Publish 2 jobs" at bounding box center [1035, 101] width 93 height 21
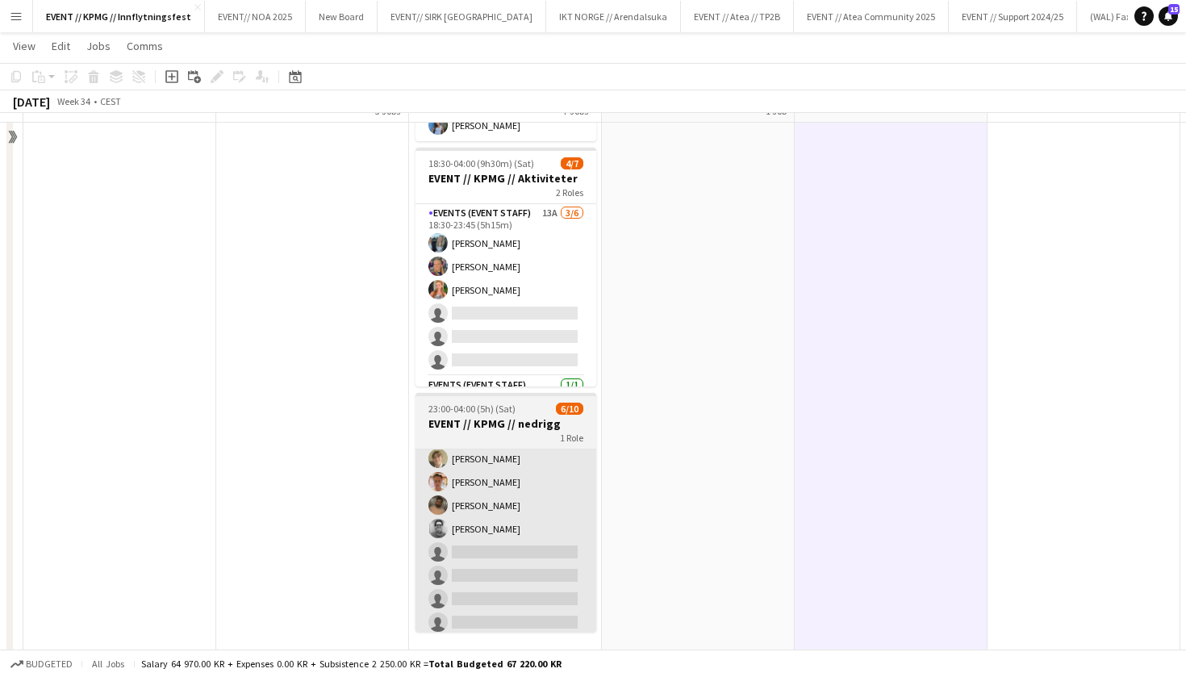
scroll to position [0, 0]
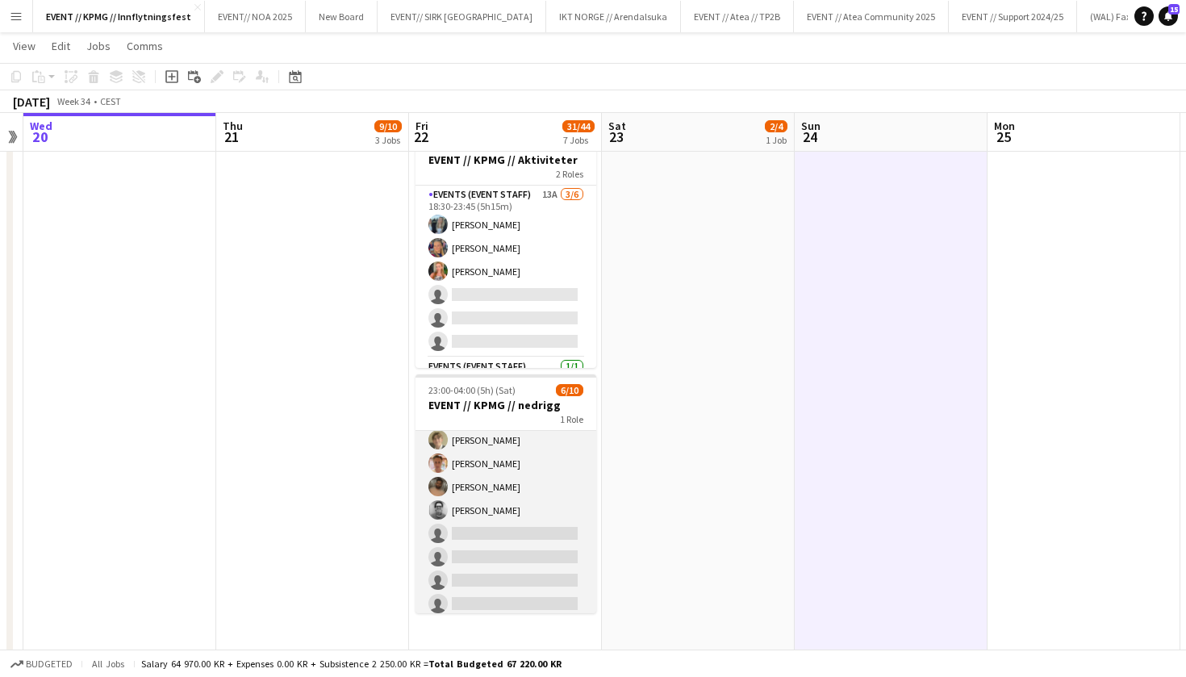
click at [522, 524] on app-card-role "Events (Event Staff) 9I 4A [DATE] 23:00-04:00 (5h) [PERSON_NAME] [PERSON_NAME] …" at bounding box center [505, 486] width 181 height 265
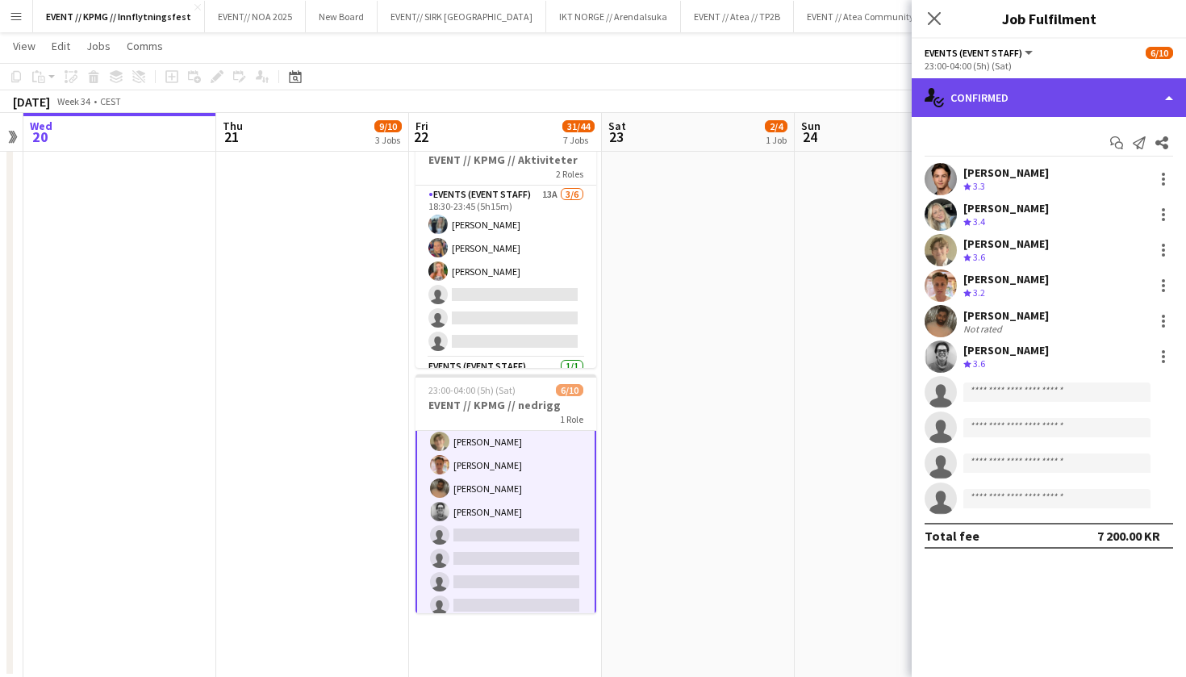
click at [1023, 103] on div "single-neutral-actions-check-2 Confirmed" at bounding box center [1049, 97] width 274 height 39
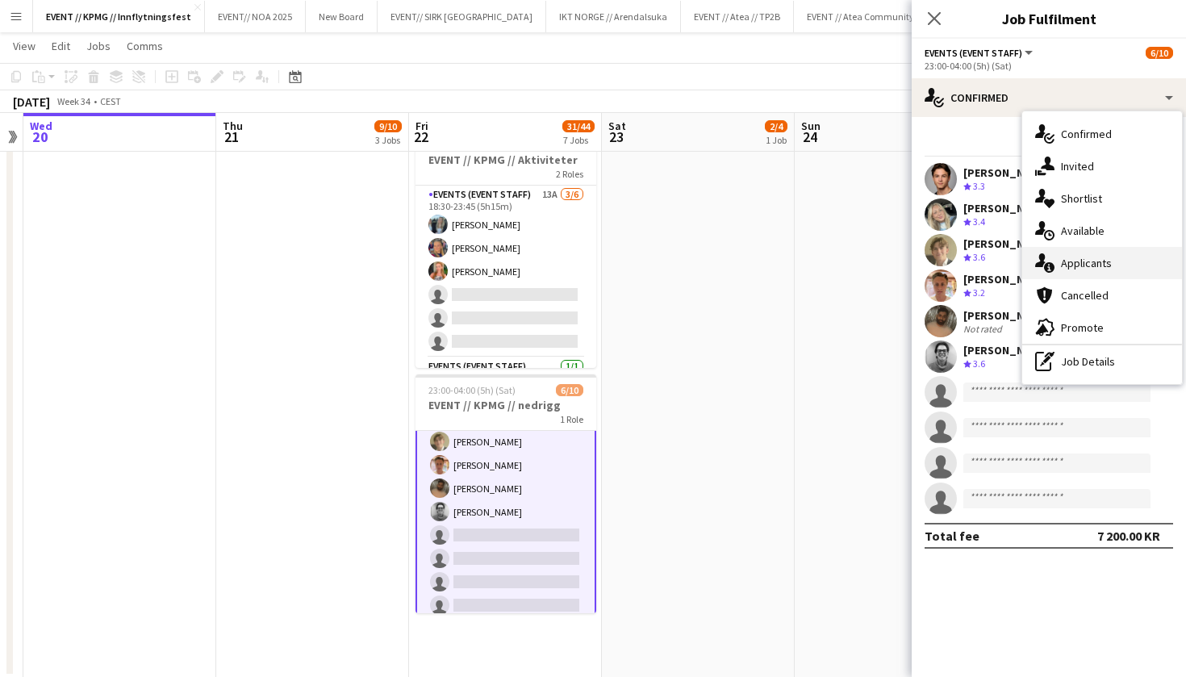
click at [1092, 265] on div "single-neutral-actions-information Applicants" at bounding box center [1102, 263] width 160 height 32
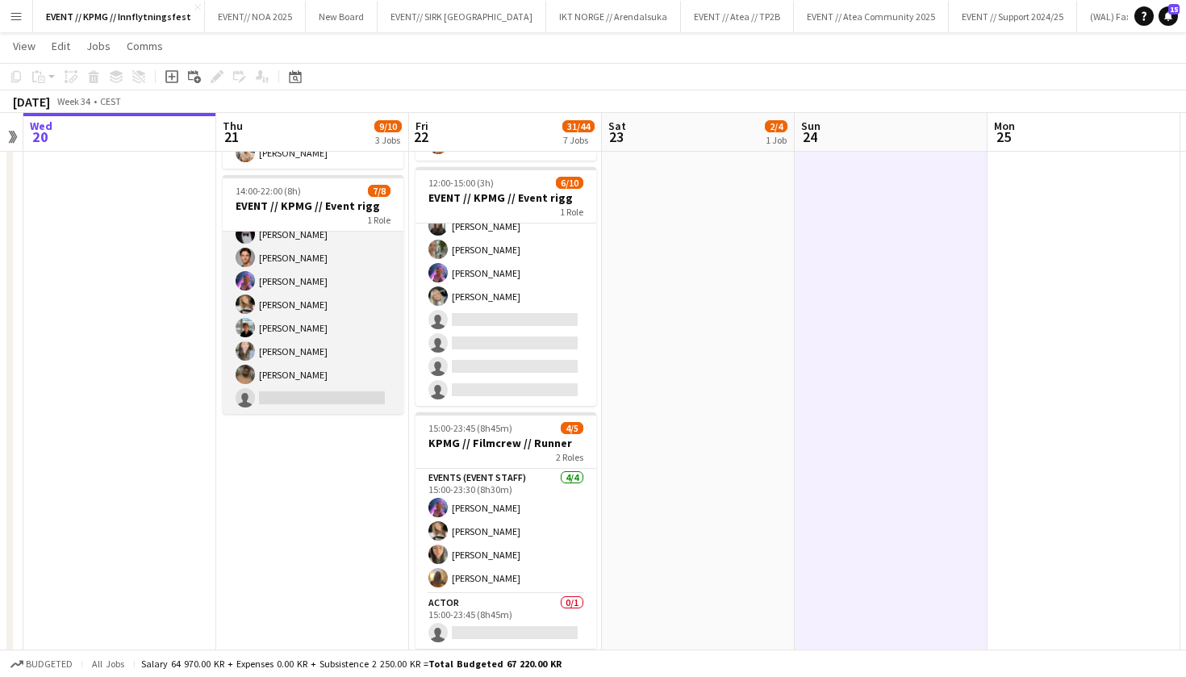
click at [348, 385] on app-card-role "Events (Event Staff) 4I 4A [DATE] 14:00-22:00 (8h) [PERSON_NAME] [PERSON_NAME] …" at bounding box center [313, 304] width 181 height 219
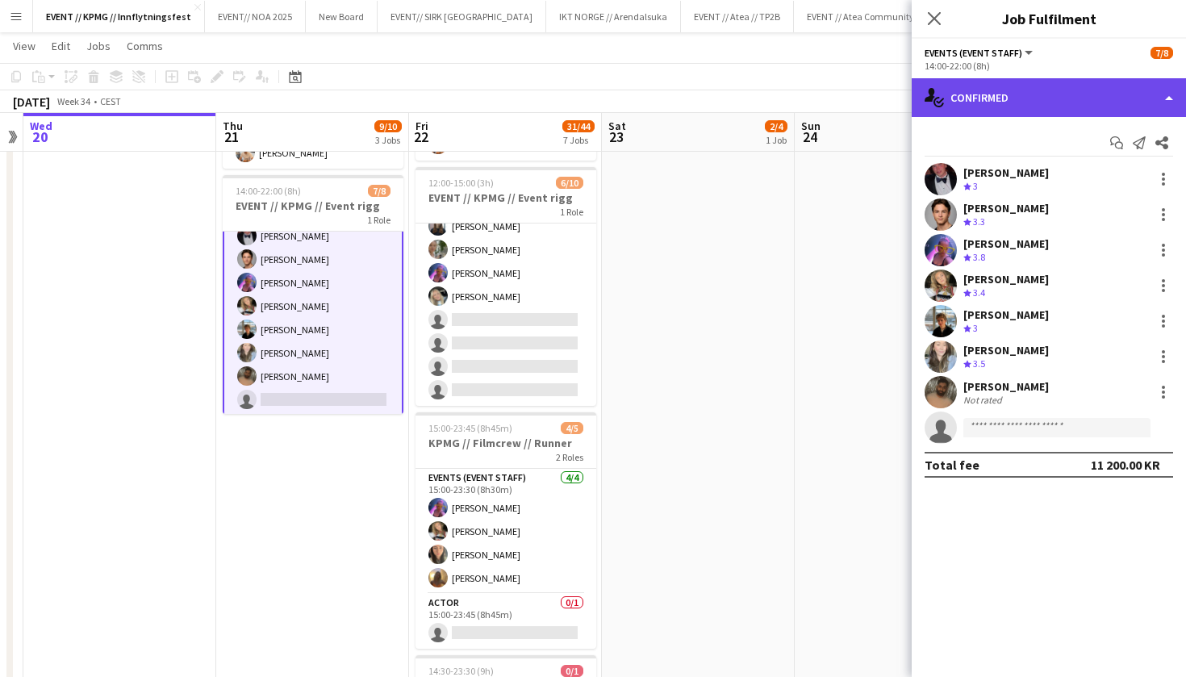
click at [1035, 97] on div "single-neutral-actions-check-2 Confirmed" at bounding box center [1049, 97] width 274 height 39
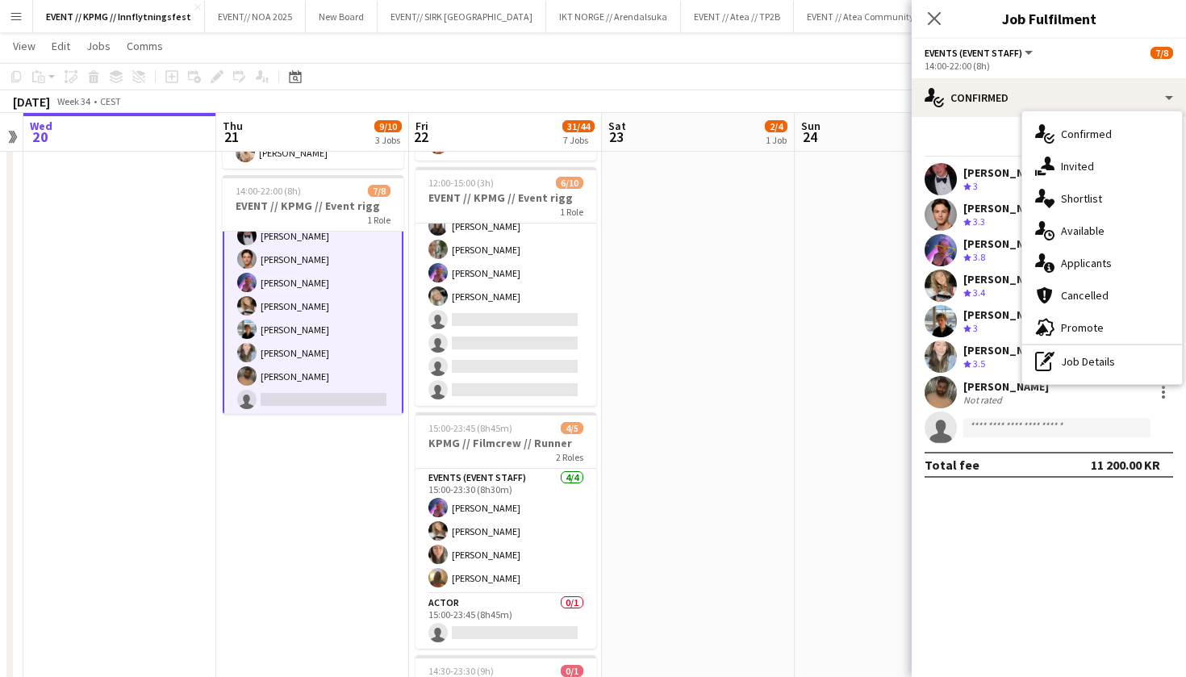
click at [967, 163] on div "[PERSON_NAME] Crew rating 3" at bounding box center [1049, 179] width 274 height 32
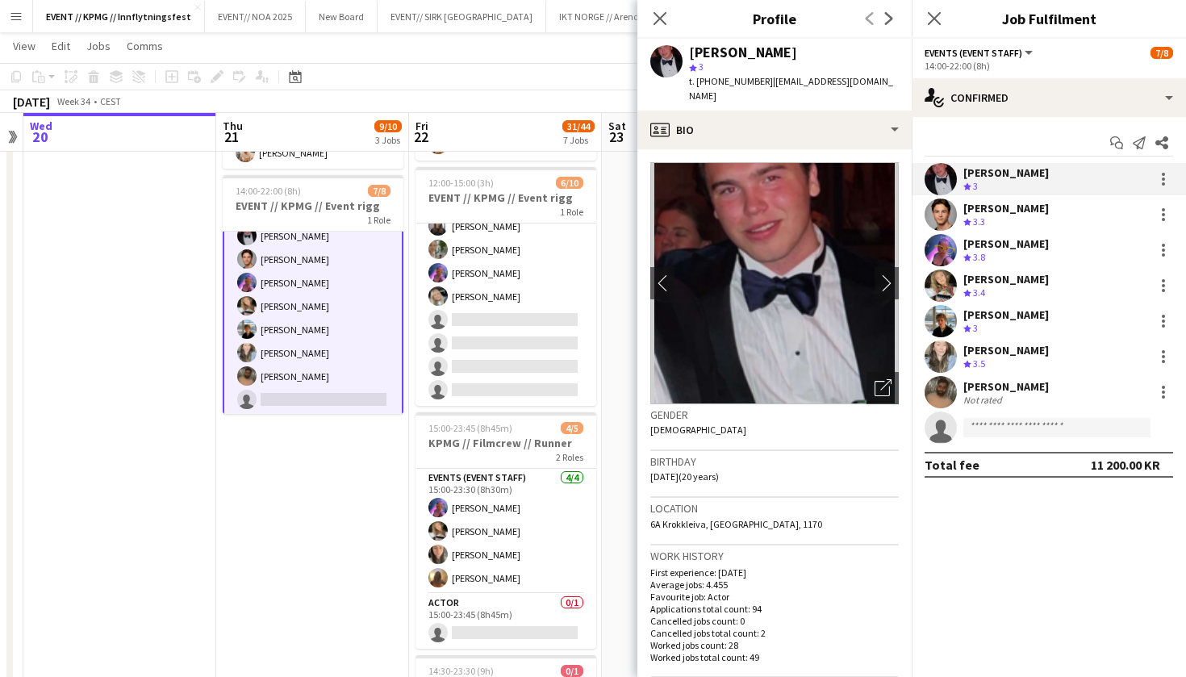
click at [1003, 401] on div "Not rated" at bounding box center [984, 400] width 42 height 12
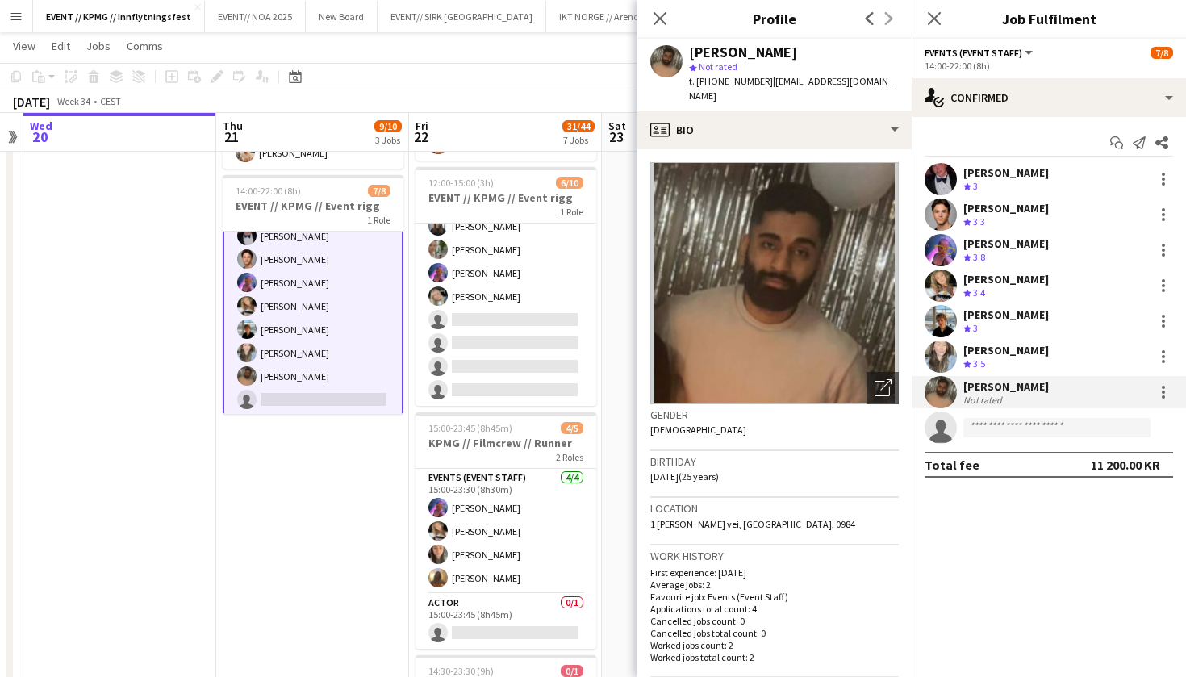
drag, startPoint x: 882, startPoint y: 79, endPoint x: 754, endPoint y: 77, distance: 127.5
click at [754, 77] on app-profile-header "[PERSON_NAME] star Not rated t. [PHONE_NUMBER] | [EMAIL_ADDRESS][DOMAIN_NAME]" at bounding box center [774, 75] width 274 height 72
copy span "[EMAIL_ADDRESS][DOMAIN_NAME]"
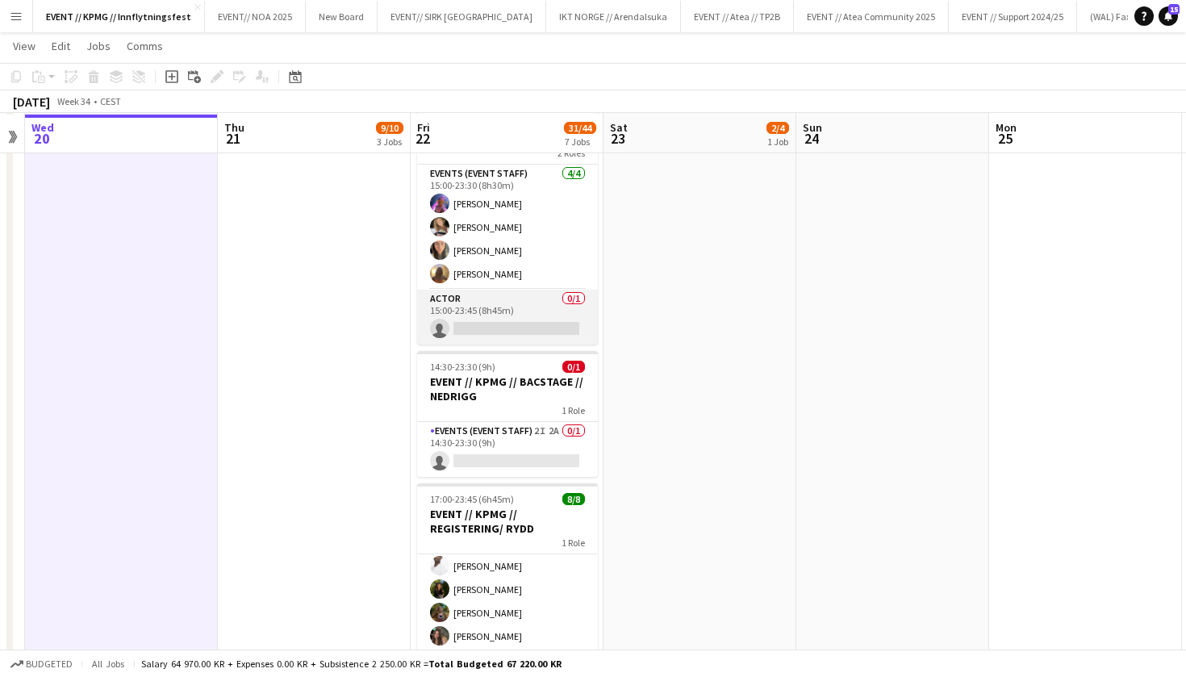
scroll to position [557, 0]
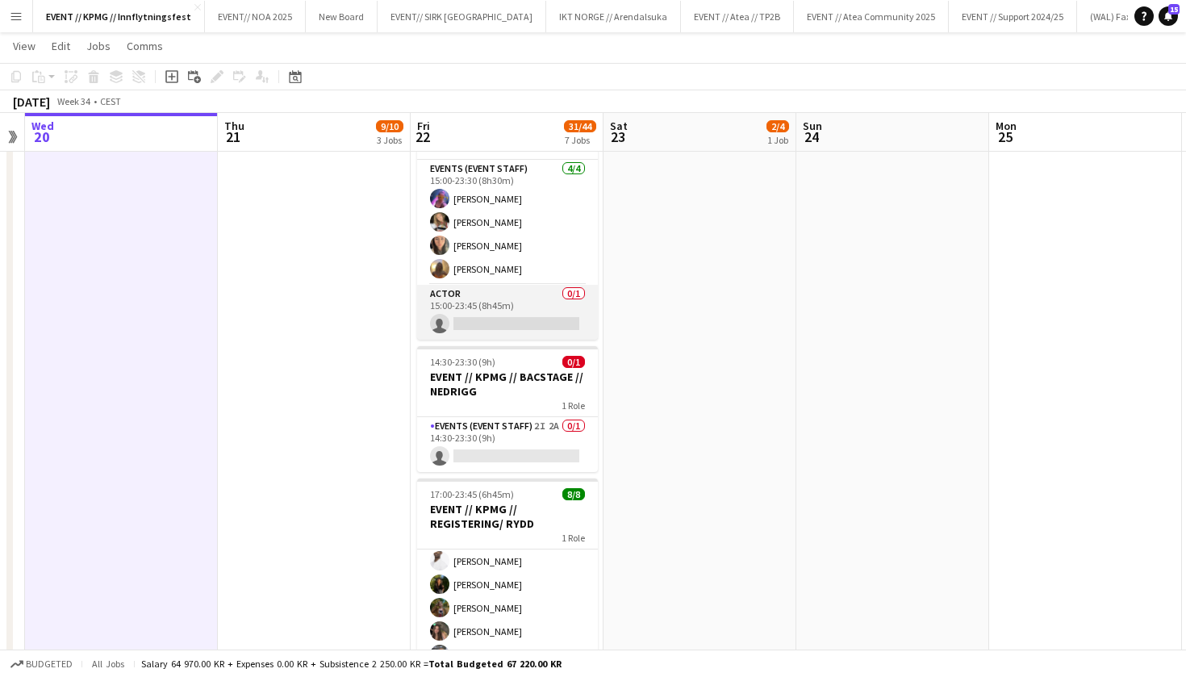
click at [503, 312] on app-card-role "Actor 0/1 15:00-23:45 (8h45m) single-neutral-actions" at bounding box center [507, 312] width 181 height 55
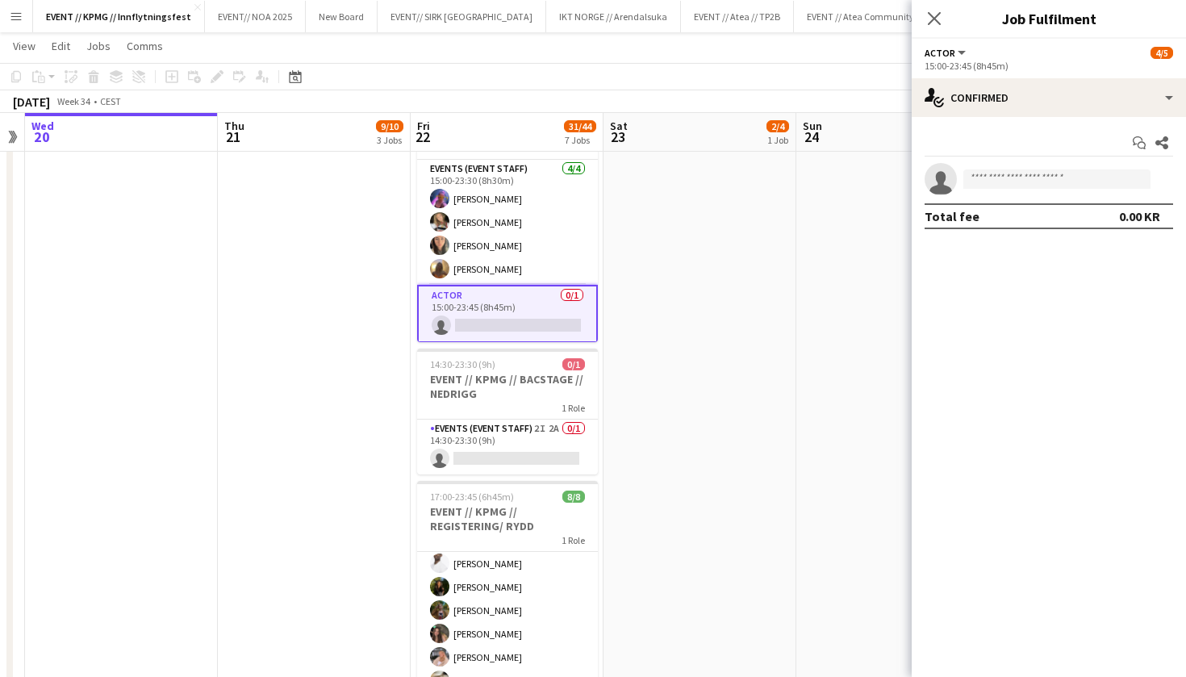
click at [599, 473] on app-date-cell "11:30-04:00 (16h30m) (Sat) 3/3 EVENT // KPMG // Crew leader 3 Roles Crewing (Cr…" at bounding box center [507, 448] width 193 height 1648
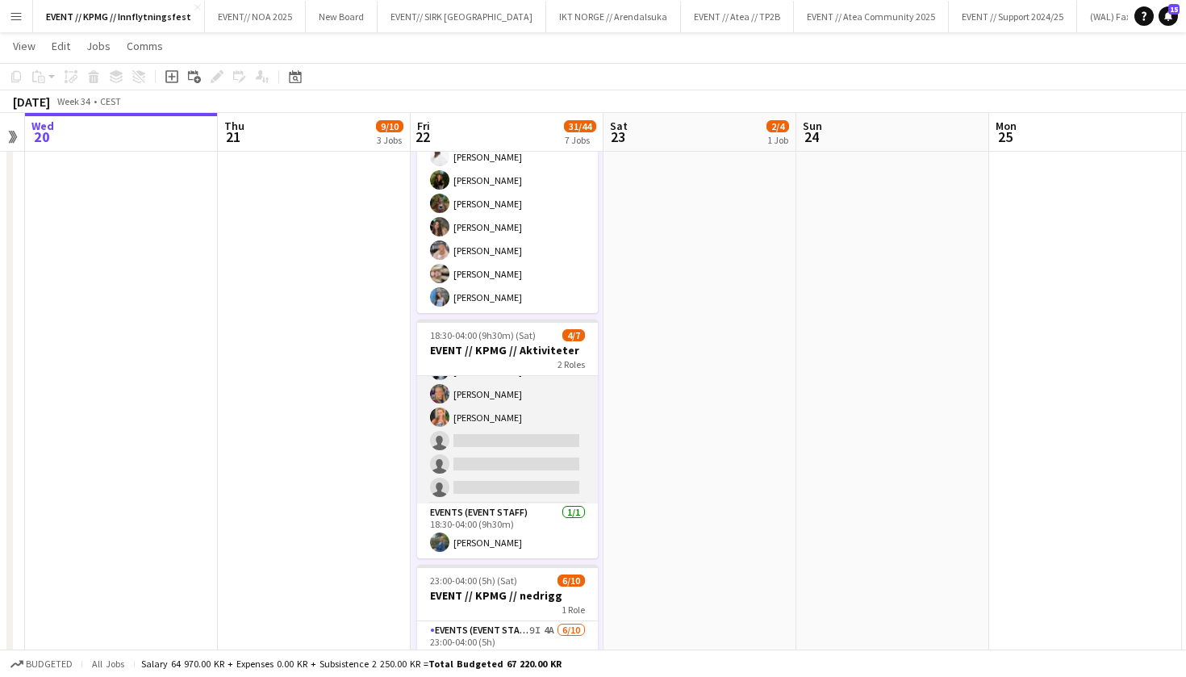
scroll to position [44, 0]
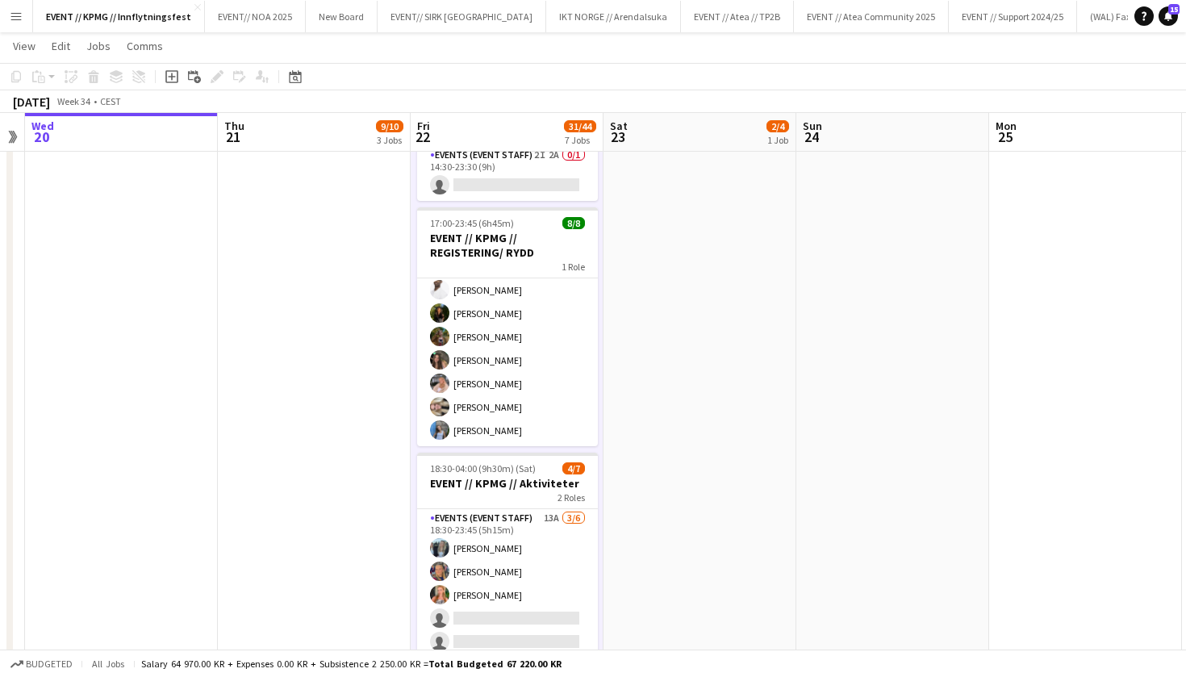
click at [706, 344] on app-date-cell "10:00-16:00 (6h) 2/4 EVENT // KPMG // tilbakelevering 1 Role Events (Event Staf…" at bounding box center [699, 177] width 193 height 1648
